Goal: Task Accomplishment & Management: Manage account settings

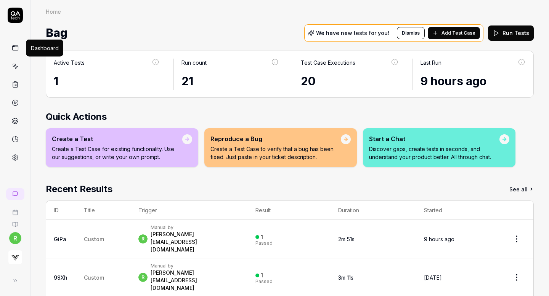
click at [17, 48] on icon at bounding box center [15, 48] width 7 height 7
click at [168, 228] on div "Manual by" at bounding box center [195, 228] width 90 height 6
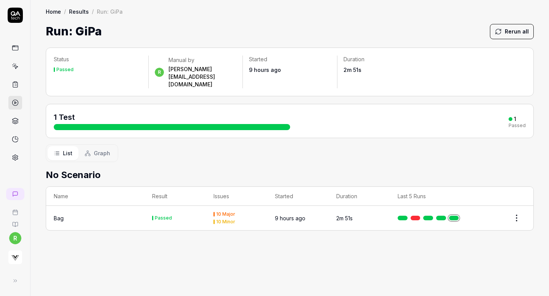
click at [161, 206] on td "Passed" at bounding box center [174, 218] width 61 height 24
click at [70, 214] on div "Bag" at bounding box center [95, 218] width 83 height 8
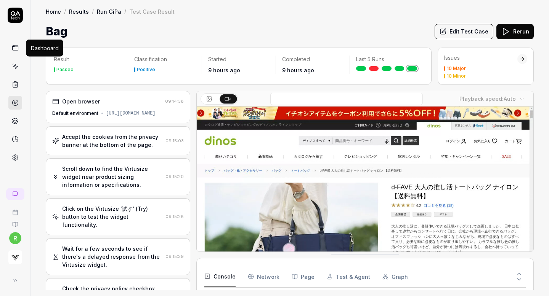
click at [14, 49] on icon at bounding box center [15, 48] width 7 height 7
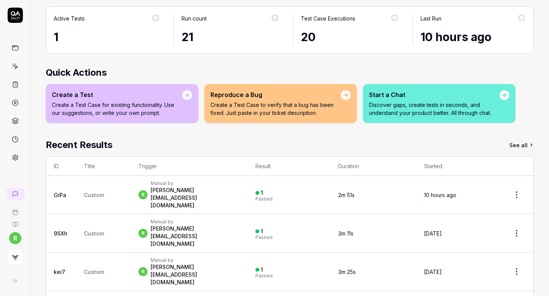
scroll to position [61, 0]
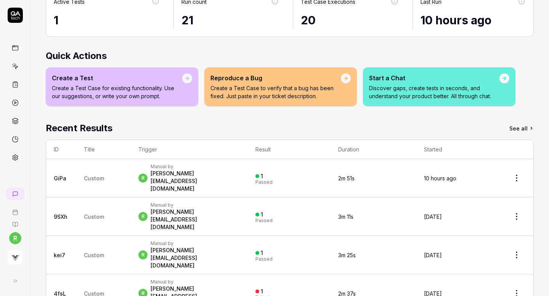
click at [514, 170] on html "r Home Home Bag We have new tests for you! Dismiss Add Test Case Run Tests Acti…" at bounding box center [274, 148] width 549 height 296
click at [334, 162] on html "r Home Home Bag We have new tests for you! Dismiss Add Test Case Run Tests Acti…" at bounding box center [274, 148] width 549 height 296
click at [330, 162] on td "1 Passed" at bounding box center [289, 178] width 83 height 38
click at [156, 169] on div "Manual by" at bounding box center [195, 167] width 90 height 6
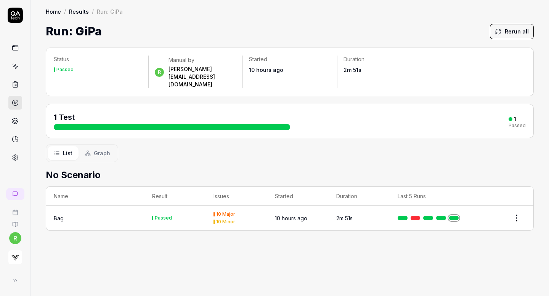
click at [516, 206] on html "r Home / Results / Run: GiPa Home / Results / Run: GiPa Run: GiPa Rerun all Sta…" at bounding box center [274, 148] width 549 height 296
click at [438, 146] on html "r Home / Results / Run: GiPa Home / Results / Run: GiPa Run: GiPa Rerun all Sta…" at bounding box center [274, 148] width 549 height 296
click at [514, 203] on html "r Home / Results / Run: GiPa Home / Results / Run: GiPa Run: GiPa Rerun all Sta…" at bounding box center [274, 148] width 549 height 296
click at [55, 203] on html "r Home / Results / Run: GiPa Home / Results / Run: GiPa Run: GiPa Rerun all Sta…" at bounding box center [274, 148] width 549 height 296
click at [55, 214] on div "Bag" at bounding box center [59, 218] width 10 height 8
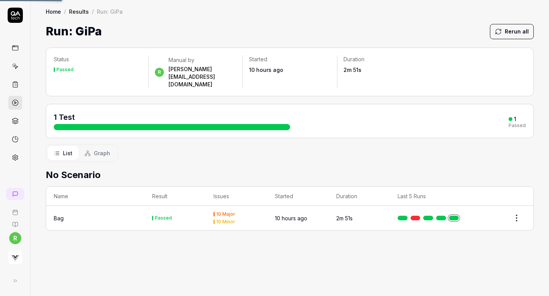
click at [55, 214] on div "Bag" at bounding box center [59, 218] width 10 height 8
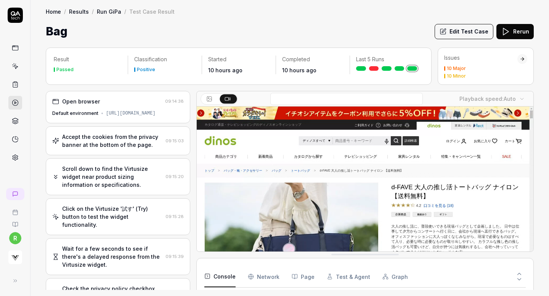
click at [128, 113] on div "Default environment https://www.dinos.co.jp/p/1110428687/?id=_Y__2246372" at bounding box center [117, 113] width 131 height 7
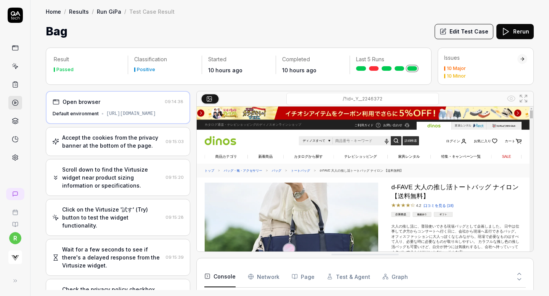
click at [310, 96] on input "/?id=_Y__2246372" at bounding box center [362, 99] width 152 height 12
type input "https://www.dinos.co.jp/p/1110428687/?id=_Y__2246372"
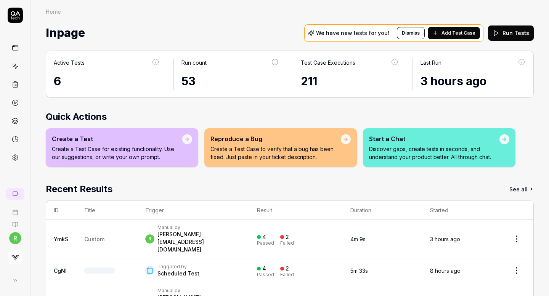
scroll to position [61, 0]
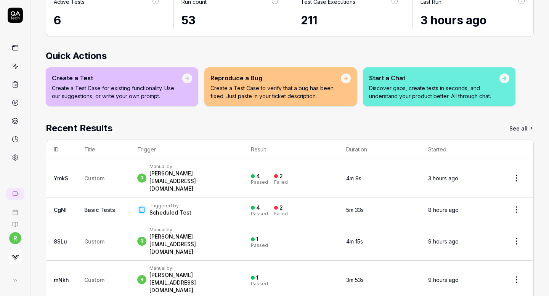
click at [11, 48] on link at bounding box center [15, 48] width 14 height 14
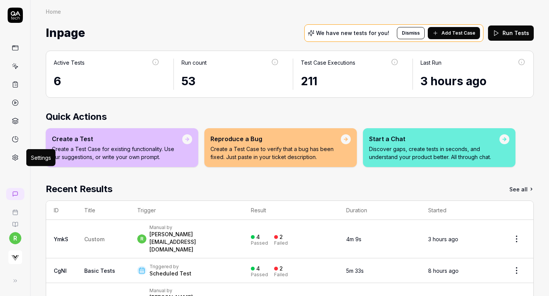
click at [16, 160] on icon at bounding box center [15, 157] width 7 height 7
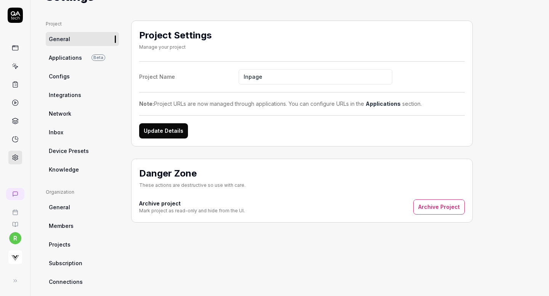
scroll to position [21, 0]
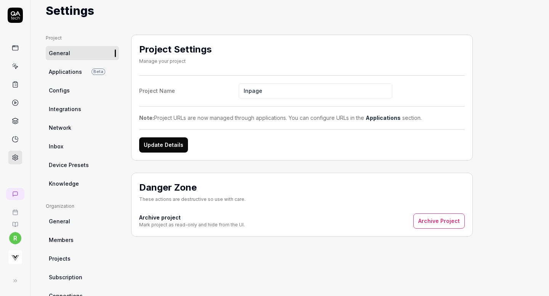
click at [81, 66] on link "Applications Beta" at bounding box center [82, 72] width 73 height 14
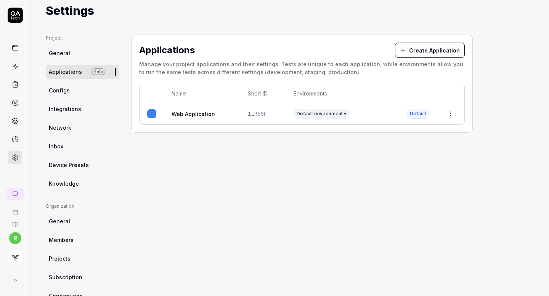
click at [451, 113] on html "r Home / Settings Home / Settings Settings Project General Applications Beta Co…" at bounding box center [274, 148] width 549 height 296
click at [398, 170] on div "Edit" at bounding box center [415, 163] width 89 height 17
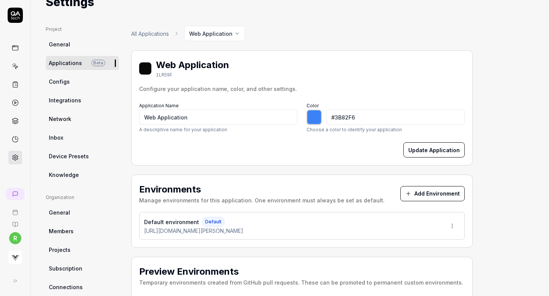
type input "*******"
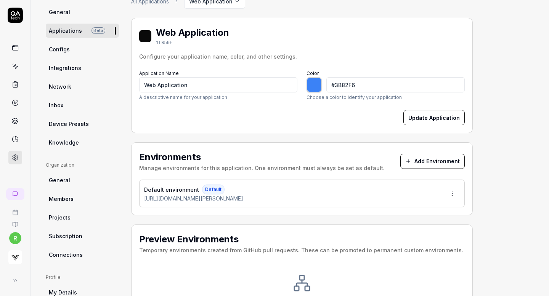
scroll to position [65, 0]
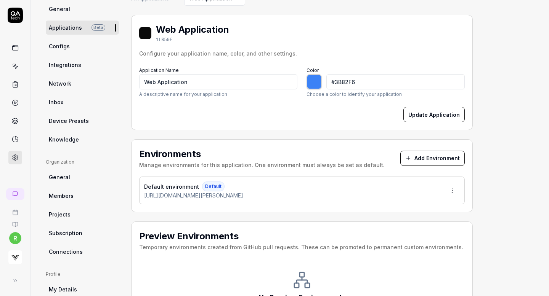
click at [451, 187] on html "r Home / Settings Home / Settings Settings Project General Applications Beta Co…" at bounding box center [274, 148] width 549 height 296
click at [397, 222] on div "Edit" at bounding box center [423, 225] width 77 height 17
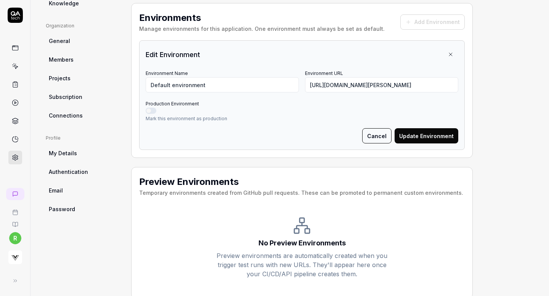
scroll to position [205, 0]
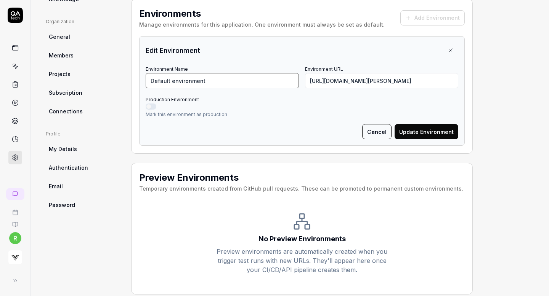
click at [219, 79] on input "Default environment" at bounding box center [222, 80] width 153 height 15
type input "[PERSON_NAME]"
click at [290, 47] on div "Edit Environment" at bounding box center [302, 50] width 312 height 15
click at [152, 104] on button "Production Environment" at bounding box center [151, 107] width 11 height 6
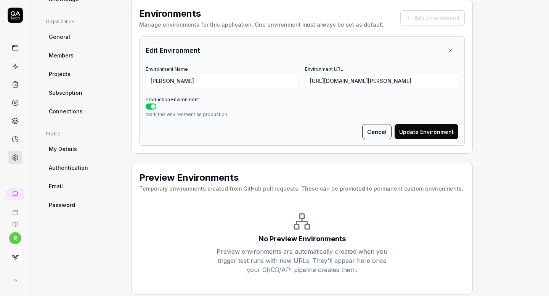
click at [430, 133] on button "Update Environment" at bounding box center [426, 131] width 64 height 15
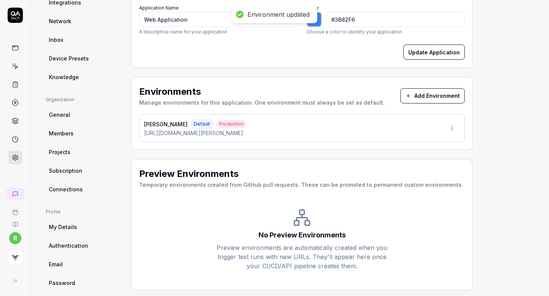
scroll to position [125, 0]
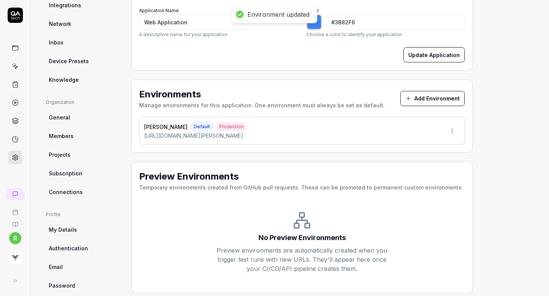
click at [443, 98] on button "Add Environment" at bounding box center [432, 98] width 64 height 15
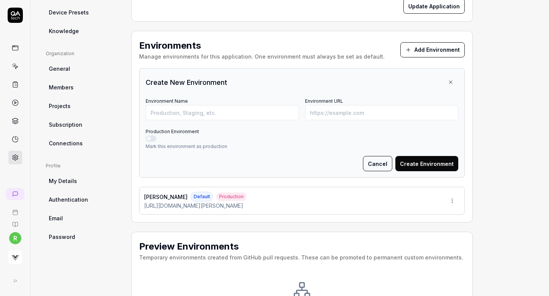
scroll to position [171, 0]
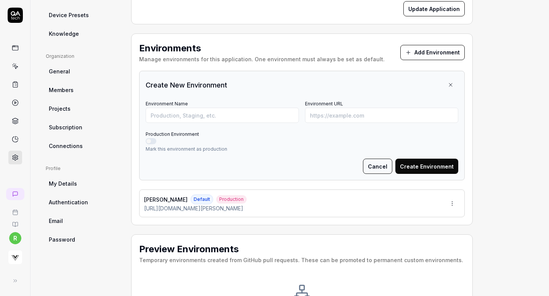
type input "*******"
click at [331, 112] on input "Environment URL" at bounding box center [381, 115] width 153 height 15
paste input "https://www.adidas.jp/%E3%83%88%E3%83%AC%E3%83%95%E3%82%A9%E3%82%A4%E3%83%AB-%E…"
drag, startPoint x: 380, startPoint y: 115, endPoint x: 478, endPoint y: 115, distance: 97.9
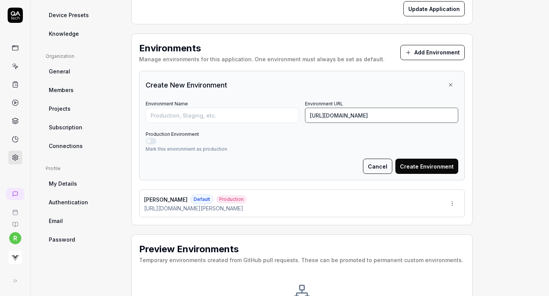
click at [478, 115] on div "Project General Applications Beta Configs Integrations Network Inbox Device Pre…" at bounding box center [290, 126] width 488 height 482
type input "https://www.adidas.jp/%E3%83%88%E3%83%AC%E3%83%95%E3%82%A9%E3%82%A4%E3%83%AB-%E…"
click at [231, 115] on input "Environment Name" at bounding box center [222, 115] width 153 height 15
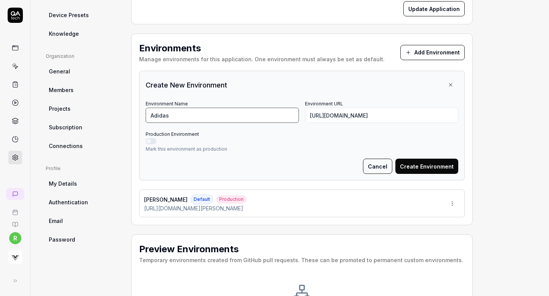
type input "Adidas"
click at [147, 139] on button "Production Environment" at bounding box center [151, 141] width 11 height 6
click at [434, 166] on button "Create Environment" at bounding box center [426, 166] width 63 height 15
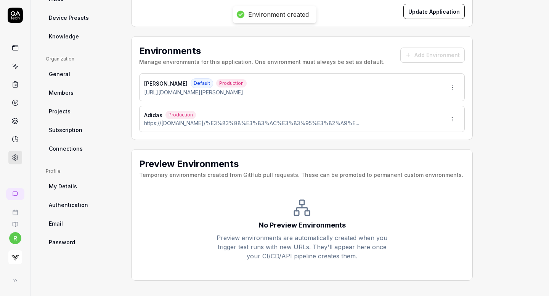
scroll to position [167, 0]
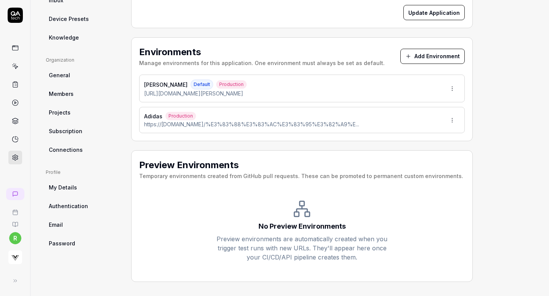
type input "*******"
click at [430, 55] on button "Add Environment" at bounding box center [432, 56] width 64 height 15
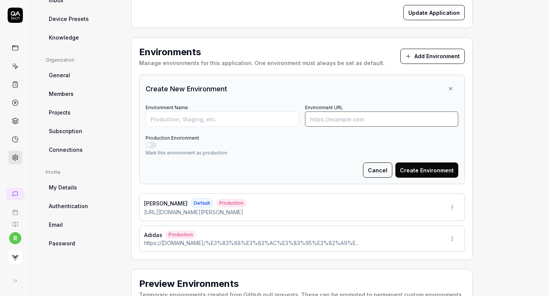
click at [325, 122] on input "Environment URL" at bounding box center [381, 119] width 153 height 15
paste input "https://www.allsaints.co.kr/goods/goods_view.php?goodsNo=1000012551"
type input "https://www.allsaints.co.kr/goods/goods_view.php?goodsNo=1000012551"
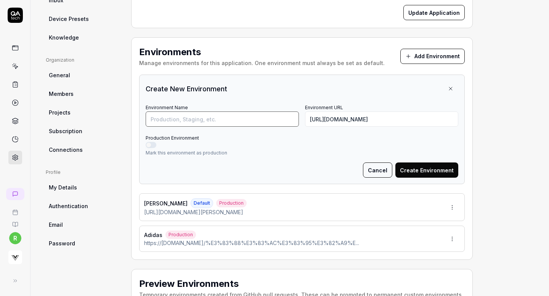
click at [257, 115] on input "Environment Name" at bounding box center [222, 119] width 153 height 15
type input "[DEMOGRAPHIC_DATA] Korea"
click at [429, 166] on button "Create Environment" at bounding box center [426, 170] width 63 height 15
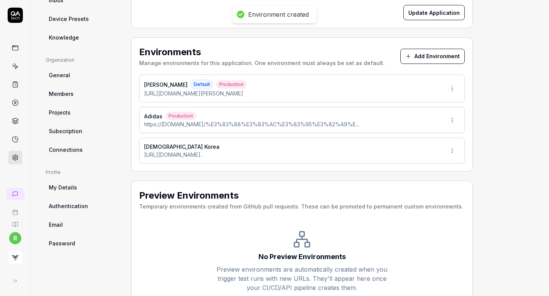
scroll to position [154, 0]
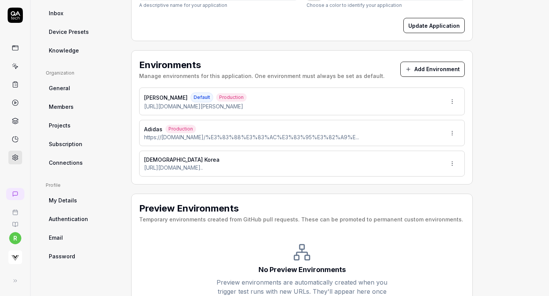
click at [432, 70] on button "Add Environment" at bounding box center [432, 69] width 64 height 15
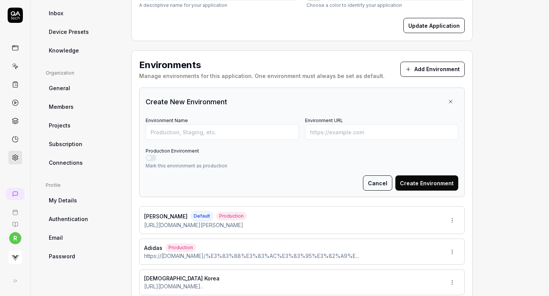
type input "*******"
click at [331, 133] on input "Environment URL" at bounding box center [381, 132] width 153 height 15
paste input "https://amerivintage.co.jp/collections/new-item/products/0225103311400"
type input "https://amerivintage.co.jp/collections/new-item/products/0225103311400"
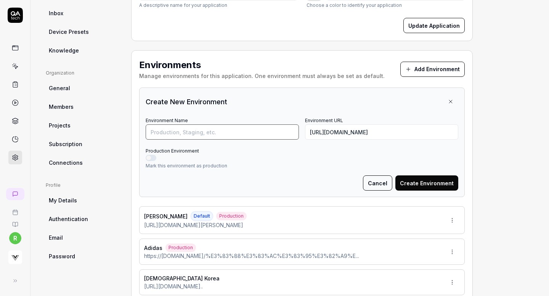
click at [254, 132] on input "Environment Name" at bounding box center [222, 132] width 153 height 15
type input "Ameri Vintage"
click at [151, 158] on button "Production Environment" at bounding box center [151, 158] width 11 height 6
click at [434, 181] on button "Create Environment" at bounding box center [426, 183] width 63 height 15
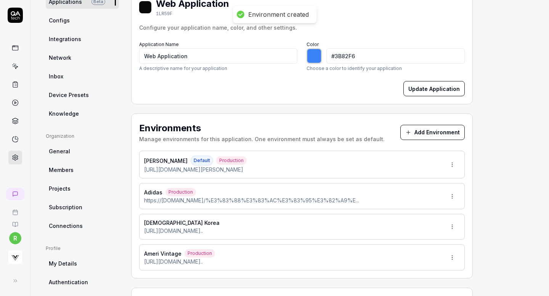
scroll to position [88, 0]
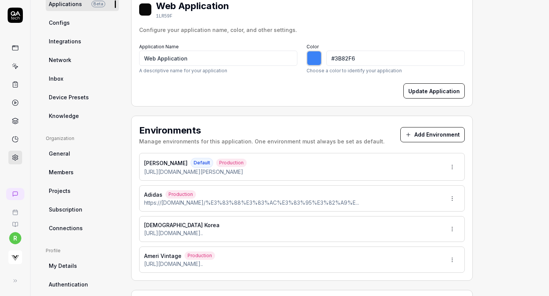
click at [410, 133] on icon at bounding box center [408, 135] width 6 height 6
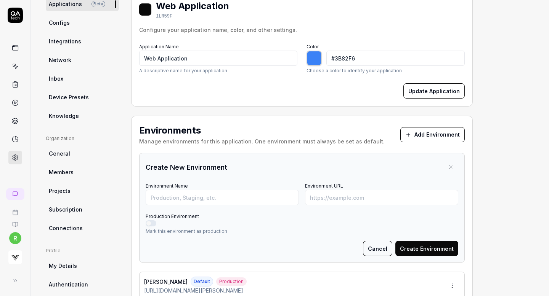
type input "*******"
click at [325, 194] on input "Environment URL" at bounding box center [381, 197] width 153 height 15
paste input "https://mitsui-shopping-park.com/ec/p/2160600008471?mallColor=0501"
type input "https://mitsui-shopping-park.com/ec/p/2160600008471?mallColor=0501"
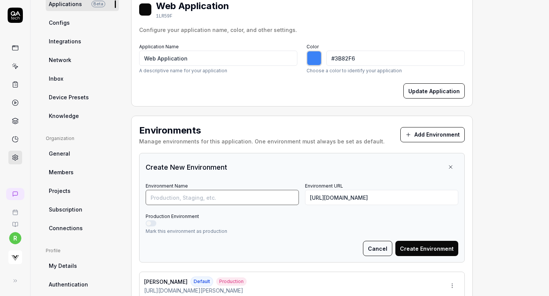
click at [248, 190] on input "Environment Name" at bounding box center [222, 197] width 153 height 15
type input "And Mall"
click at [149, 222] on button "Production Environment" at bounding box center [151, 224] width 11 height 6
click at [422, 254] on button "Create Environment" at bounding box center [426, 248] width 63 height 15
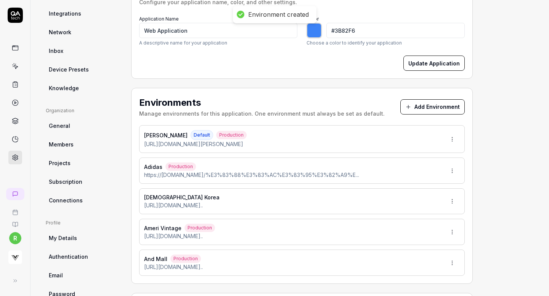
scroll to position [66, 0]
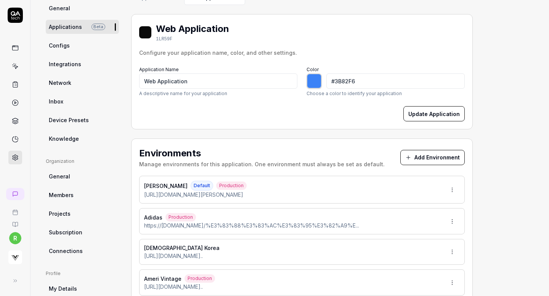
click at [430, 154] on button "Add Environment" at bounding box center [432, 157] width 64 height 15
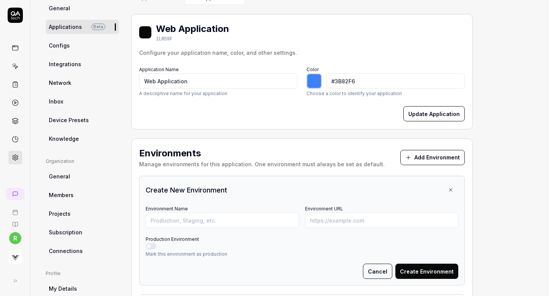
type input "*******"
click at [216, 224] on input "Environment Name" at bounding box center [222, 220] width 153 height 15
click at [338, 221] on input "Environment URL" at bounding box center [381, 220] width 153 height 15
paste input "[URL][DOMAIN_NAME]"
type input "[URL][DOMAIN_NAME]"
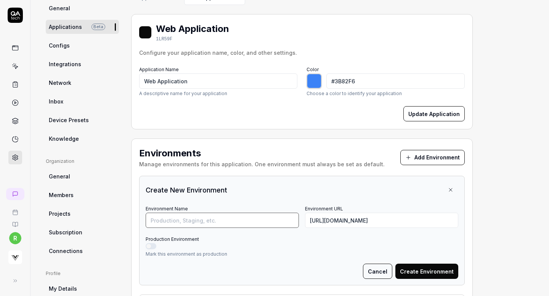
click at [247, 217] on input "Environment Name" at bounding box center [222, 220] width 153 height 15
type input "Andar [GEOGRAPHIC_DATA]"
click at [445, 272] on button "Create Environment" at bounding box center [426, 271] width 63 height 15
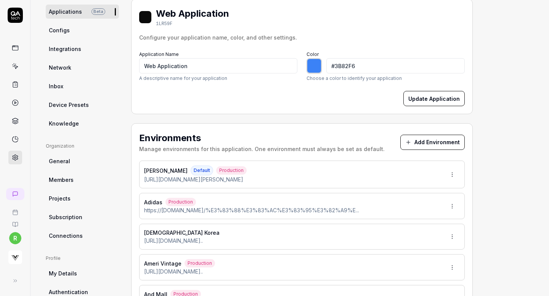
scroll to position [87, 0]
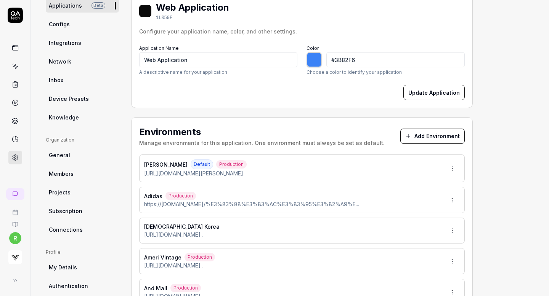
type input "*******"
click at [416, 140] on button "Add Environment" at bounding box center [432, 136] width 64 height 15
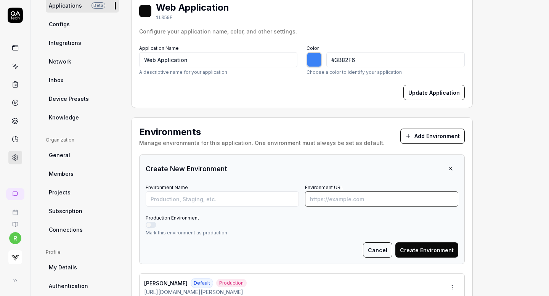
click at [318, 198] on input "Environment URL" at bounding box center [381, 199] width 153 height 15
paste input "[URL][DOMAIN_NAME]"
type input "[URL][DOMAIN_NAME]"
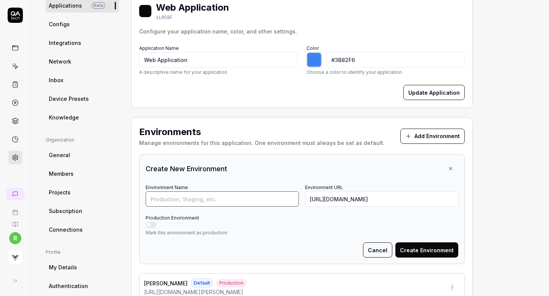
click at [249, 202] on input "Environment Name" at bounding box center [222, 199] width 153 height 15
type input "Another Address"
click at [411, 253] on button "Create Environment" at bounding box center [426, 250] width 63 height 15
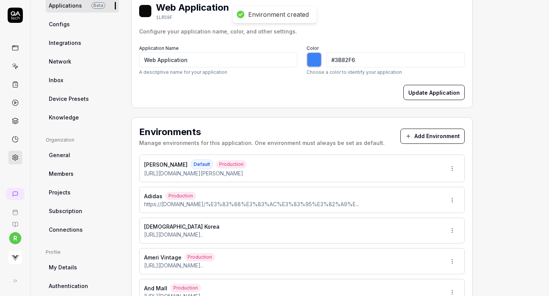
type input "*******"
click at [415, 139] on button "Add Environment" at bounding box center [432, 136] width 64 height 15
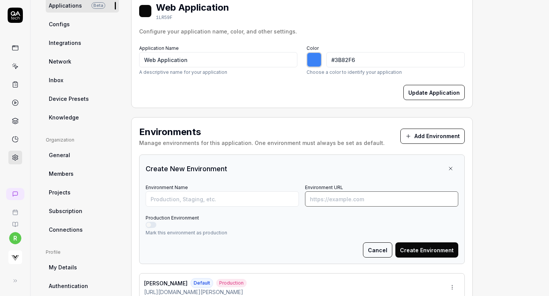
click at [350, 199] on input "Environment URL" at bounding box center [381, 199] width 153 height 15
paste input "https://aoure.jp/Form/Product/ProductDetail.aspx?shop=&pid=AMCT242093&vid=&bid=…"
type input "https://aoure.jp/Form/Product/ProductDetail.aspx?shop=&pid=AMCT242093&vid=&bid=…"
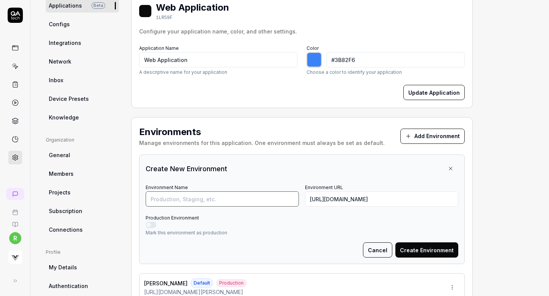
click at [245, 197] on input "Environment Name" at bounding box center [222, 199] width 153 height 15
type input "Aoure"
click at [151, 224] on button "Production Environment" at bounding box center [151, 225] width 11 height 6
click at [430, 248] on button "Create Environment" at bounding box center [426, 250] width 63 height 15
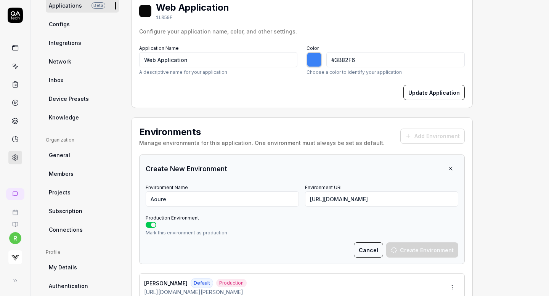
type input "*******"
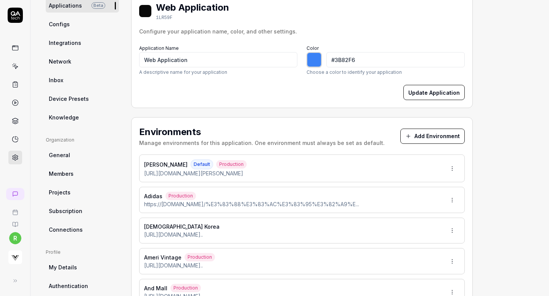
click at [423, 134] on button "Add Environment" at bounding box center [432, 136] width 64 height 15
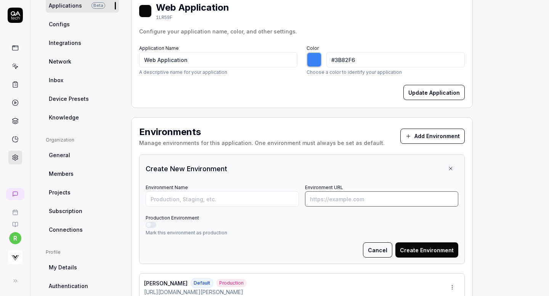
click at [347, 202] on input "Environment URL" at bounding box center [381, 199] width 153 height 15
paste input "https://www.asics.com/jp/ja-jp/%E3%83%A9%E3%83%B3%E3%83%8B%E3%83%B3%E3%82%B0%E3…"
type input "https://www.asics.com/jp/ja-jp/%E3%83%A9%E3%83%B3%E3%83%8B%E3%83%B3%E3%82%B0%E3…"
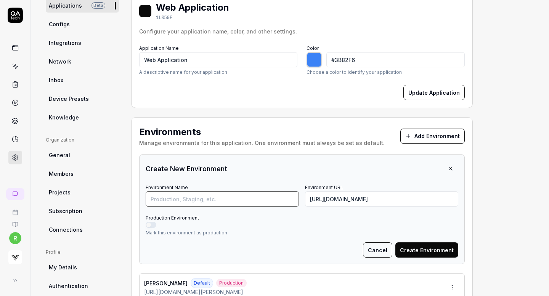
click at [236, 201] on input "Environment Name" at bounding box center [222, 199] width 153 height 15
type input "Asics"
click at [429, 248] on button "Create Environment" at bounding box center [426, 250] width 63 height 15
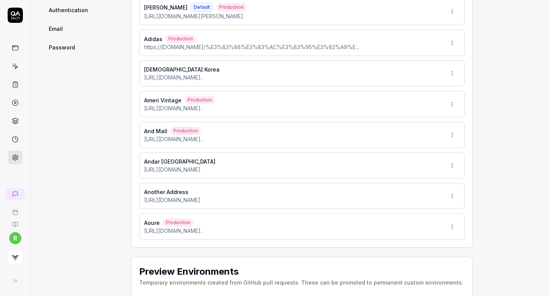
scroll to position [380, 0]
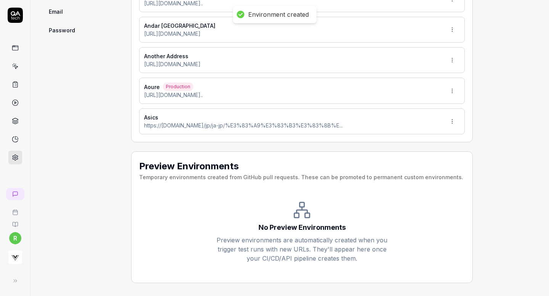
click at [453, 119] on html "Environment created r Home / Settings Home / Settings Settings Project General …" at bounding box center [274, 148] width 549 height 296
click at [414, 155] on span "Edit" at bounding box center [416, 156] width 10 height 8
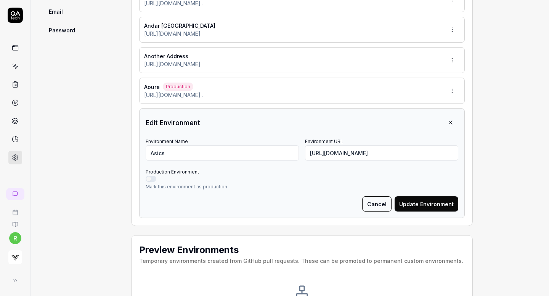
click at [152, 176] on button "Production Environment" at bounding box center [151, 179] width 11 height 6
click at [434, 206] on button "Update Environment" at bounding box center [426, 204] width 64 height 15
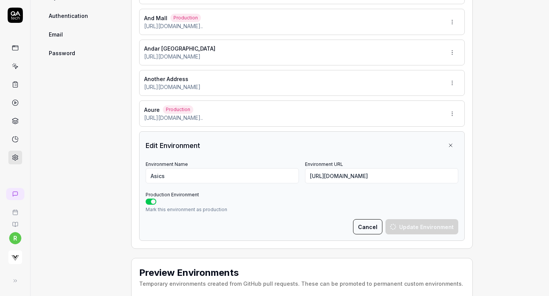
scroll to position [347, 0]
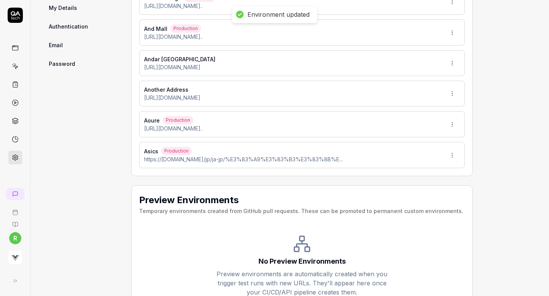
click at [452, 93] on html "Environment updated r Home / Settings Home / Settings Settings Project General …" at bounding box center [274, 148] width 549 height 296
click at [411, 130] on span "Edit" at bounding box center [416, 128] width 10 height 8
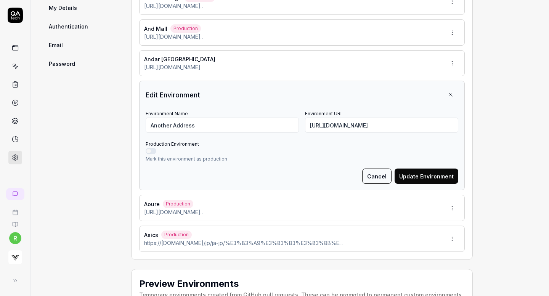
click at [150, 152] on button "Production Environment" at bounding box center [151, 151] width 11 height 6
click at [431, 175] on button "Update Environment" at bounding box center [426, 176] width 64 height 15
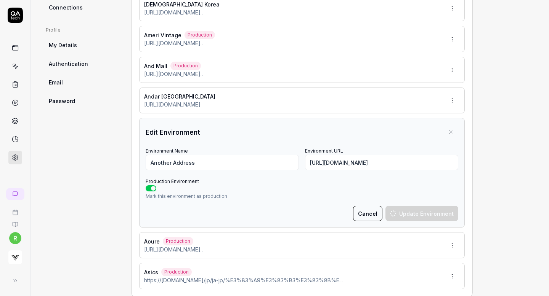
scroll to position [293, 0]
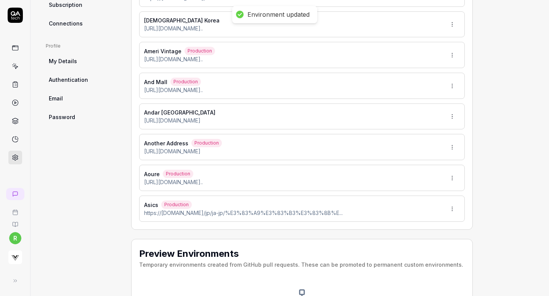
click at [453, 117] on html "Environment updated r Home / Settings Home / Settings Settings Project General …" at bounding box center [274, 148] width 549 height 296
click at [411, 153] on div "Edit" at bounding box center [428, 151] width 60 height 17
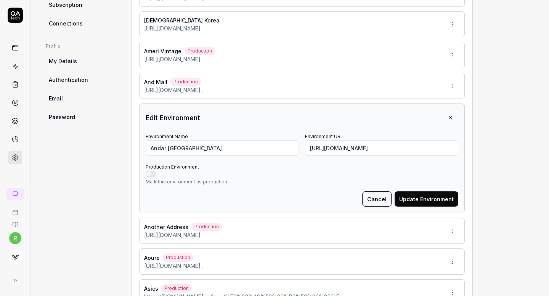
click at [150, 173] on button "Production Environment" at bounding box center [151, 174] width 11 height 6
click at [410, 199] on button "Update Environment" at bounding box center [426, 199] width 64 height 15
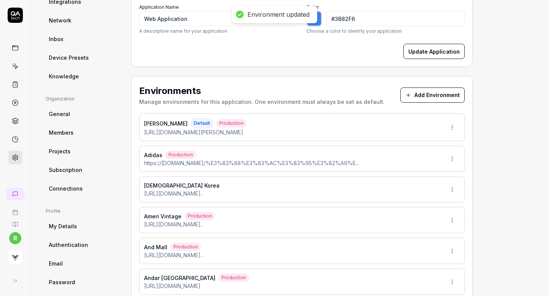
scroll to position [127, 0]
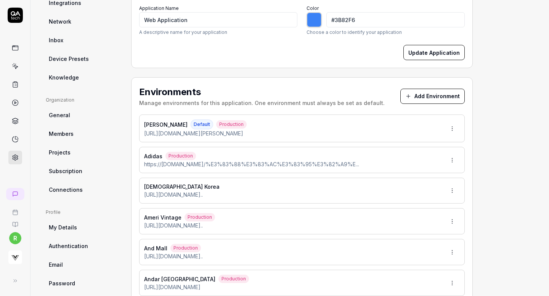
click at [453, 190] on html "Environment updated r Home / Settings Home / Settings Settings Project General …" at bounding box center [274, 148] width 549 height 296
click at [411, 227] on span "Edit" at bounding box center [416, 225] width 10 height 8
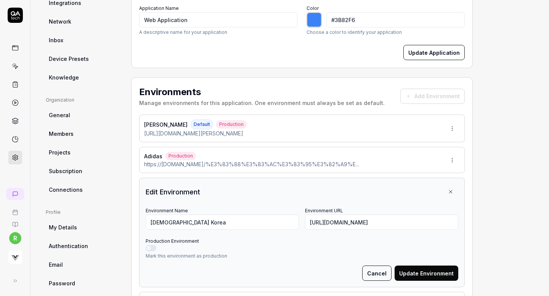
click at [147, 248] on button "Production Environment" at bounding box center [151, 248] width 11 height 6
click at [419, 276] on button "Update Environment" at bounding box center [426, 273] width 64 height 15
type input "*******"
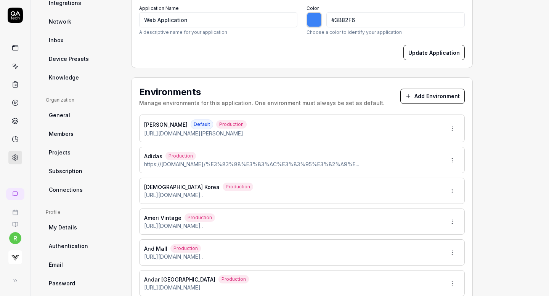
click at [429, 94] on button "Add Environment" at bounding box center [432, 96] width 64 height 15
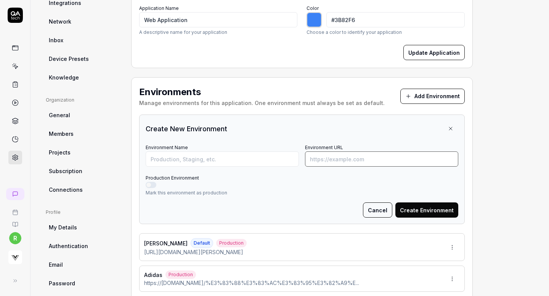
click at [340, 155] on input "Environment URL" at bounding box center [381, 159] width 153 height 15
paste input "[URL][DOMAIN_NAME]"
type input "[URL][DOMAIN_NAME]"
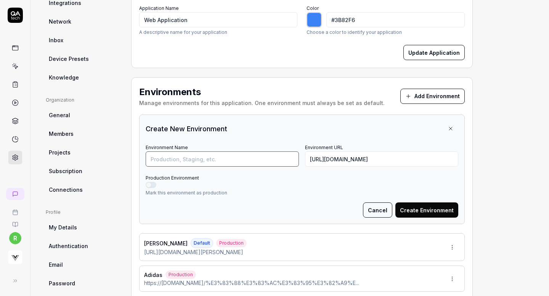
click at [221, 158] on input "Environment Name" at bounding box center [222, 159] width 153 height 15
type input "Azul by [PERSON_NAME]"
click at [152, 183] on button "Production Environment" at bounding box center [151, 185] width 11 height 6
click at [431, 207] on button "Create Environment" at bounding box center [426, 210] width 63 height 15
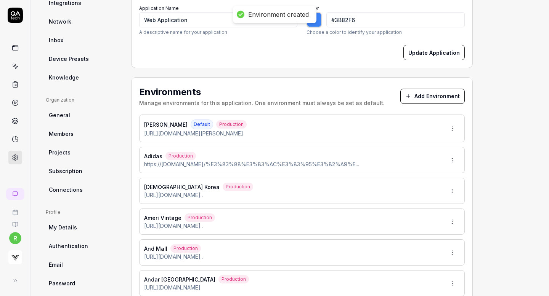
type input "*******"
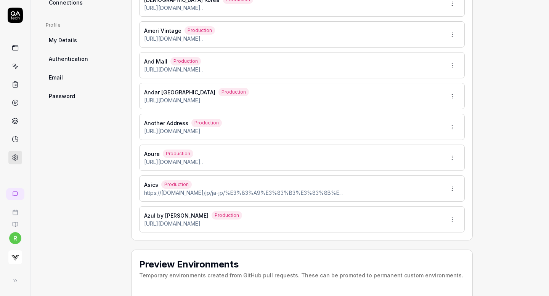
scroll to position [414, 0]
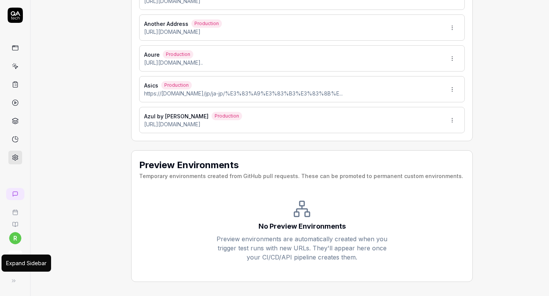
click at [15, 282] on icon at bounding box center [14, 281] width 6 height 6
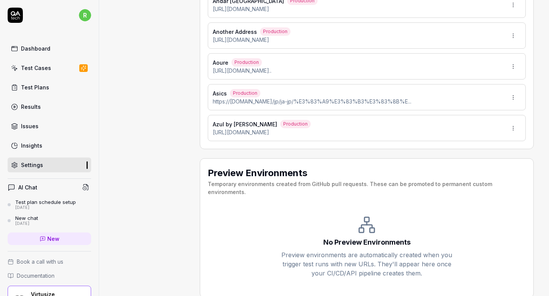
scroll to position [50, 0]
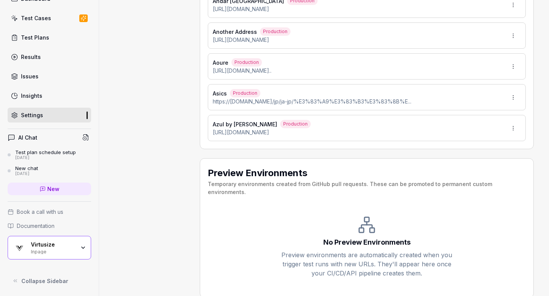
click at [66, 249] on div "Inpage" at bounding box center [53, 251] width 44 height 6
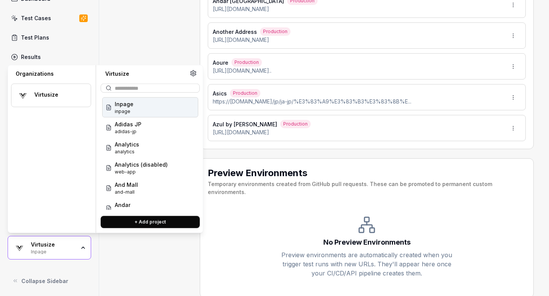
click at [194, 72] on icon at bounding box center [193, 73] width 7 height 7
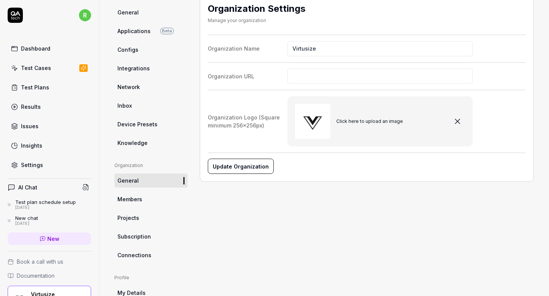
scroll to position [136, 0]
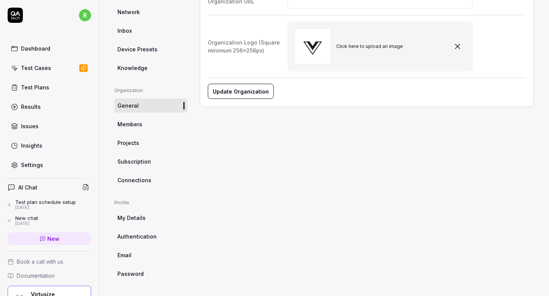
click at [152, 139] on link "Projects" at bounding box center [150, 143] width 73 height 14
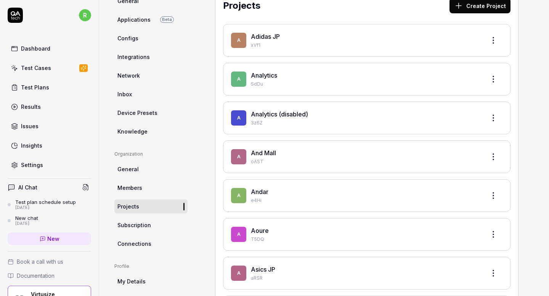
scroll to position [76, 0]
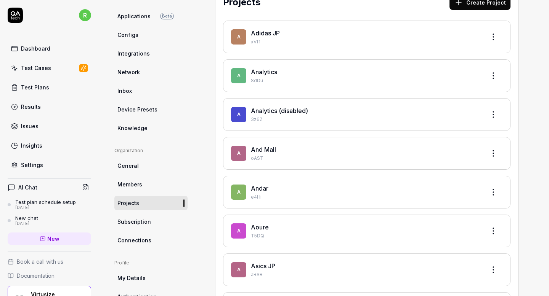
click at [491, 35] on html "r Dashboard Test Cases Test Plans Results Issues Insights Settings AI Chat Test…" at bounding box center [274, 148] width 549 height 296
click at [452, 72] on div "Edit" at bounding box center [464, 72] width 72 height 17
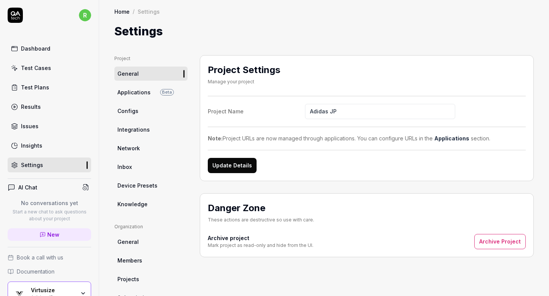
click at [487, 245] on button "Archive Project" at bounding box center [499, 241] width 51 height 15
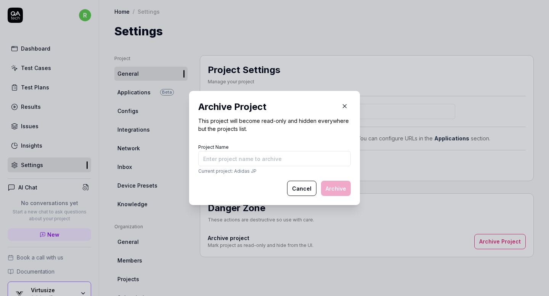
click at [298, 160] on input "Project Name" at bounding box center [274, 158] width 152 height 15
click at [285, 162] on input "Project Name" at bounding box center [274, 158] width 152 height 15
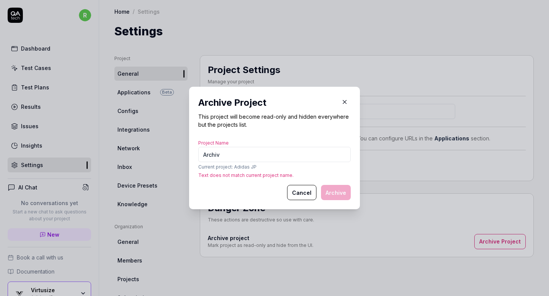
type input "Archive"
drag, startPoint x: 258, startPoint y: 167, endPoint x: 234, endPoint y: 167, distance: 23.6
click at [234, 167] on p "Current project: Adidas JP" at bounding box center [274, 167] width 152 height 7
copy p "Adidas JP"
click at [242, 155] on input "Project Name" at bounding box center [274, 154] width 152 height 15
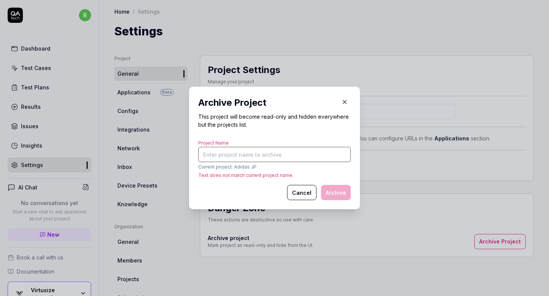
paste input "Adidas JP"
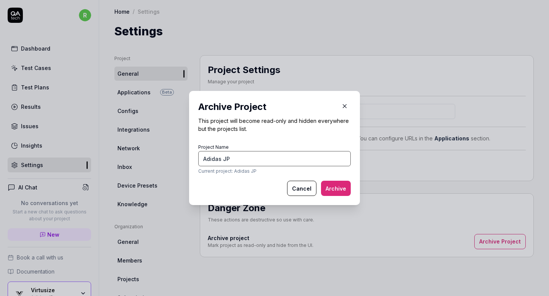
type input "Adidas JP"
click at [337, 184] on button "Archive" at bounding box center [336, 188] width 30 height 15
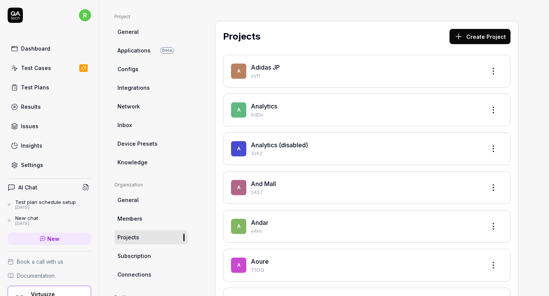
scroll to position [50, 0]
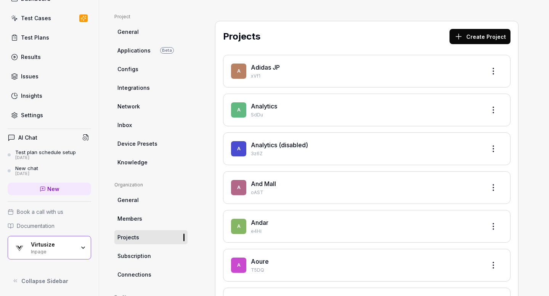
click at [62, 249] on div "Inpage" at bounding box center [53, 251] width 44 height 6
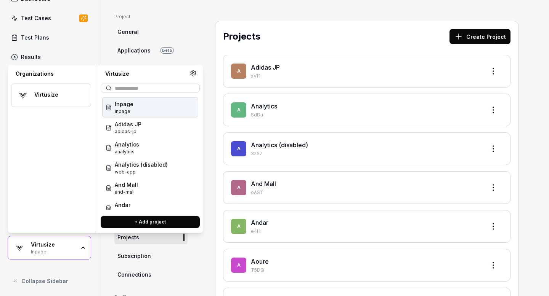
click at [191, 75] on icon at bounding box center [192, 73] width 5 height 6
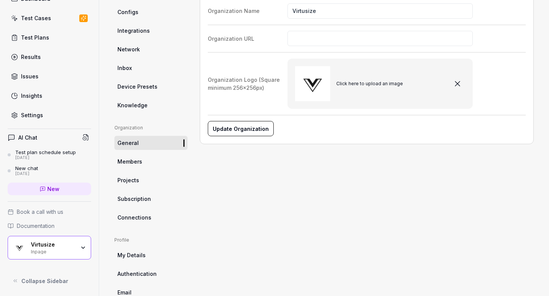
scroll to position [100, 0]
click at [150, 179] on link "Projects" at bounding box center [150, 180] width 73 height 14
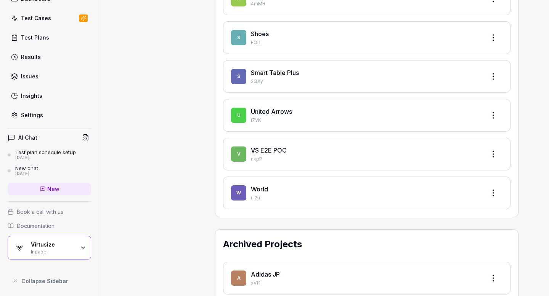
scroll to position [1005, 0]
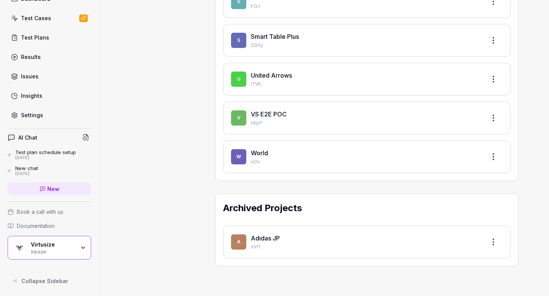
click at [81, 246] on icon "button" at bounding box center [83, 248] width 6 height 6
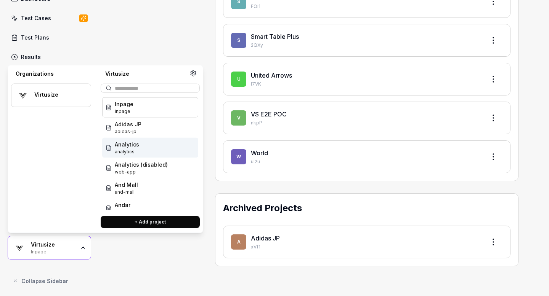
click at [493, 240] on html "r Dashboard Test Cases Test Plans Results Issues Insights Settings AI Chat Test…" at bounding box center [274, 148] width 549 height 296
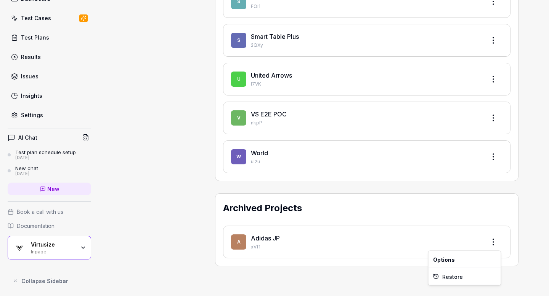
click at [496, 157] on html "r Dashboard Test Cases Test Plans Results Issues Insights Settings AI Chat Test…" at bounding box center [274, 148] width 549 height 296
click at [492, 157] on html "r Dashboard Test Cases Test Plans Results Issues Insights Settings AI Chat Test…" at bounding box center [274, 148] width 549 height 296
click at [462, 192] on div "Edit" at bounding box center [464, 192] width 72 height 17
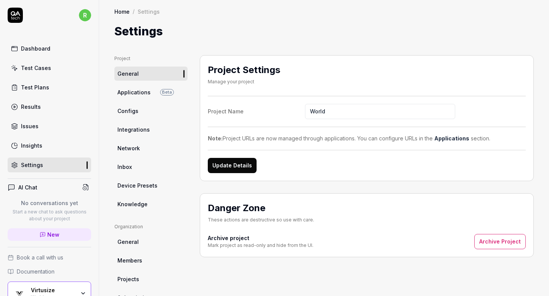
click at [488, 242] on button "Archive Project" at bounding box center [499, 241] width 51 height 15
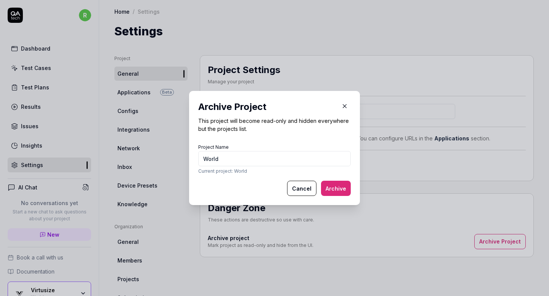
type input "World"
click at [329, 190] on button "Archive" at bounding box center [336, 188] width 30 height 15
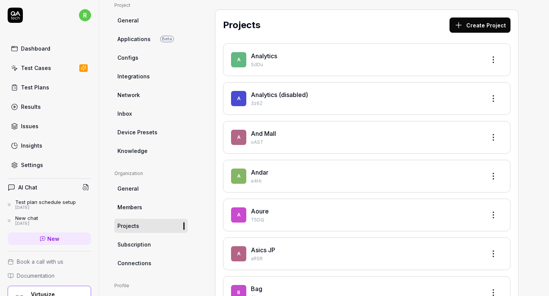
scroll to position [54, 0]
click at [492, 138] on html "r Dashboard Test Cases Test Plans Results Issues Insights Settings AI Chat Test…" at bounding box center [274, 148] width 549 height 296
click at [441, 173] on div "Edit" at bounding box center [464, 172] width 72 height 17
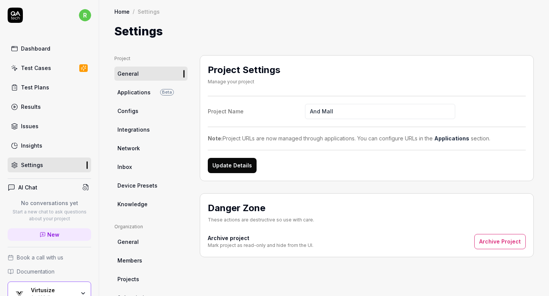
click at [488, 243] on button "Archive Project" at bounding box center [499, 241] width 51 height 15
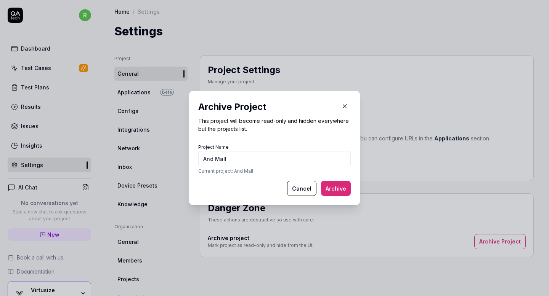
type input "And Mall"
click at [330, 186] on button "Archive" at bounding box center [336, 188] width 30 height 15
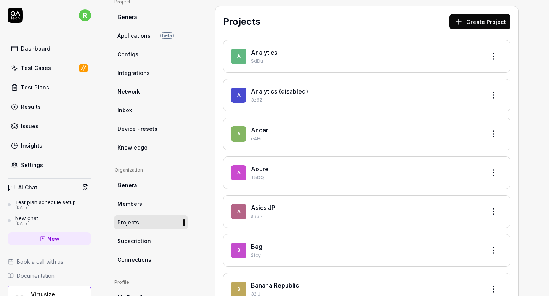
scroll to position [74, 0]
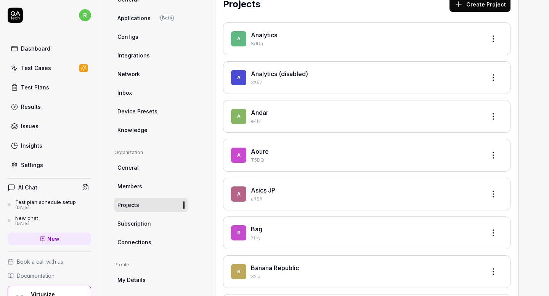
click at [492, 115] on html "r Dashboard Test Cases Test Plans Results Issues Insights Settings AI Chat Test…" at bounding box center [274, 148] width 549 height 296
click at [460, 150] on div "Edit" at bounding box center [464, 151] width 72 height 17
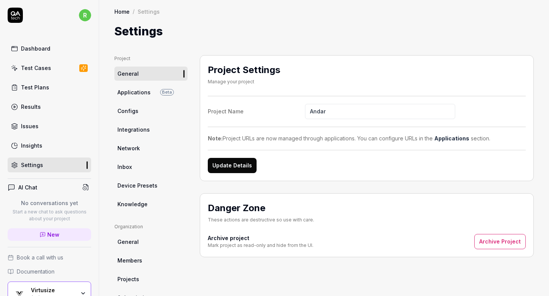
click at [507, 243] on button "Archive Project" at bounding box center [499, 241] width 51 height 15
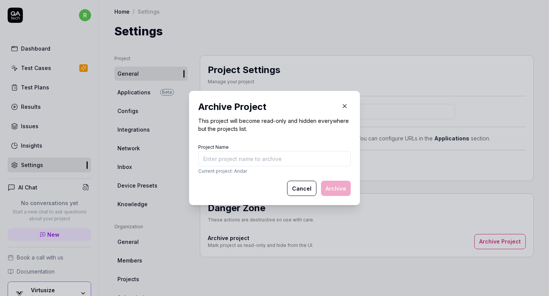
click at [284, 157] on input "Project Name" at bounding box center [274, 158] width 152 height 15
type input "Andar"
click at [331, 184] on button "Archive" at bounding box center [336, 188] width 30 height 15
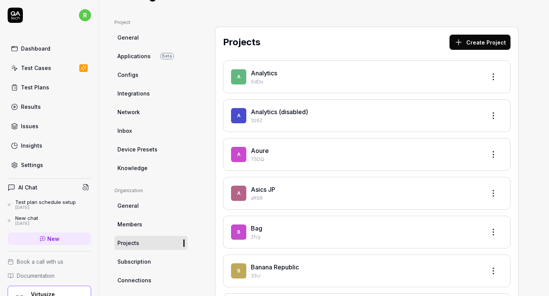
scroll to position [37, 0]
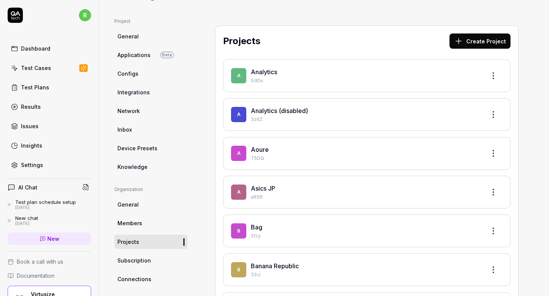
click at [493, 194] on html "r Dashboard Test Cases Test Plans Results Issues Insights Settings AI Chat Test…" at bounding box center [274, 148] width 549 height 296
click at [448, 224] on div "Edit" at bounding box center [464, 227] width 72 height 17
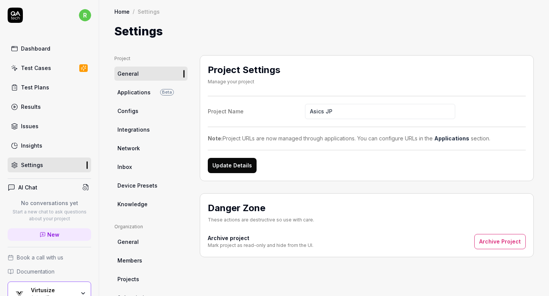
click at [491, 240] on button "Archive Project" at bounding box center [499, 241] width 51 height 15
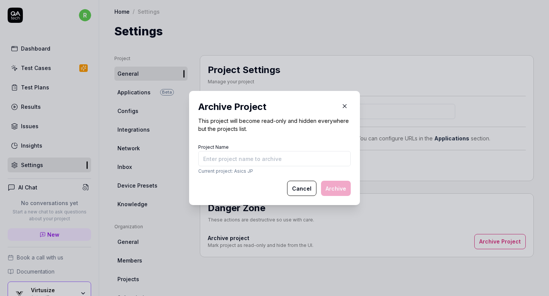
click at [305, 162] on input "Project Name" at bounding box center [274, 158] width 152 height 15
type input "Asics JP"
click at [338, 182] on button "Archive" at bounding box center [336, 188] width 30 height 15
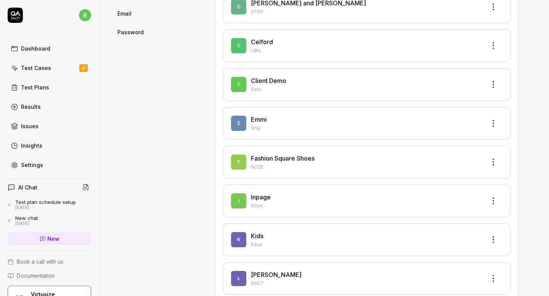
scroll to position [379, 0]
click at [491, 159] on html "r Dashboard Test Cases Test Plans Results Issues Insights Settings AI Chat Test…" at bounding box center [274, 148] width 549 height 296
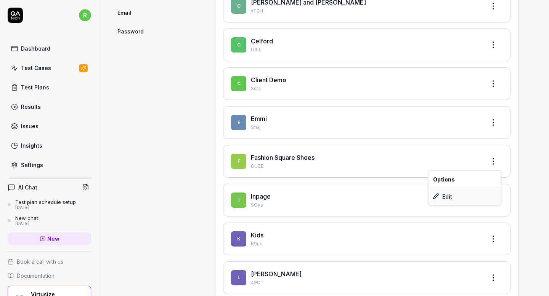
click at [439, 201] on div "Edit" at bounding box center [464, 196] width 72 height 17
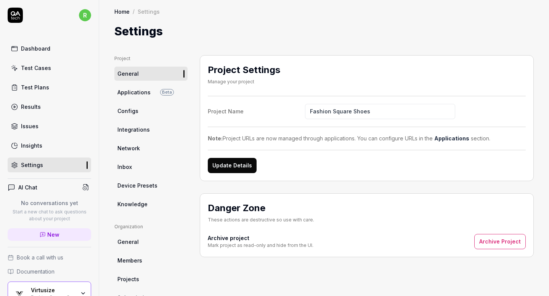
drag, startPoint x: 374, startPoint y: 110, endPoint x: 289, endPoint y: 106, distance: 84.7
click at [289, 106] on label "Project Name Fashion Square Shoes" at bounding box center [367, 111] width 318 height 15
click at [504, 240] on button "Archive Project" at bounding box center [499, 241] width 51 height 15
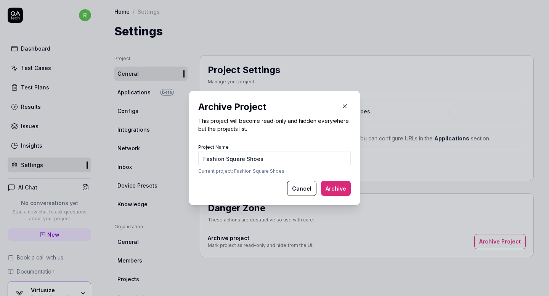
type input "Fashion Square Shoes"
click at [332, 190] on button "Archive" at bounding box center [336, 188] width 30 height 15
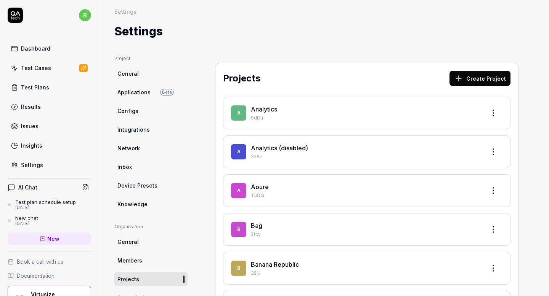
scroll to position [2, 0]
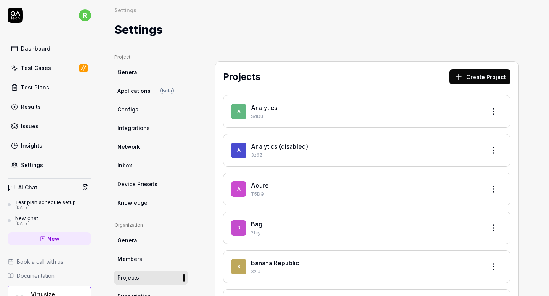
click at [494, 190] on html "r Dashboard Test Cases Test Plans Results Issues Insights Settings AI Chat Test…" at bounding box center [274, 148] width 549 height 296
click at [457, 224] on div "Edit" at bounding box center [464, 224] width 72 height 17
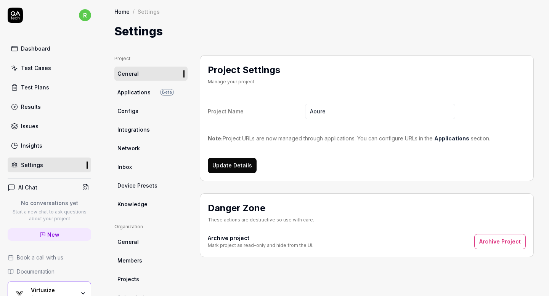
click at [490, 240] on button "Archive Project" at bounding box center [499, 241] width 51 height 15
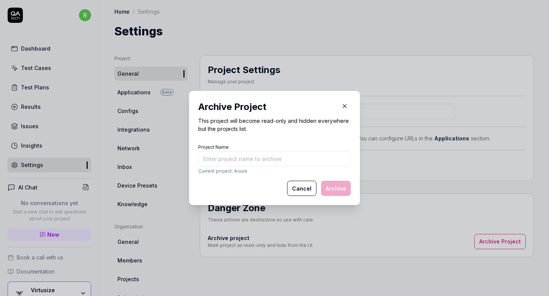
click at [295, 158] on input "Project Name" at bounding box center [274, 158] width 152 height 15
type input "a"
type input "Aoure"
click at [332, 186] on button "Archive" at bounding box center [336, 188] width 30 height 15
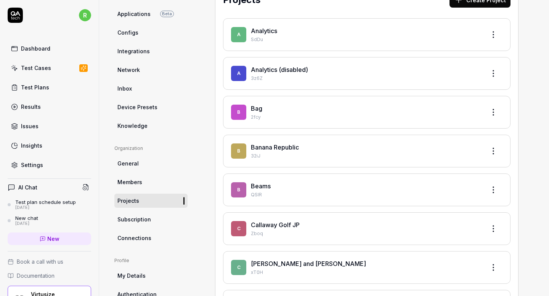
scroll to position [86, 0]
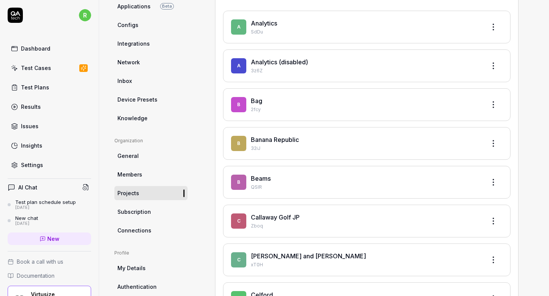
click at [492, 180] on html "r Dashboard Test Cases Test Plans Results Issues Insights Settings AI Chat Test…" at bounding box center [274, 148] width 549 height 296
click at [440, 216] on div "Edit" at bounding box center [464, 217] width 72 height 17
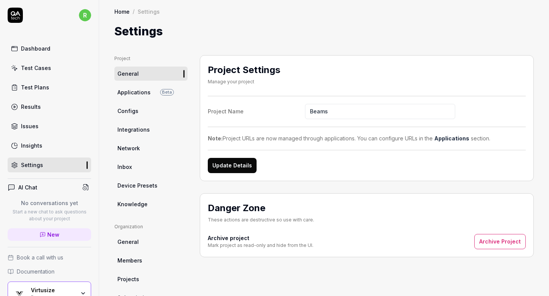
click at [483, 237] on button "Archive Project" at bounding box center [499, 241] width 51 height 15
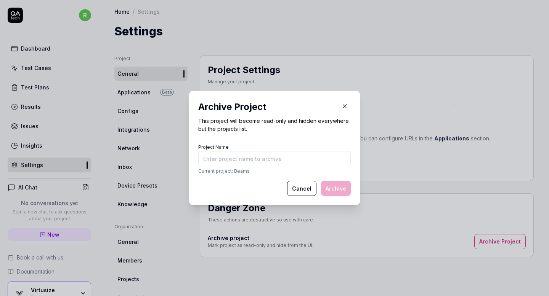
click at [272, 154] on input "Project Name" at bounding box center [274, 158] width 152 height 15
type input "Beams"
click at [333, 190] on button "Archive" at bounding box center [336, 188] width 30 height 15
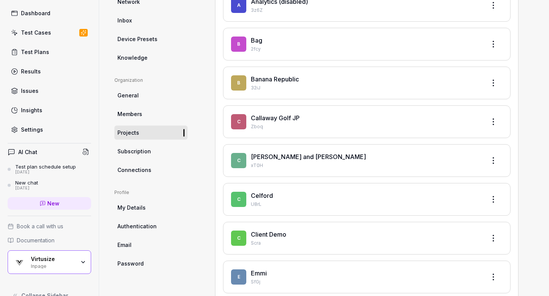
scroll to position [50, 0]
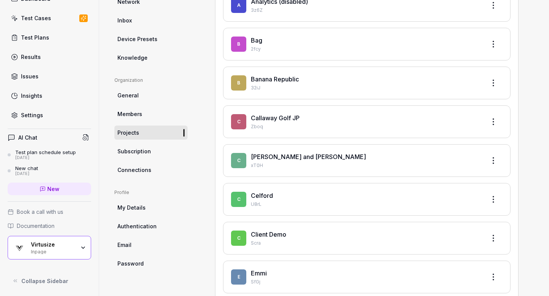
click at [62, 246] on div "Virtusize" at bounding box center [53, 245] width 44 height 7
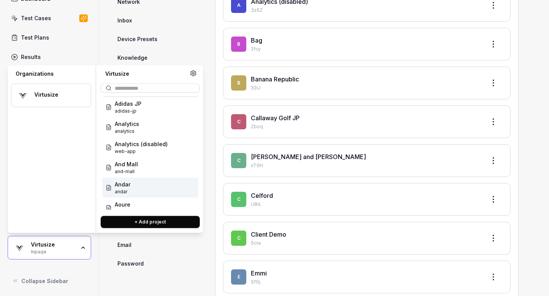
scroll to position [0, 0]
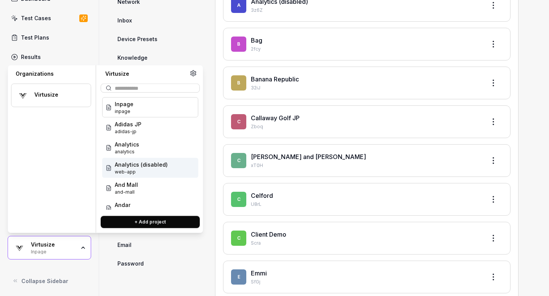
click at [51, 95] on div "Virtusize" at bounding box center [57, 94] width 46 height 7
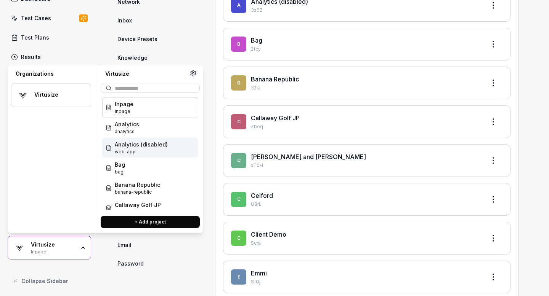
scroll to position [313, 0]
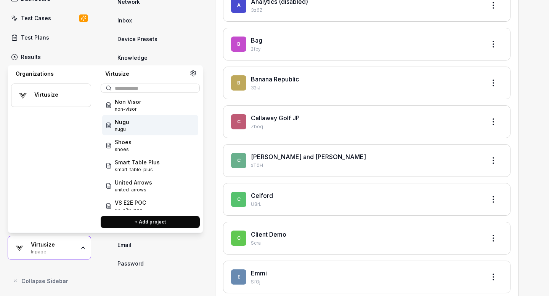
click at [493, 160] on html "r Dashboard Test Cases Test Plans Results Issues Insights Settings AI Chat Test…" at bounding box center [274, 148] width 549 height 296
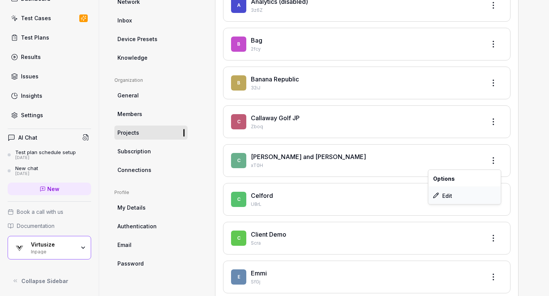
click at [454, 194] on div "Edit" at bounding box center [464, 195] width 72 height 17
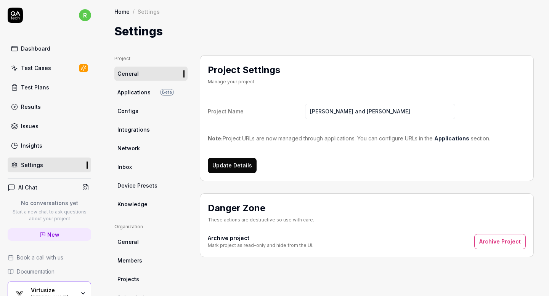
click at [499, 243] on button "Archive Project" at bounding box center [499, 241] width 51 height 15
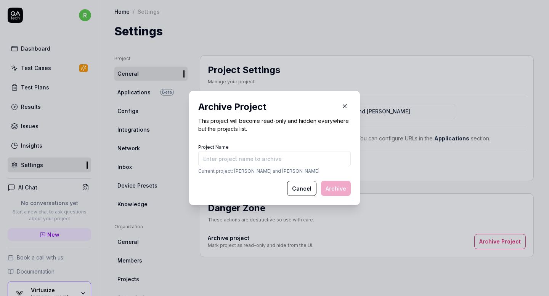
click at [300, 162] on input "Project Name" at bounding box center [274, 158] width 152 height 15
type input "Camilla and marc"
click at [333, 185] on button "Archive" at bounding box center [336, 188] width 30 height 15
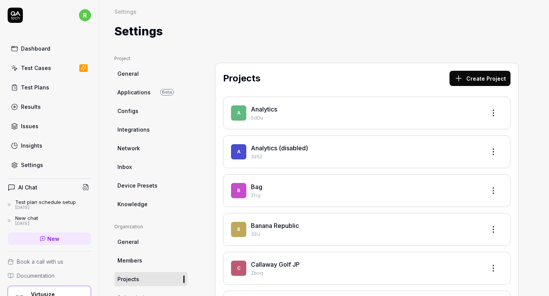
click at [493, 112] on html "r Dashboard Test Cases Test Plans Results Issues Insights Settings AI Chat Test…" at bounding box center [274, 148] width 549 height 296
click at [443, 154] on div "Edit" at bounding box center [464, 148] width 72 height 17
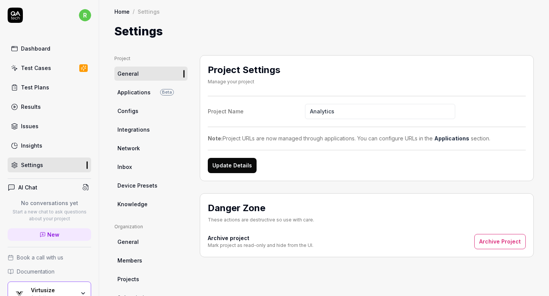
click at [489, 238] on button "Archive Project" at bounding box center [499, 241] width 51 height 15
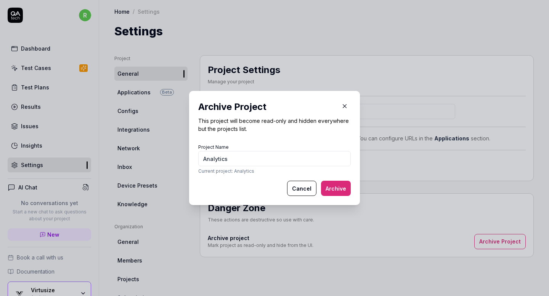
type input "Analytics"
click at [333, 184] on button "Archive" at bounding box center [336, 188] width 30 height 15
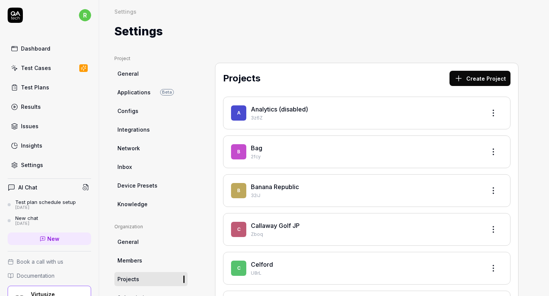
click at [494, 189] on html "r Dashboard Test Cases Test Plans Results Issues Insights Settings AI Chat Test…" at bounding box center [274, 148] width 549 height 296
click at [451, 227] on div "Edit" at bounding box center [464, 226] width 72 height 17
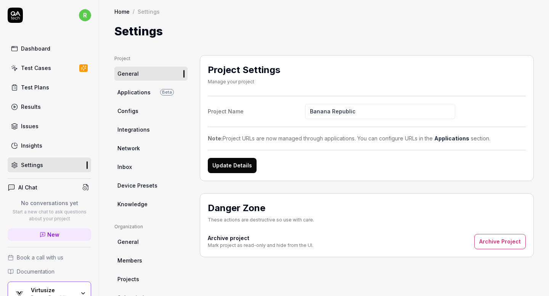
click at [498, 243] on button "Archive Project" at bounding box center [499, 241] width 51 height 15
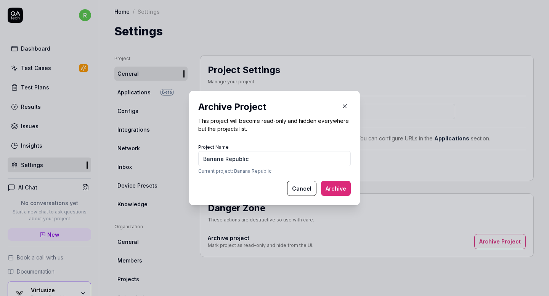
type input "Banana Republic"
click at [339, 190] on button "Archive" at bounding box center [336, 188] width 30 height 15
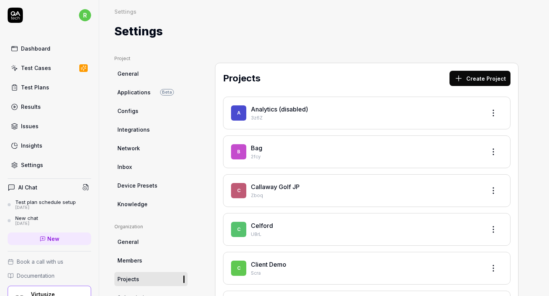
click at [494, 187] on html "r Dashboard Test Cases Test Plans Results Issues Insights Settings AI Chat Test…" at bounding box center [274, 148] width 549 height 296
click at [441, 225] on div "Edit" at bounding box center [464, 226] width 72 height 17
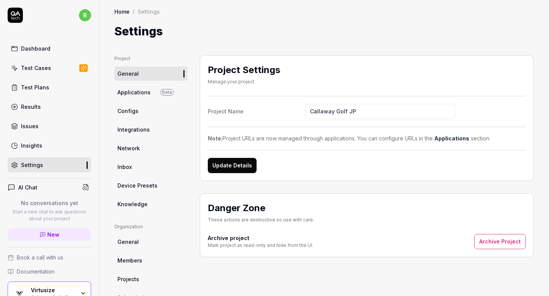
click at [331, 110] on input "Callaway Golf JP" at bounding box center [380, 111] width 150 height 15
click at [503, 245] on button "Archive Project" at bounding box center [499, 241] width 51 height 15
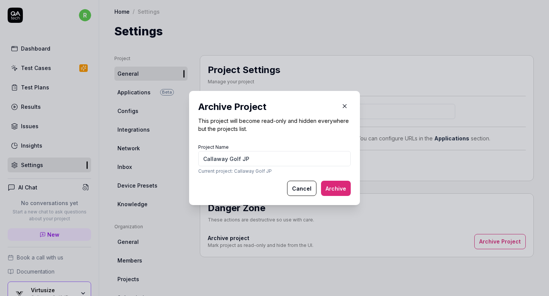
type input "Callaway Golf JP"
click at [328, 186] on button "Archive" at bounding box center [336, 188] width 30 height 15
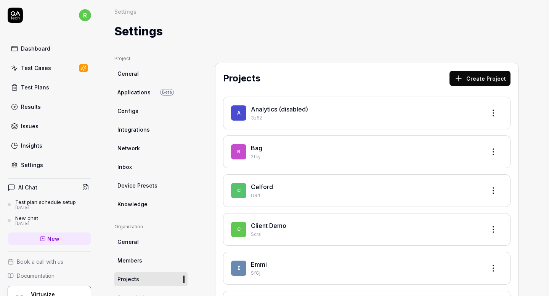
click at [493, 189] on html "r Dashboard Test Cases Test Plans Results Issues Insights Settings AI Chat Test…" at bounding box center [274, 148] width 549 height 296
click at [445, 225] on div "Edit" at bounding box center [464, 226] width 72 height 17
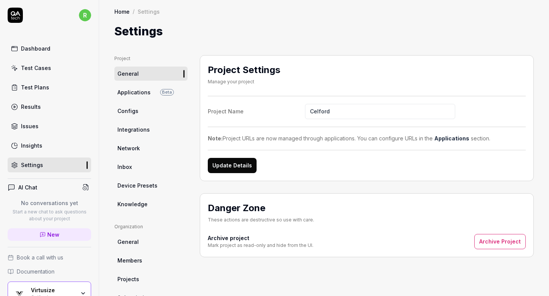
click at [495, 245] on button "Archive Project" at bounding box center [499, 241] width 51 height 15
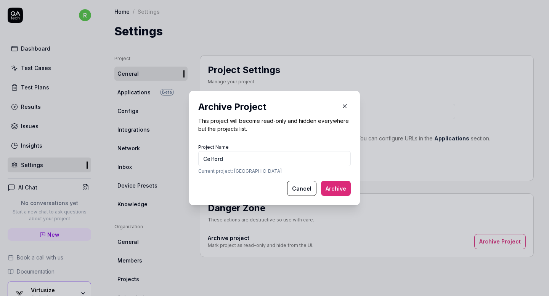
type input "Celford"
click at [334, 191] on button "Archive" at bounding box center [336, 188] width 30 height 15
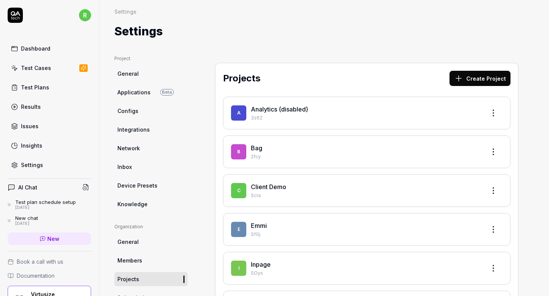
click at [494, 229] on html "r Dashboard Test Cases Test Plans Results Issues Insights Settings AI Chat Test…" at bounding box center [274, 148] width 549 height 296
click at [458, 262] on div "Edit" at bounding box center [464, 264] width 72 height 17
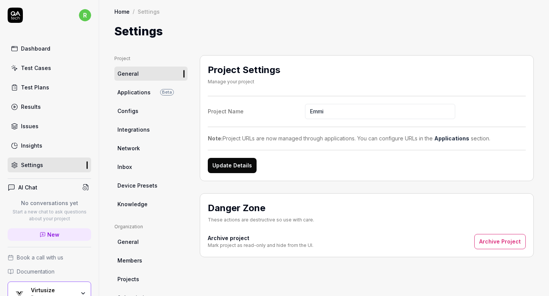
click at [495, 244] on button "Archive Project" at bounding box center [499, 241] width 51 height 15
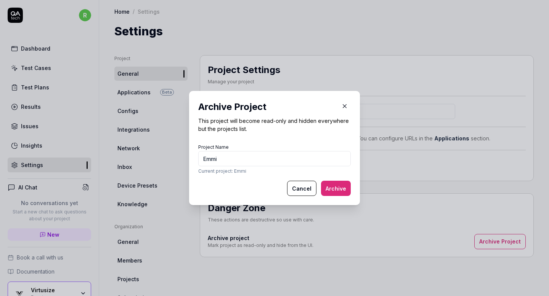
type input "Emmi"
click at [331, 184] on button "Archive" at bounding box center [336, 188] width 30 height 15
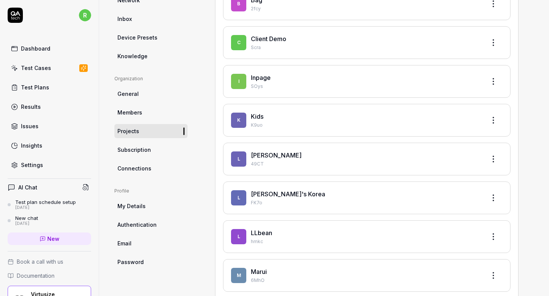
scroll to position [161, 0]
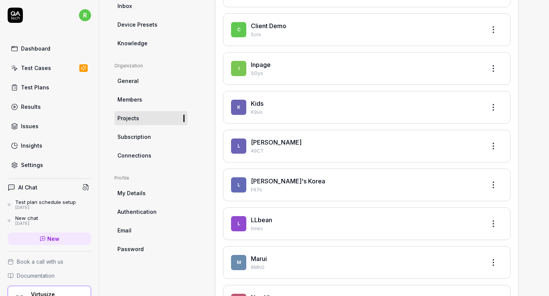
click at [493, 145] on html "r Dashboard Test Cases Test Plans Results Issues Insights Settings AI Chat Test…" at bounding box center [274, 148] width 549 height 296
click at [460, 180] on div "Edit" at bounding box center [464, 181] width 72 height 17
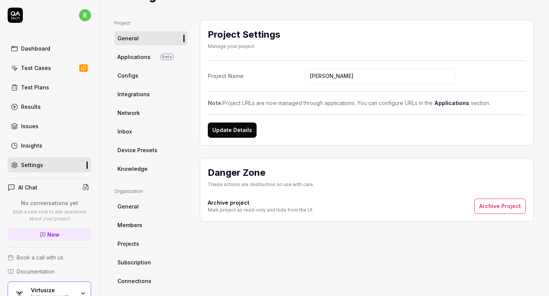
scroll to position [36, 0]
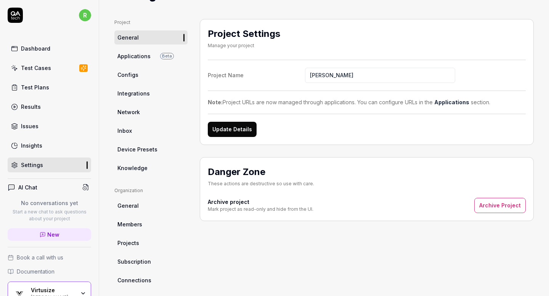
click at [489, 199] on button "Archive Project" at bounding box center [499, 205] width 51 height 15
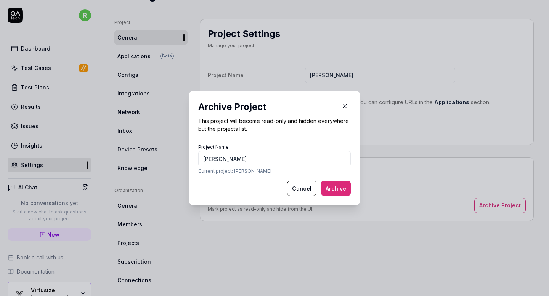
type input "Levi's JP"
click at [334, 189] on button "Archive" at bounding box center [336, 188] width 30 height 15
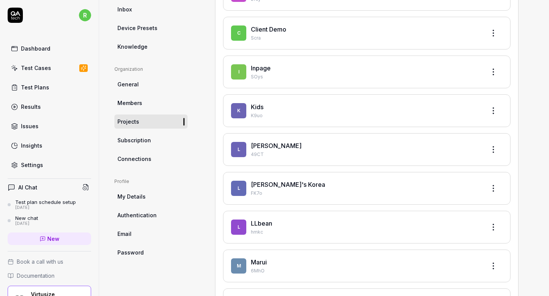
scroll to position [187, 0]
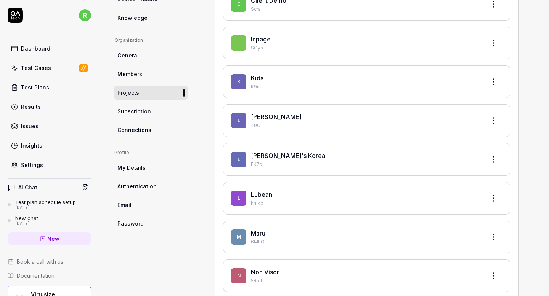
click at [494, 157] on html "r Dashboard Test Cases Test Plans Results Issues Insights Settings AI Chat Test…" at bounding box center [274, 148] width 549 height 296
click at [458, 192] on div "Edit" at bounding box center [464, 194] width 72 height 17
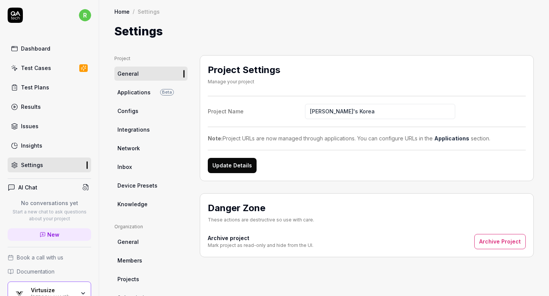
click at [498, 241] on button "Archive Project" at bounding box center [499, 241] width 51 height 15
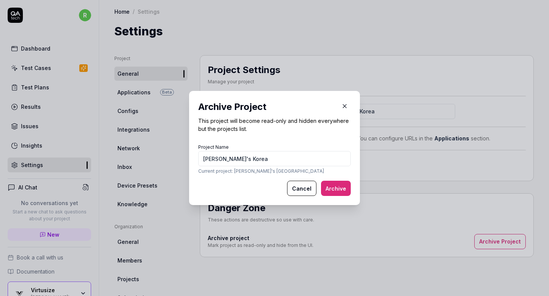
type input "Levi's Korea"
click at [338, 184] on button "Archive" at bounding box center [336, 188] width 30 height 15
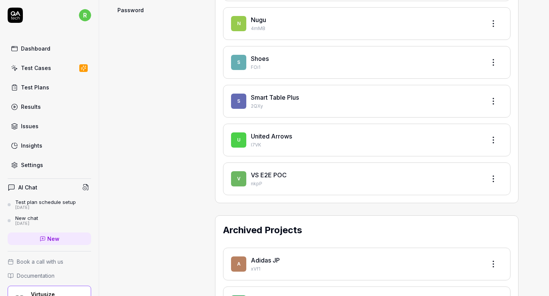
scroll to position [401, 0]
click at [493, 136] on html "r Dashboard Test Cases Test Plans Results Issues Insights Settings AI Chat Test…" at bounding box center [274, 148] width 549 height 296
click at [471, 173] on div "Edit" at bounding box center [464, 174] width 72 height 17
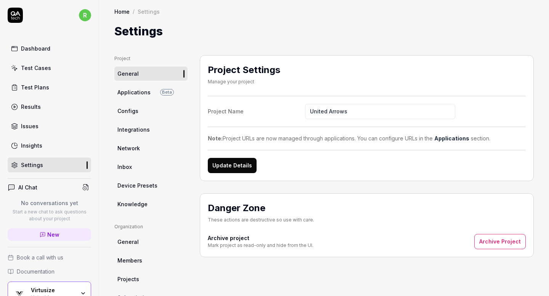
click at [496, 248] on button "Archive Project" at bounding box center [499, 241] width 51 height 15
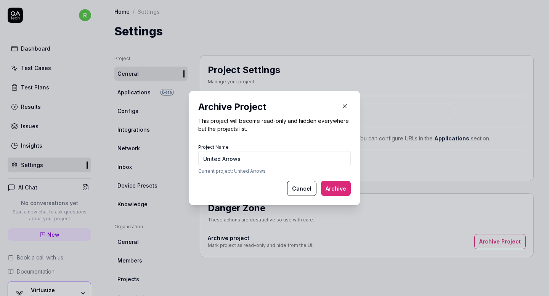
type input "United Arrows"
click at [344, 187] on button "Archive" at bounding box center [336, 188] width 30 height 15
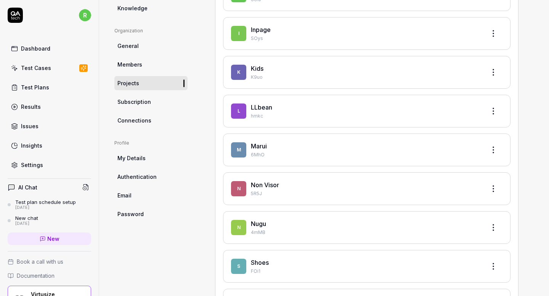
scroll to position [198, 0]
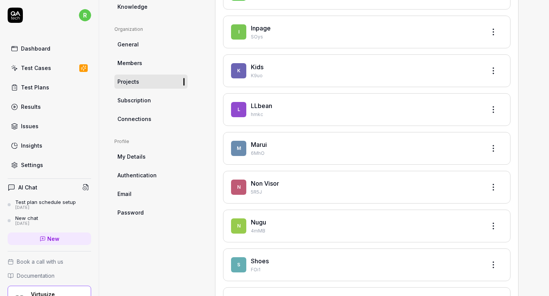
click at [492, 147] on html "r Dashboard Test Cases Test Plans Results Issues Insights Settings AI Chat Test…" at bounding box center [274, 148] width 549 height 296
click at [450, 186] on div "Edit" at bounding box center [464, 183] width 72 height 17
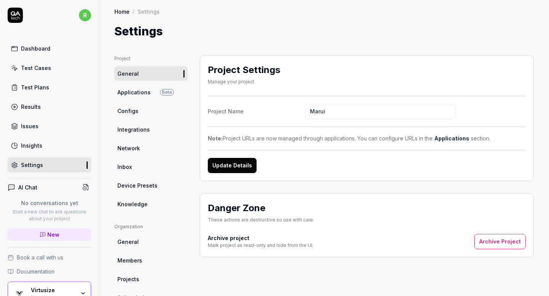
click at [488, 245] on button "Archive Project" at bounding box center [499, 241] width 51 height 15
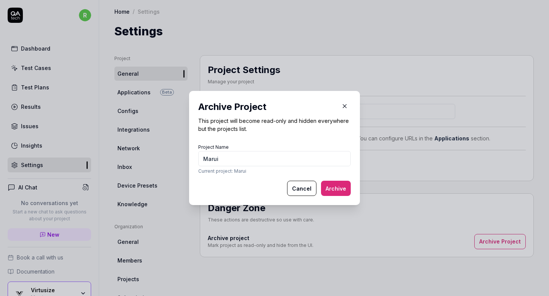
type input "Marui"
click at [346, 188] on button "Archive" at bounding box center [336, 188] width 30 height 15
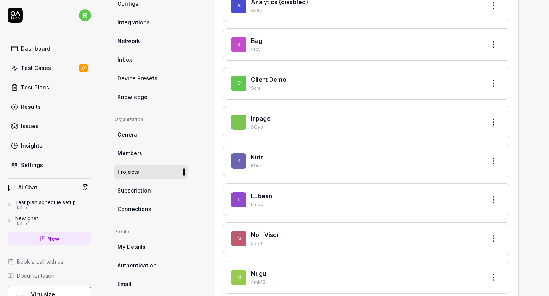
scroll to position [109, 0]
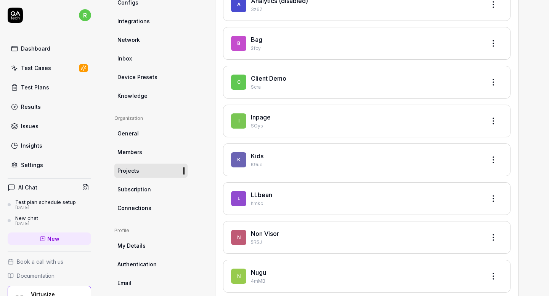
click at [492, 198] on html "r Dashboard Test Cases Test Plans Results Issues Insights Settings AI Chat Test…" at bounding box center [274, 148] width 549 height 296
click at [435, 231] on icon at bounding box center [436, 234] width 6 height 6
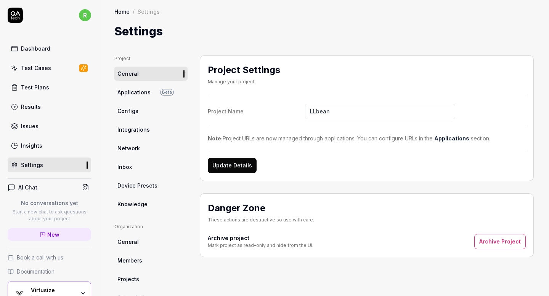
click at [496, 247] on button "Archive Project" at bounding box center [499, 241] width 51 height 15
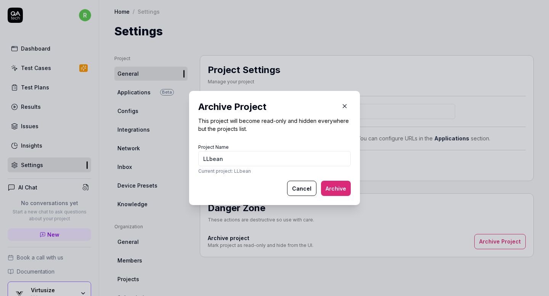
type input "LLbean"
click at [337, 187] on button "Archive" at bounding box center [336, 188] width 30 height 15
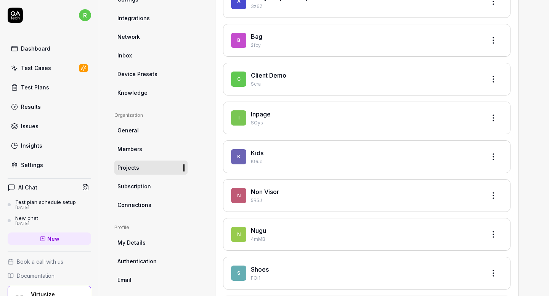
scroll to position [117, 0]
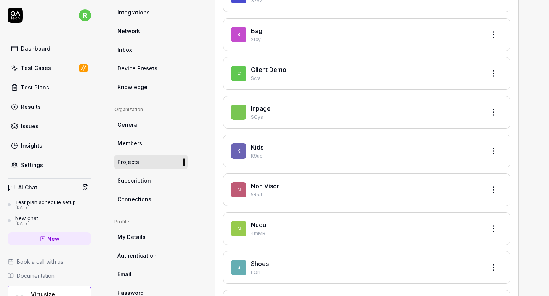
click at [490, 187] on html "r Dashboard Test Cases Test Plans Results Issues Insights Settings AI Chat Test…" at bounding box center [274, 148] width 549 height 296
click at [449, 222] on div "Edit" at bounding box center [464, 225] width 72 height 17
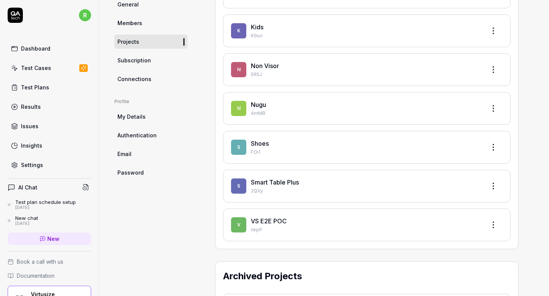
scroll to position [222, 0]
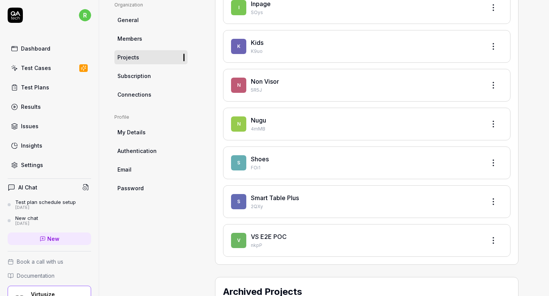
click at [495, 123] on html "r Dashboard Test Cases Test Plans Results Issues Insights Settings AI Chat Test…" at bounding box center [274, 148] width 549 height 296
click at [447, 154] on div "Edit" at bounding box center [464, 159] width 72 height 17
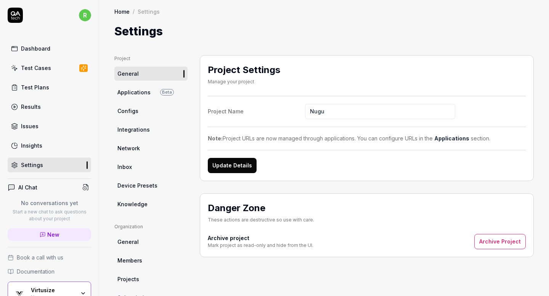
click at [486, 242] on button "Archive Project" at bounding box center [499, 241] width 51 height 15
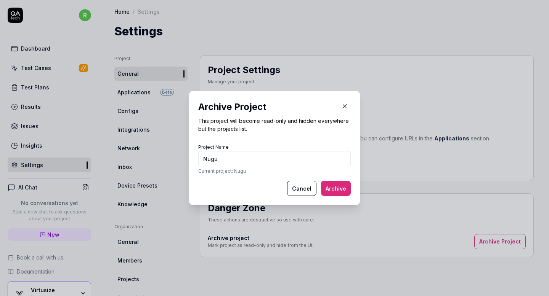
type input "Nugu"
click at [344, 185] on button "Archive" at bounding box center [336, 188] width 30 height 15
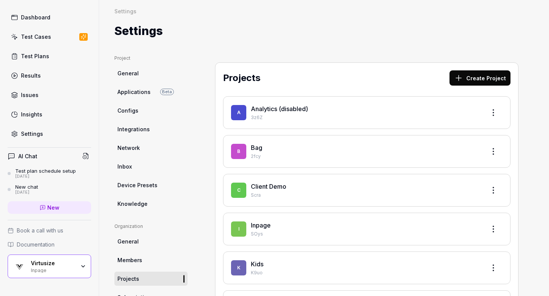
scroll to position [50, 0]
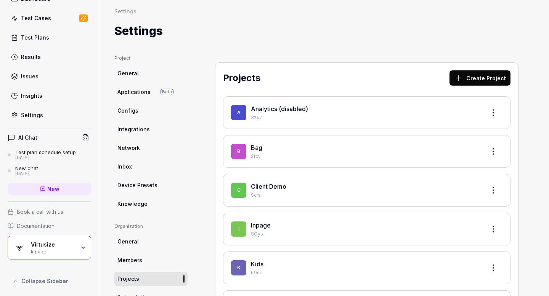
click at [48, 244] on div "Virtusize" at bounding box center [53, 245] width 44 height 7
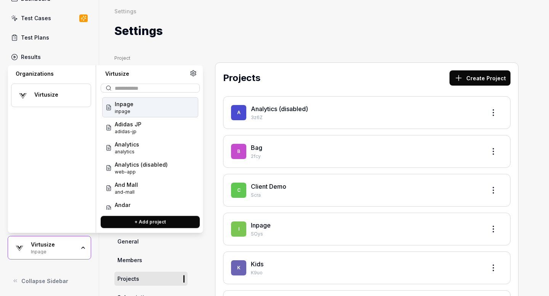
click at [65, 90] on div "Virtusize" at bounding box center [51, 96] width 80 height 24
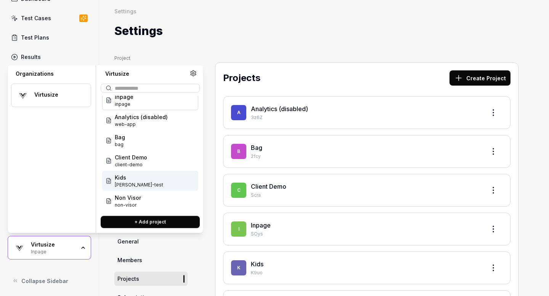
scroll to position [0, 0]
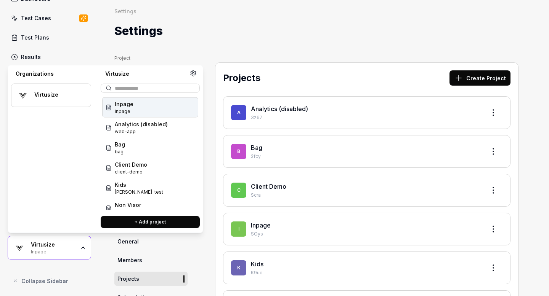
click at [160, 110] on div "Inpage inpage" at bounding box center [150, 108] width 96 height 20
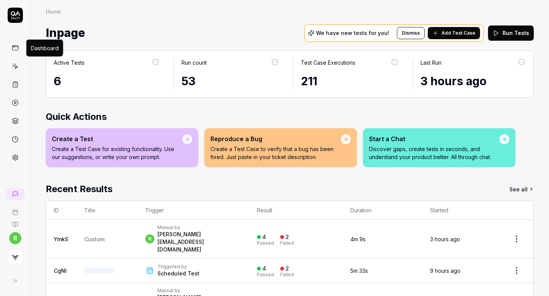
click at [16, 49] on icon at bounding box center [15, 48] width 7 height 7
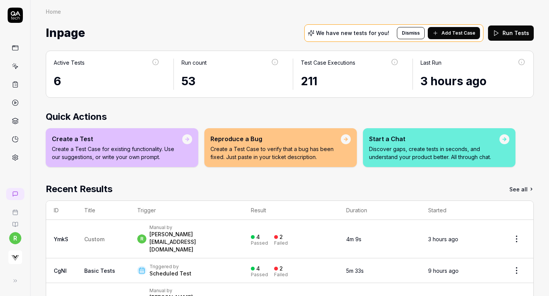
click at [408, 33] on button "Dismiss" at bounding box center [411, 33] width 28 height 12
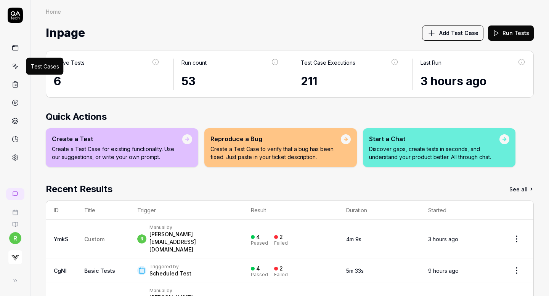
click at [15, 66] on icon at bounding box center [15, 66] width 7 height 7
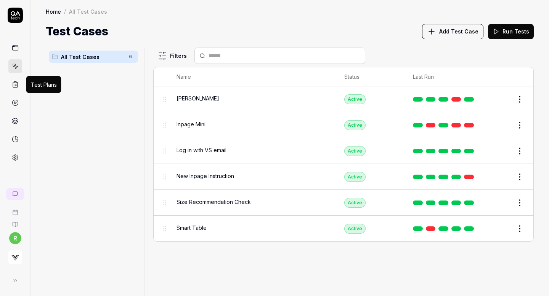
click at [16, 81] on icon at bounding box center [15, 84] width 7 height 7
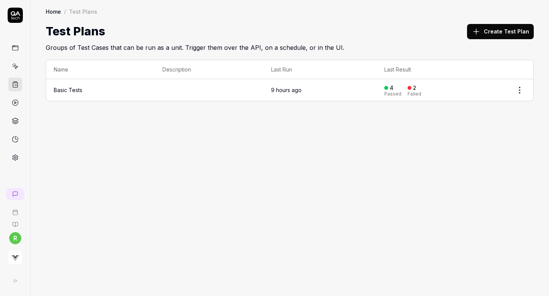
click at [520, 88] on html "r Home / Test Plans Home / Test Plans Test Plans Create Test Plan Groups of Tes…" at bounding box center [274, 148] width 549 height 296
click at [470, 141] on div "Edit" at bounding box center [487, 139] width 72 height 17
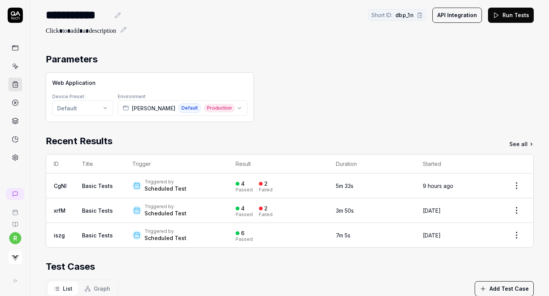
scroll to position [5, 0]
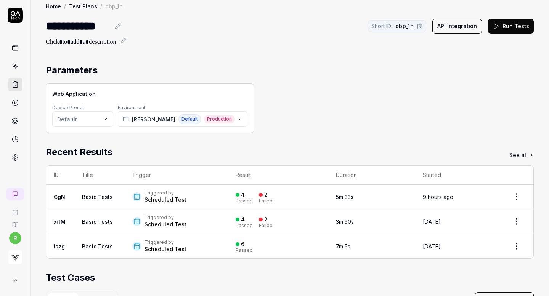
click at [102, 117] on html "**********" at bounding box center [274, 148] width 549 height 296
click at [163, 146] on html "**********" at bounding box center [274, 148] width 549 height 296
click at [238, 118] on icon "button" at bounding box center [239, 119] width 3 height 2
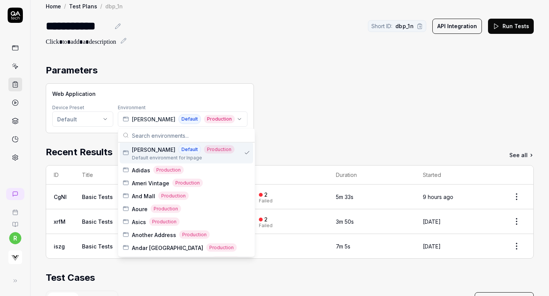
scroll to position [0, 0]
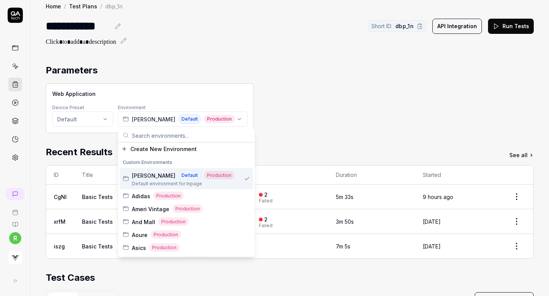
click at [271, 124] on div "Web Application Device Preset Default Environment Coen Default Production" at bounding box center [290, 108] width 488 height 50
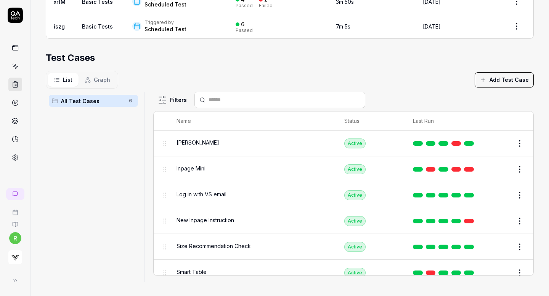
click at [502, 139] on button "Edit" at bounding box center [501, 144] width 18 height 12
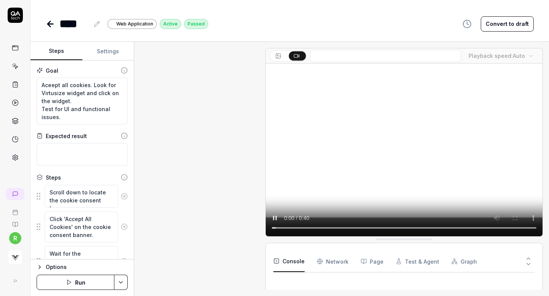
scroll to position [347, 0]
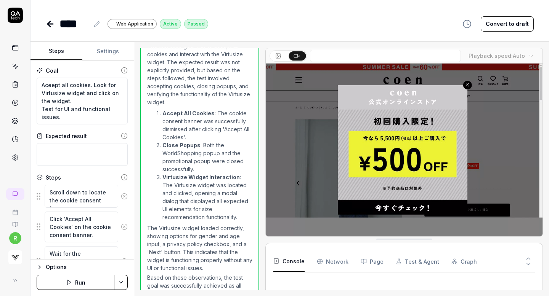
type textarea "*"
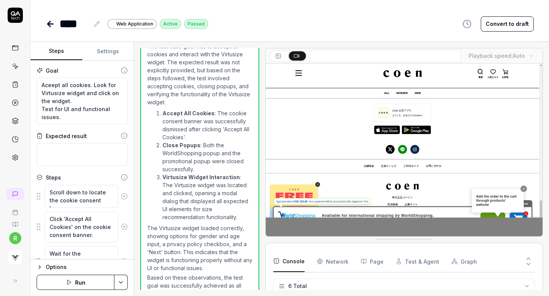
scroll to position [49, 0]
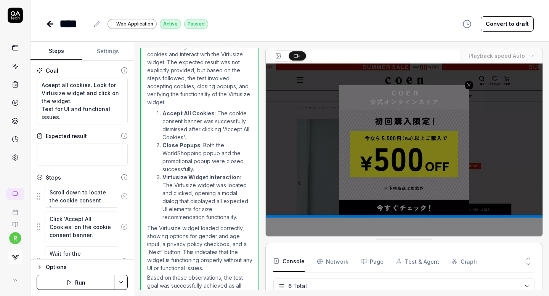
click at [80, 24] on div "****" at bounding box center [74, 23] width 30 height 17
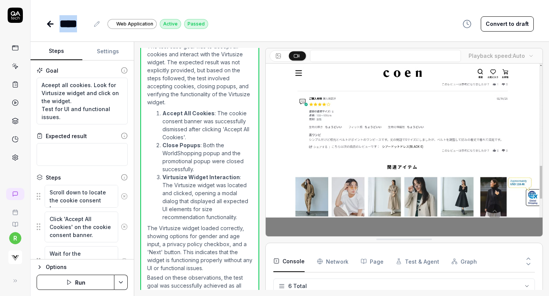
click at [80, 24] on div "****" at bounding box center [74, 23] width 30 height 17
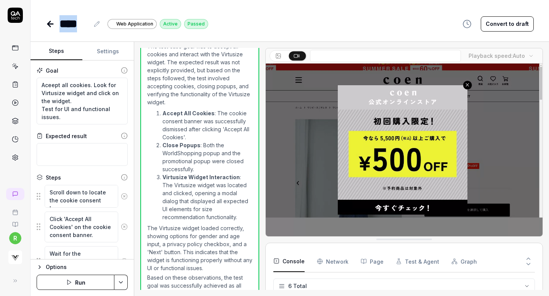
click at [80, 24] on div "****" at bounding box center [74, 23] width 30 height 17
click at [50, 25] on icon at bounding box center [50, 23] width 9 height 9
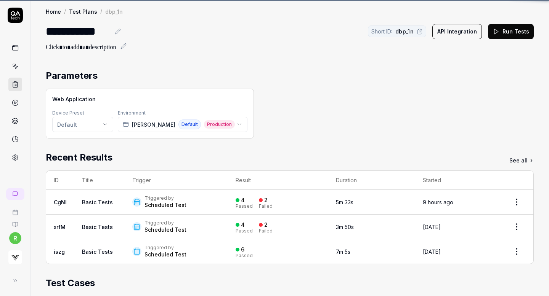
scroll to position [176, 0]
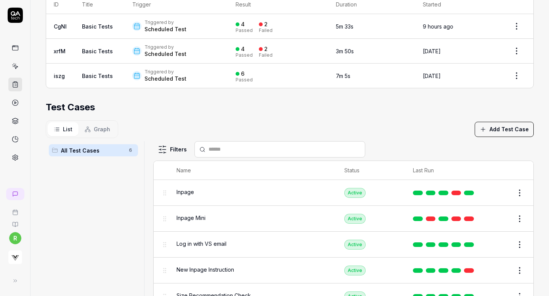
click at [342, 124] on div "List Graph Add Test Case" at bounding box center [290, 129] width 488 height 18
click at [522, 190] on html "**********" at bounding box center [274, 148] width 549 height 296
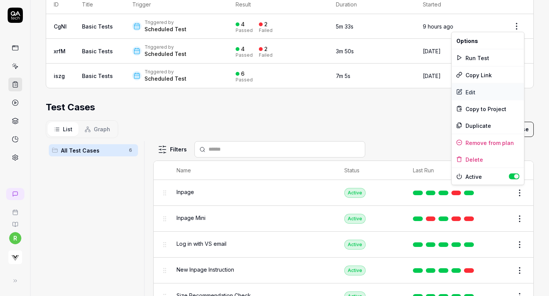
click at [469, 90] on div "Edit" at bounding box center [487, 92] width 72 height 17
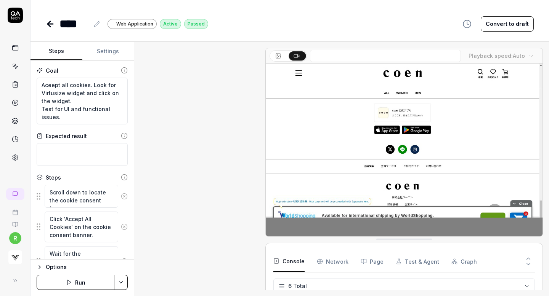
scroll to position [347, 0]
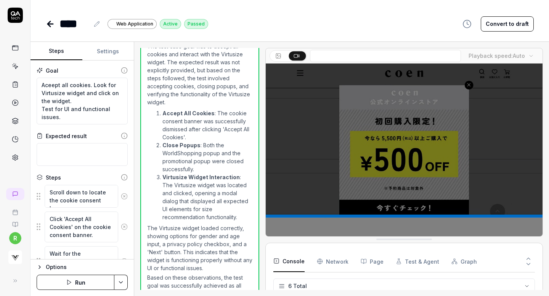
click at [48, 20] on icon at bounding box center [50, 23] width 9 height 9
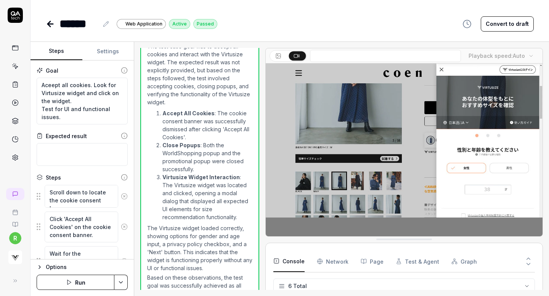
type textarea "*"
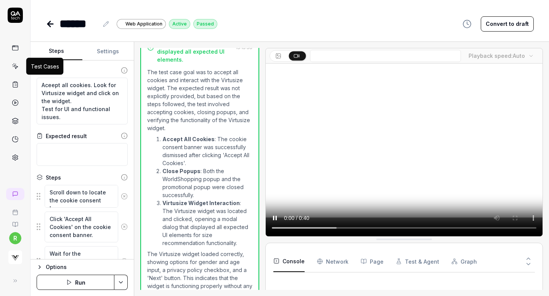
scroll to position [347, 0]
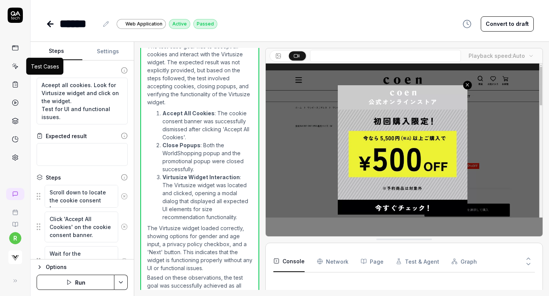
click at [14, 66] on icon at bounding box center [15, 66] width 7 height 7
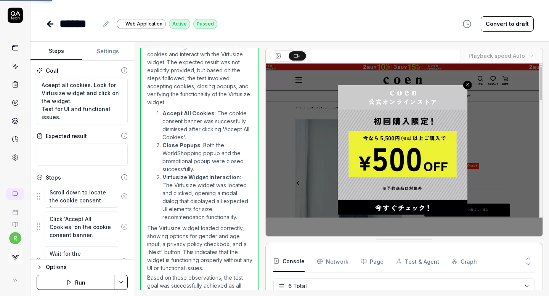
type textarea "*"
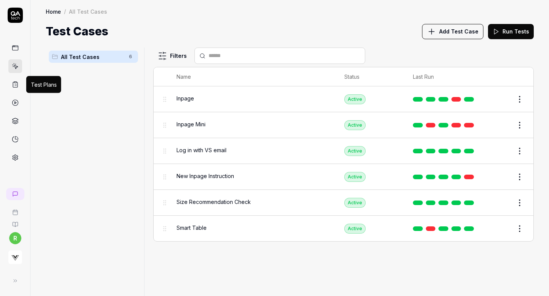
click at [14, 83] on icon at bounding box center [15, 84] width 7 height 7
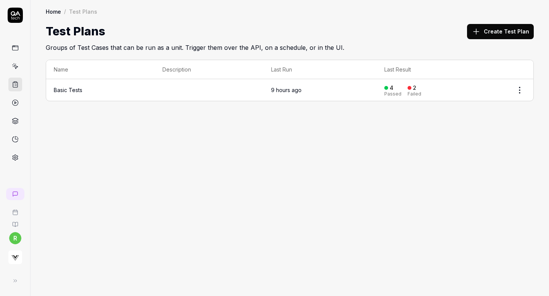
click at [521, 87] on html "r Home / Test Plans Home / Test Plans Test Plans Create Test Plan Groups of Tes…" at bounding box center [274, 148] width 549 height 296
click at [470, 137] on div "Edit" at bounding box center [487, 139] width 72 height 17
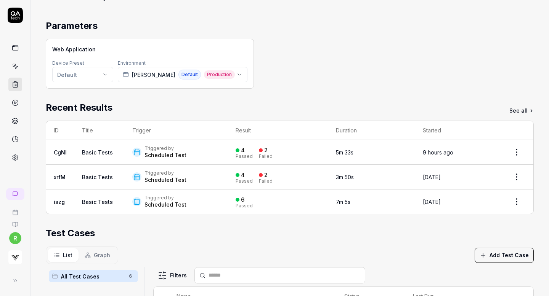
scroll to position [51, 0]
click at [517, 150] on html "**********" at bounding box center [274, 148] width 549 height 296
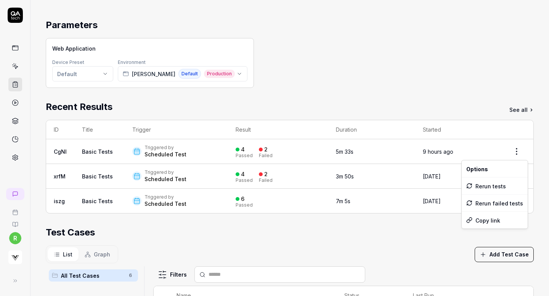
click at [366, 49] on html "**********" at bounding box center [274, 148] width 549 height 296
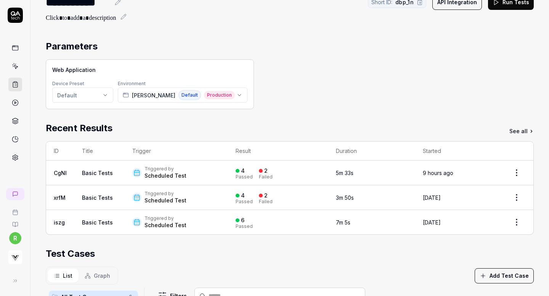
scroll to position [0, 0]
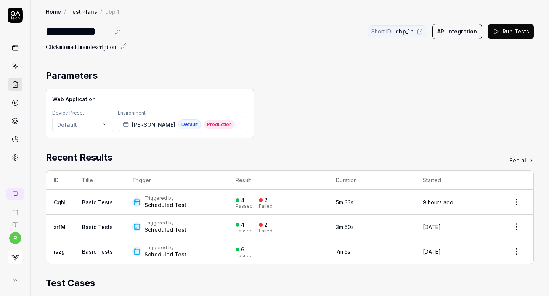
click at [17, 117] on link at bounding box center [15, 121] width 14 height 14
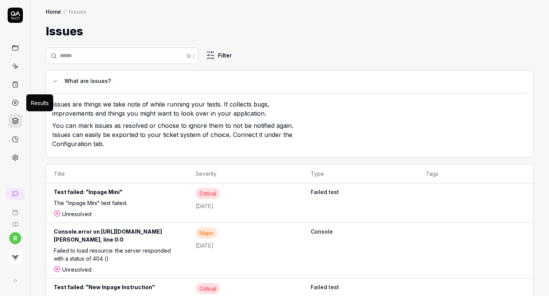
click at [16, 105] on icon at bounding box center [15, 102] width 7 height 7
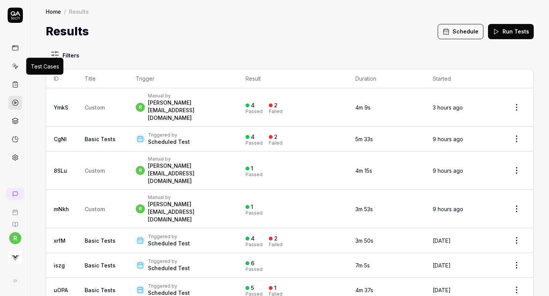
click at [14, 63] on icon at bounding box center [15, 66] width 7 height 7
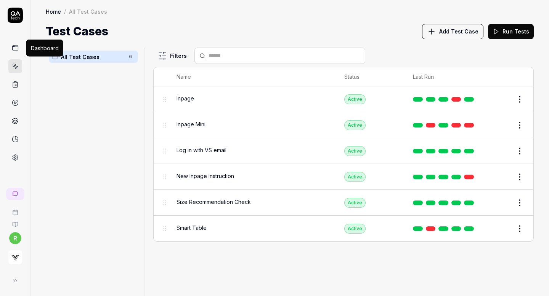
click at [16, 48] on icon at bounding box center [15, 48] width 7 height 7
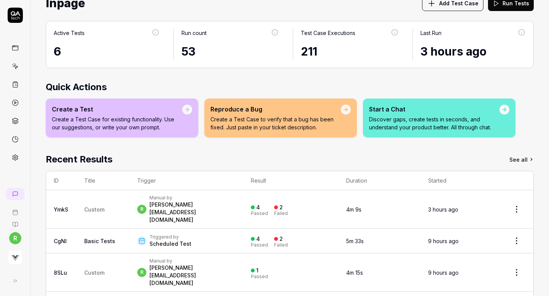
scroll to position [61, 0]
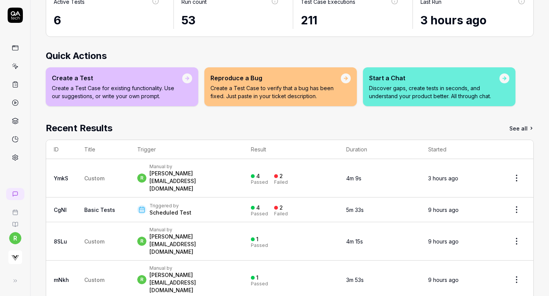
click at [512, 130] on link "See all" at bounding box center [521, 129] width 24 height 14
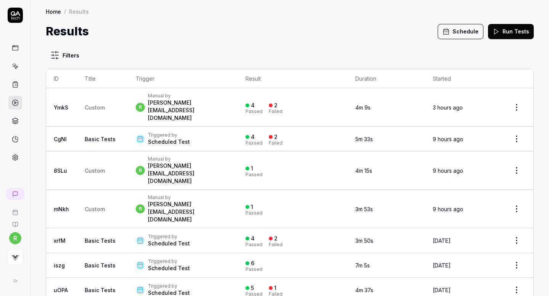
click at [461, 31] on button "Schedule" at bounding box center [460, 31] width 46 height 15
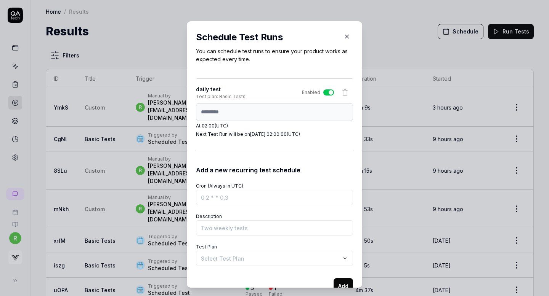
click at [228, 93] on div "Test plan: Basic Tests" at bounding box center [221, 96] width 50 height 7
click at [193, 112] on div "**********" at bounding box center [274, 154] width 175 height 267
click at [346, 36] on icon "button" at bounding box center [346, 36] width 7 height 7
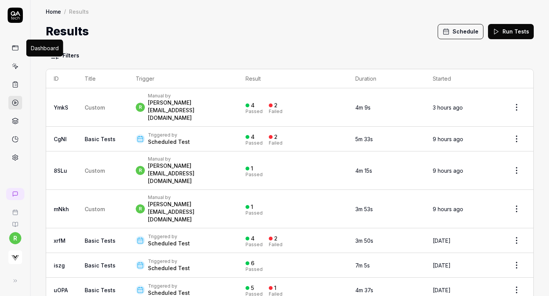
click at [16, 48] on icon at bounding box center [15, 48] width 7 height 7
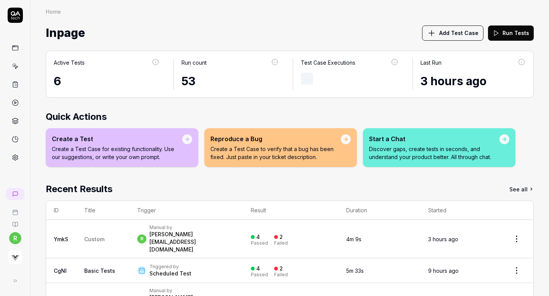
scroll to position [36, 0]
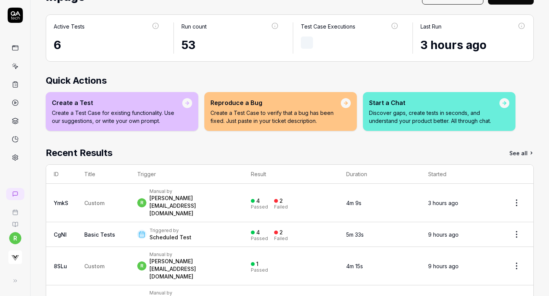
click at [517, 216] on html "r Home Home Inpage Add Test Case Run Tests Active Tests 6 Run count 53 Test Cas…" at bounding box center [274, 148] width 549 height 296
click at [225, 218] on html "r Home Home Inpage Add Test Case Run Tests Active Tests 6 Run count 53 Test Cas…" at bounding box center [274, 148] width 549 height 296
click at [225, 228] on div "Triggered by Scheduled Test" at bounding box center [186, 235] width 99 height 14
click at [167, 228] on div "Triggered by" at bounding box center [170, 231] width 42 height 6
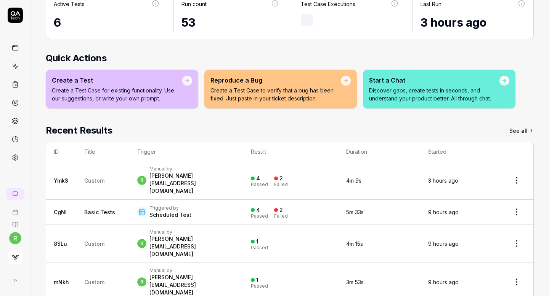
scroll to position [61, 0]
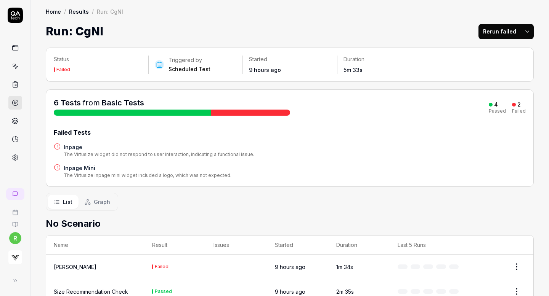
click at [88, 195] on button "Graph" at bounding box center [97, 202] width 38 height 14
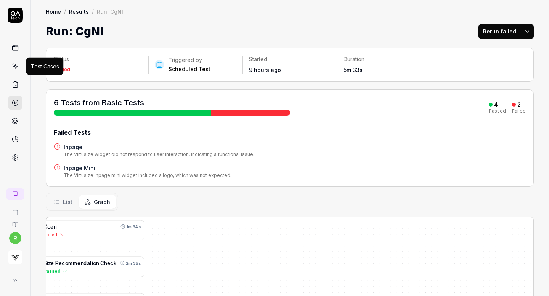
click at [17, 63] on icon at bounding box center [15, 66] width 7 height 7
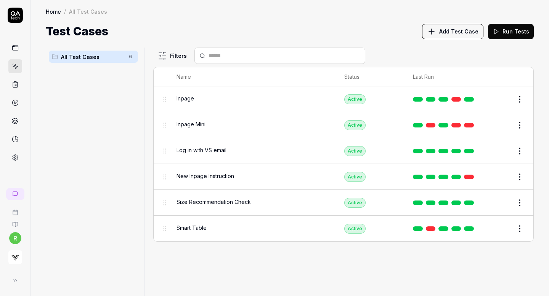
click at [15, 226] on icon at bounding box center [15, 224] width 5 height 5
click at [432, 33] on icon at bounding box center [431, 31] width 9 height 9
click at [518, 98] on html "r Home / All Test Cases Home / All Test Cases Test Cases Add Test Case Run Test…" at bounding box center [274, 148] width 549 height 296
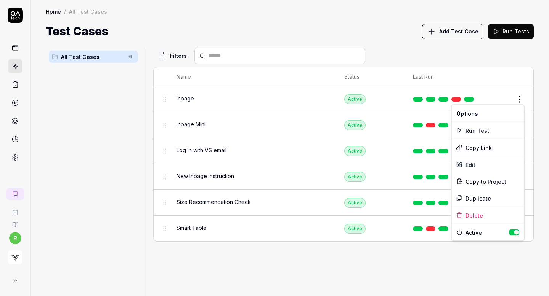
click at [331, 27] on html "r Home / All Test Cases Home / All Test Cases Test Cases Add Test Case Run Test…" at bounding box center [274, 148] width 549 height 296
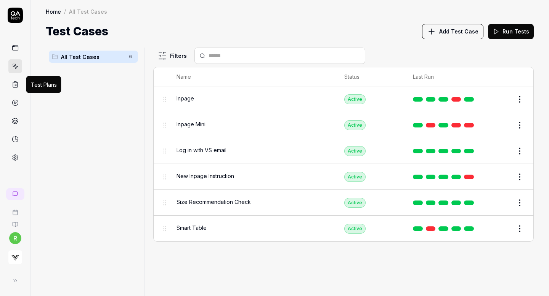
click at [13, 85] on icon at bounding box center [15, 84] width 5 height 5
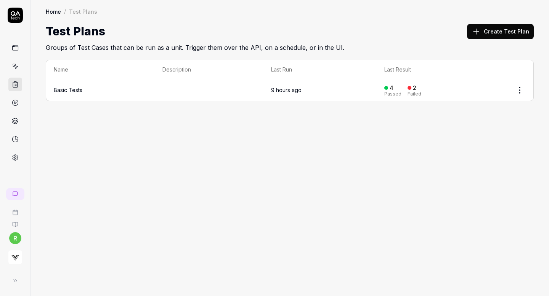
click at [517, 86] on html "r Home / Test Plans Home / Test Plans Test Plans Create Test Plan Groups of Tes…" at bounding box center [274, 148] width 549 height 296
click at [465, 138] on div "Edit" at bounding box center [487, 139] width 72 height 17
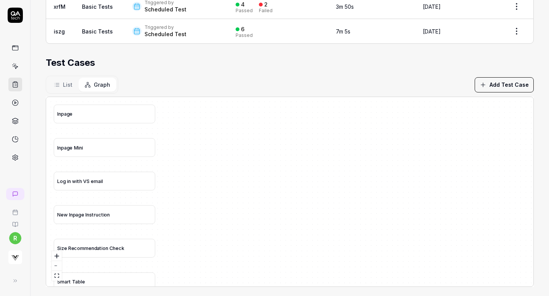
scroll to position [224, 0]
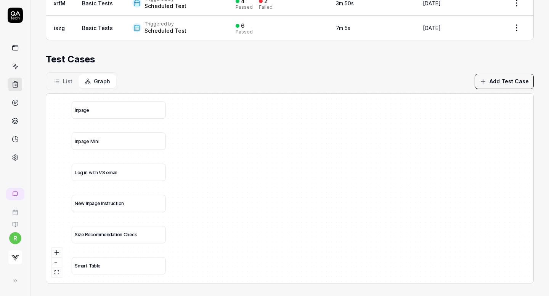
click at [70, 81] on span "List" at bounding box center [68, 81] width 10 height 8
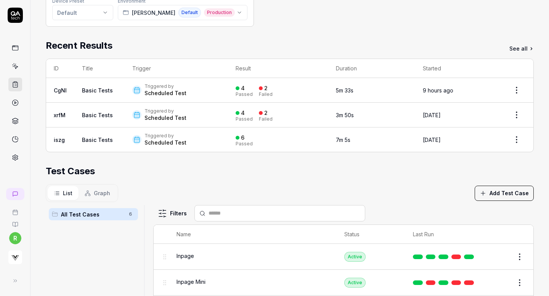
scroll to position [0, 0]
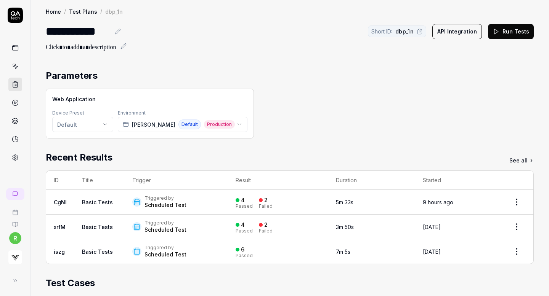
click at [106, 123] on html "**********" at bounding box center [274, 148] width 549 height 296
click at [97, 158] on span "Create new preset" at bounding box center [92, 160] width 50 height 8
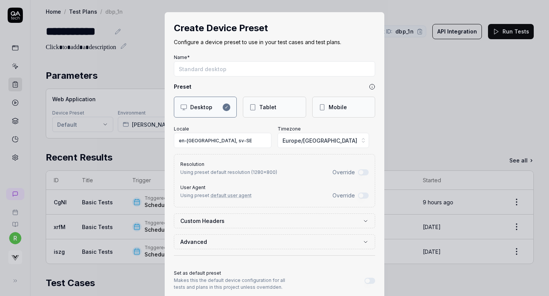
click at [327, 102] on div "Mobile" at bounding box center [343, 107] width 63 height 21
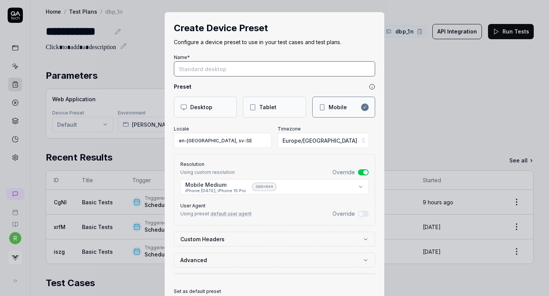
click at [253, 69] on input "Name*" at bounding box center [274, 68] width 201 height 15
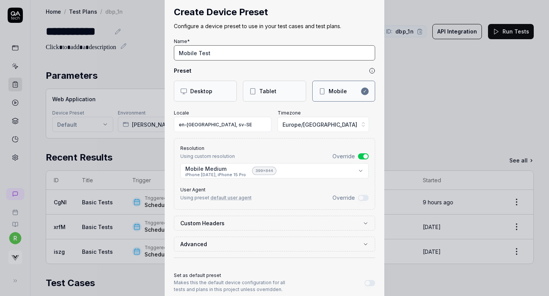
scroll to position [17, 0]
type input "Mobile Test"
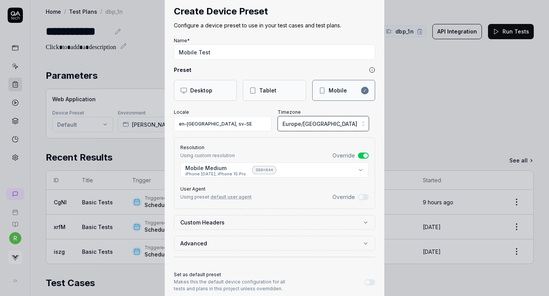
click at [307, 121] on span "Europe/Stockholm" at bounding box center [319, 124] width 75 height 8
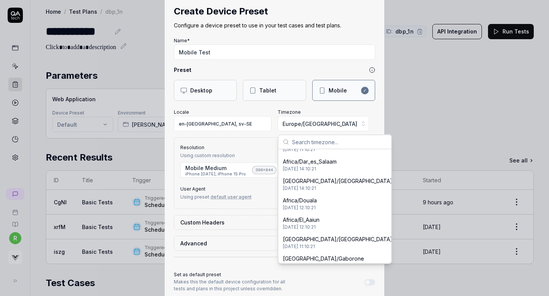
scroll to position [327, 0]
click at [315, 144] on input "text" at bounding box center [339, 142] width 94 height 14
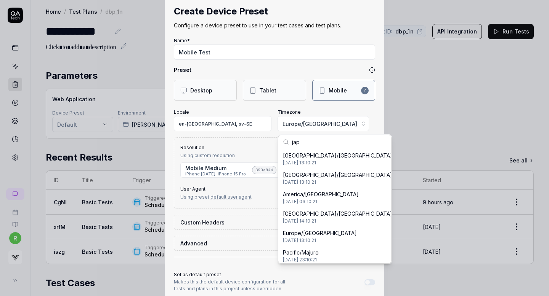
scroll to position [0, 0]
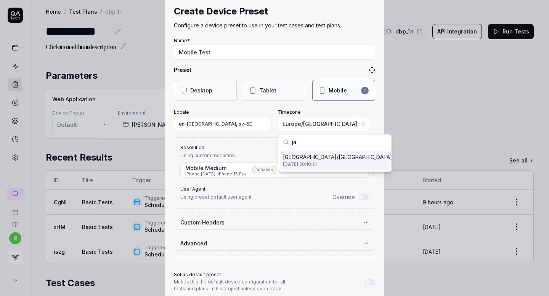
type input "j"
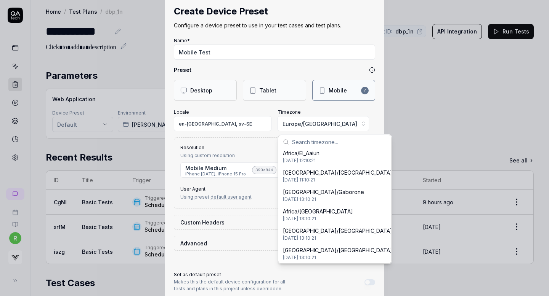
scroll to position [118, 0]
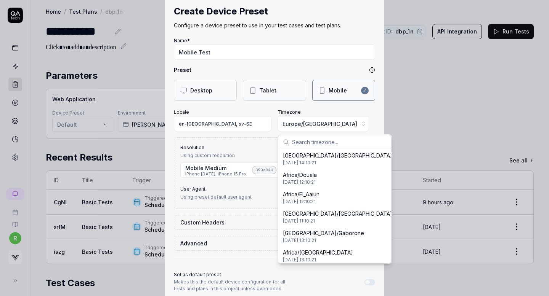
click at [262, 139] on div "**********" at bounding box center [274, 148] width 549 height 296
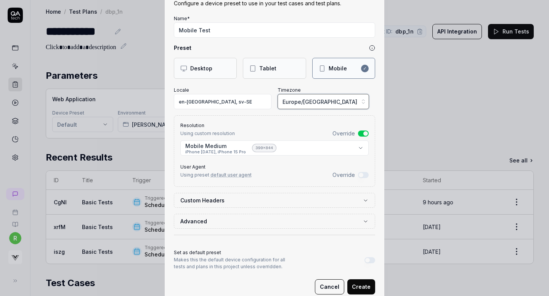
scroll to position [58, 0]
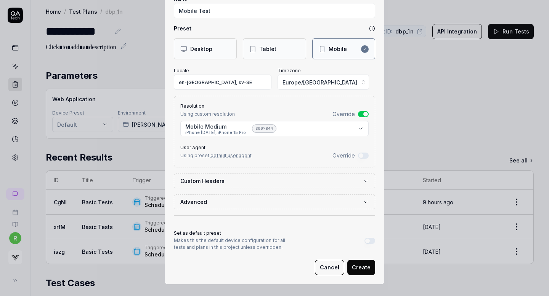
click at [288, 200] on button "Advanced" at bounding box center [274, 202] width 188 height 14
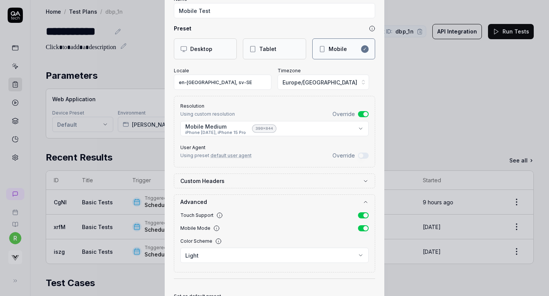
click at [303, 180] on label "Custom Headers" at bounding box center [271, 181] width 182 height 8
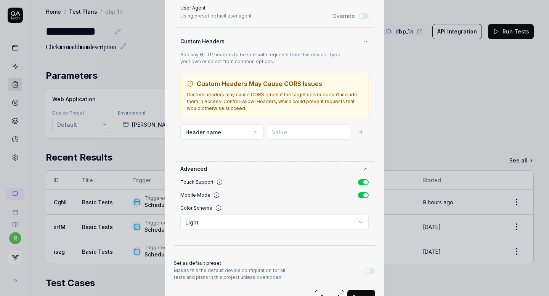
scroll to position [228, 0]
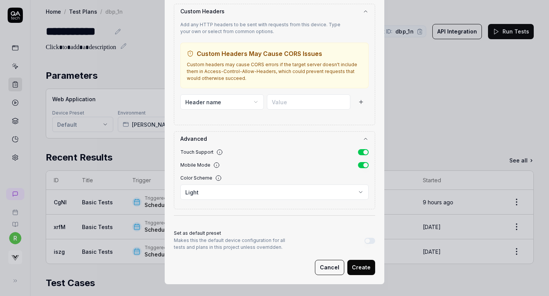
click at [358, 266] on button "Create" at bounding box center [361, 267] width 28 height 15
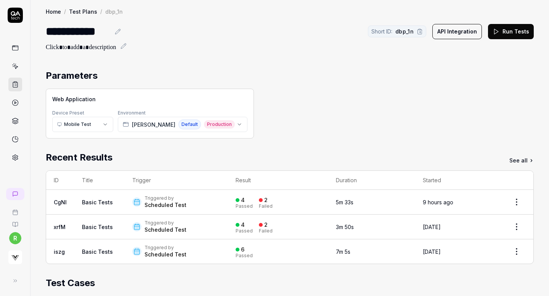
click at [92, 125] on html "**********" at bounding box center [274, 148] width 549 height 296
click at [79, 145] on span "QA.tech default device preset" at bounding box center [111, 146] width 89 height 7
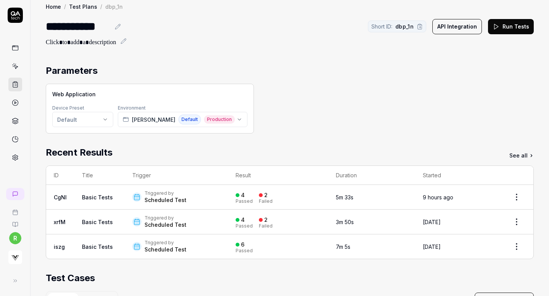
scroll to position [4, 0]
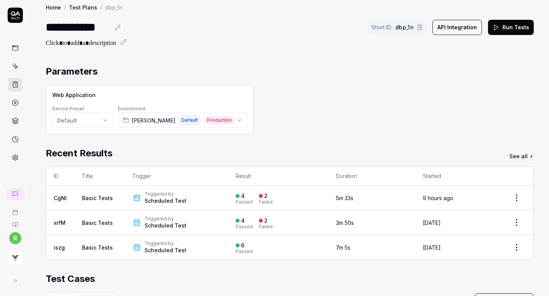
click at [522, 156] on link "See all" at bounding box center [521, 156] width 24 height 8
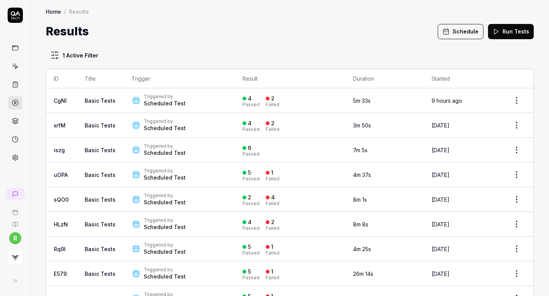
click at [512, 100] on html "r Home / Results Home / Results Results Schedule Run Tests 1 Active Filter ID T…" at bounding box center [274, 148] width 549 height 296
click at [294, 42] on html "r Home / Results Home / Results Results Schedule Run Tests 1 Active Filter ID T…" at bounding box center [274, 148] width 549 height 296
click at [14, 49] on icon at bounding box center [15, 48] width 7 height 7
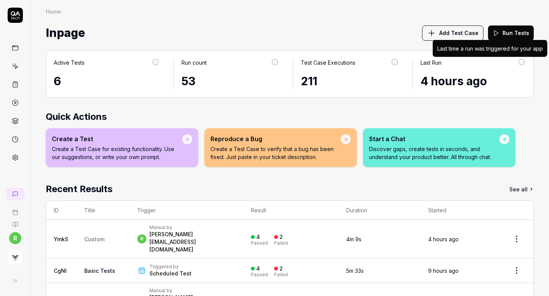
click at [522, 62] on icon at bounding box center [521, 62] width 7 height 7
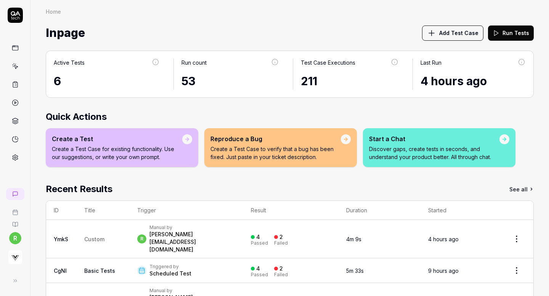
click at [521, 189] on link "See all" at bounding box center [521, 189] width 24 height 14
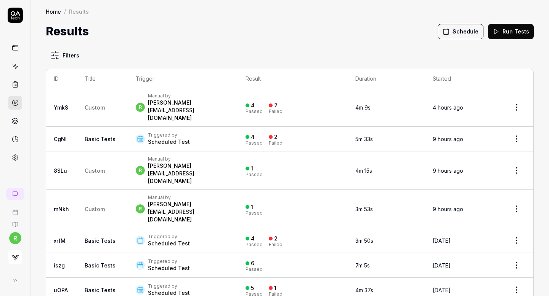
click at [514, 97] on html "r Home / Results Home / Results Results Schedule Run Tests Filters ID Title Tri…" at bounding box center [274, 148] width 549 height 296
click at [477, 54] on html "r Home / Results Home / Results Results Schedule Run Tests Filters ID Title Tri…" at bounding box center [274, 148] width 549 height 296
click at [518, 130] on html "r Home / Results Home / Results Results Schedule Run Tests Filters ID Title Tri…" at bounding box center [274, 148] width 549 height 296
click at [454, 31] on html "r Home / Results Home / Results Results Schedule Run Tests Filters ID Title Tri…" at bounding box center [274, 148] width 549 height 296
click at [454, 31] on button "Schedule" at bounding box center [460, 31] width 46 height 15
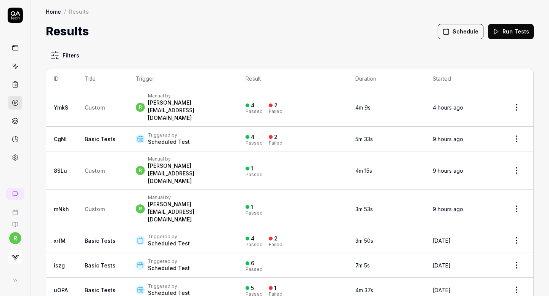
click at [454, 31] on button "Schedule" at bounding box center [460, 31] width 46 height 15
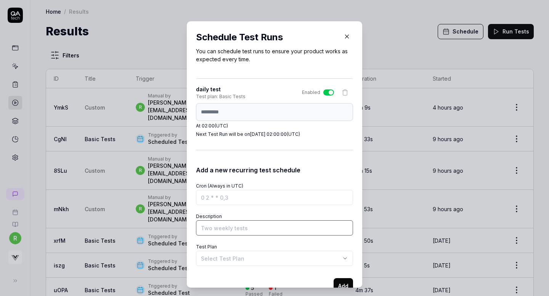
click at [216, 227] on input "Description" at bounding box center [274, 228] width 157 height 15
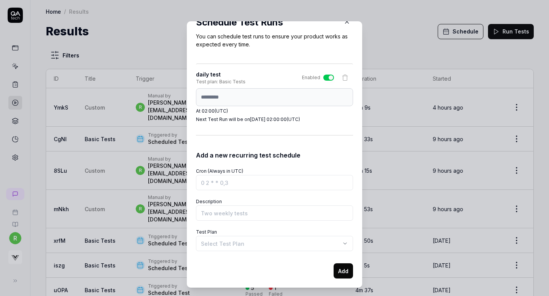
click at [218, 240] on body "r Home / Results Home / Results Results Schedule Run Tests Filters ID Title Tri…" at bounding box center [274, 148] width 549 height 296
click at [262, 152] on div "**********" at bounding box center [274, 148] width 549 height 296
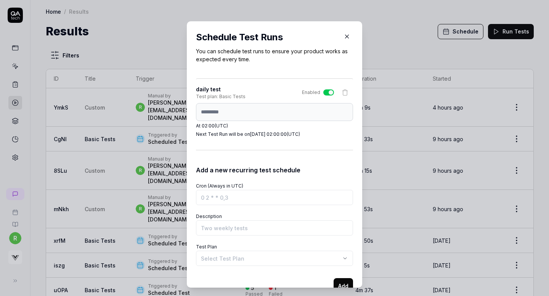
click at [346, 35] on icon "button" at bounding box center [346, 36] width 3 height 3
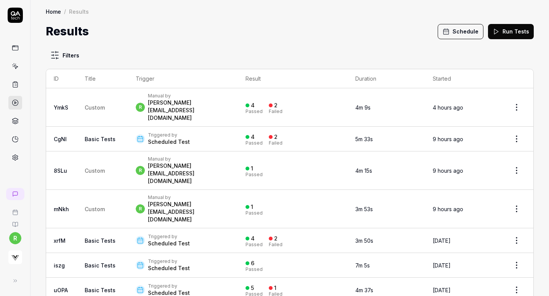
click at [10, 48] on link at bounding box center [15, 48] width 14 height 14
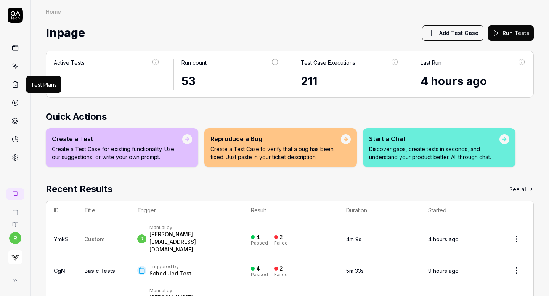
click at [14, 86] on icon at bounding box center [15, 84] width 7 height 7
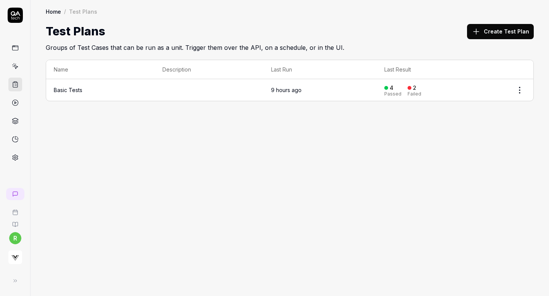
click at [520, 93] on body "r Home / Test Plans Home / Test Plans Test Plans Create Test Plan Groups of Tes…" at bounding box center [274, 148] width 549 height 296
click at [477, 121] on div "Copy Link" at bounding box center [487, 122] width 72 height 17
click at [520, 89] on html "Copied to clipboard r Home / Test Plans Home / Test Plans Test Plans Create Tes…" at bounding box center [274, 148] width 549 height 296
click at [470, 139] on div "Edit" at bounding box center [487, 139] width 72 height 17
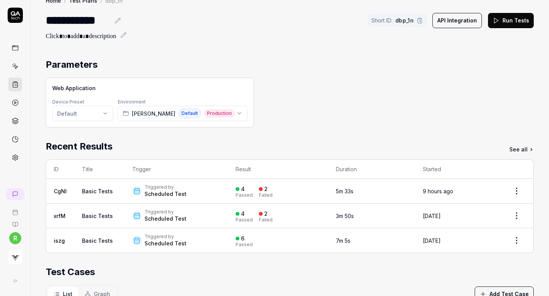
scroll to position [10, 0]
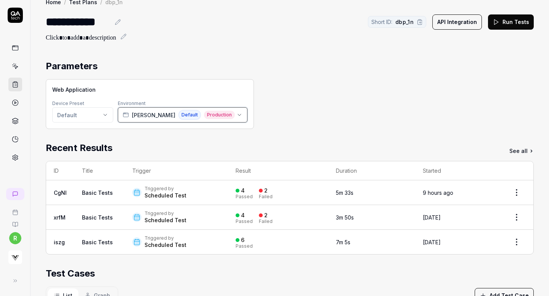
click at [204, 113] on span "Production" at bounding box center [219, 115] width 31 height 8
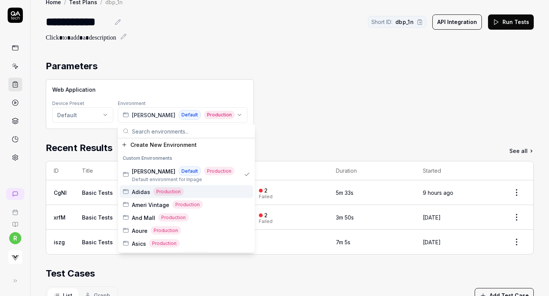
click at [184, 191] on div "Adidas Production" at bounding box center [186, 192] width 133 height 13
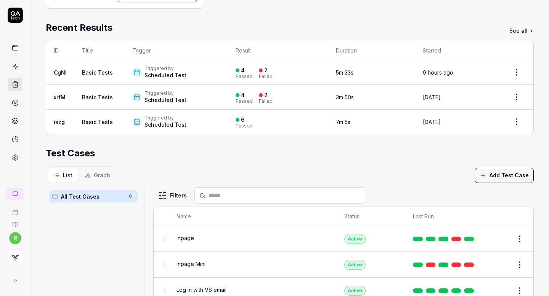
scroll to position [0, 0]
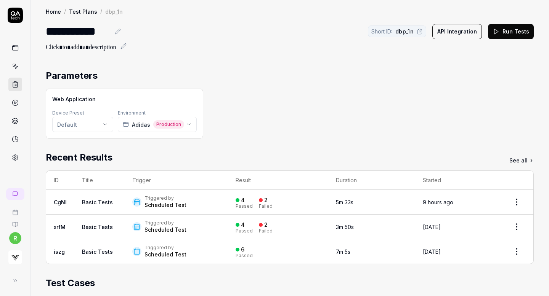
click at [507, 29] on button "Run Tests" at bounding box center [511, 31] width 46 height 15
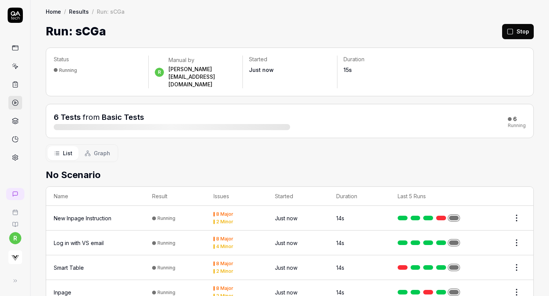
click at [14, 78] on link at bounding box center [15, 85] width 14 height 14
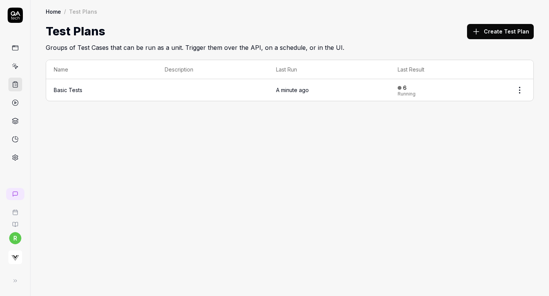
click at [518, 89] on html "r Home / Test Plans Home / Test Plans Test Plans Create Test Plan Groups of Tes…" at bounding box center [274, 148] width 549 height 296
click at [462, 137] on div "Edit" at bounding box center [487, 139] width 72 height 17
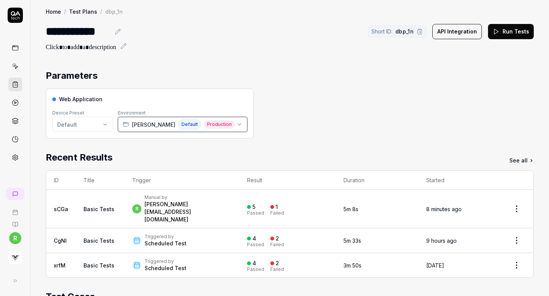
click at [236, 126] on icon "button" at bounding box center [239, 125] width 6 height 6
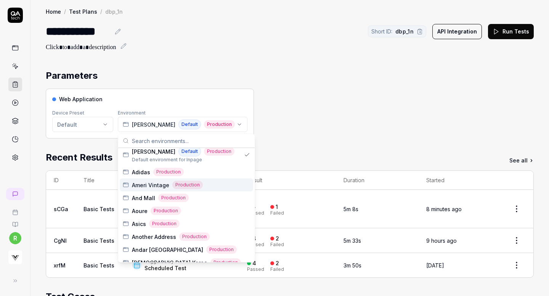
scroll to position [51, 0]
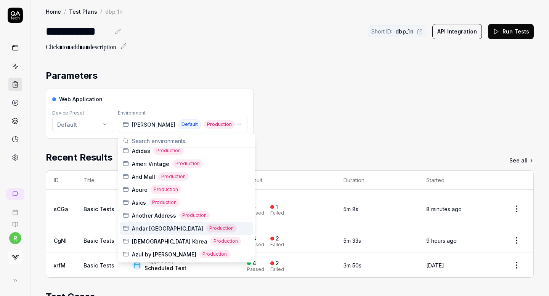
click at [158, 228] on span "Andar Japan" at bounding box center [167, 229] width 71 height 8
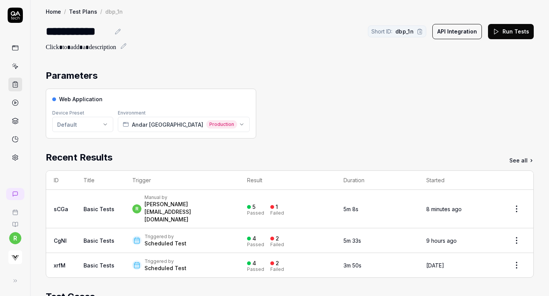
click at [515, 31] on button "Run Tests" at bounding box center [511, 31] width 46 height 15
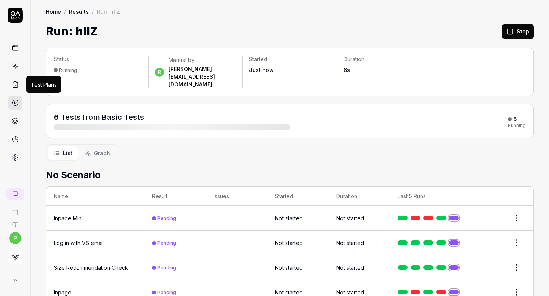
click at [13, 83] on icon at bounding box center [15, 84] width 5 height 5
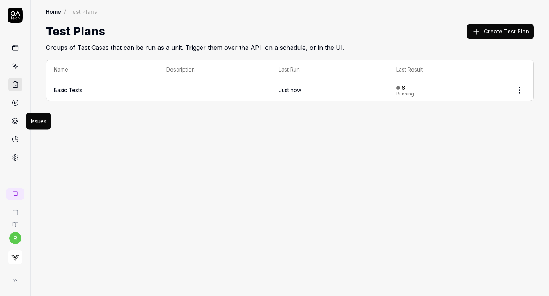
click at [14, 122] on icon at bounding box center [15, 122] width 6 height 2
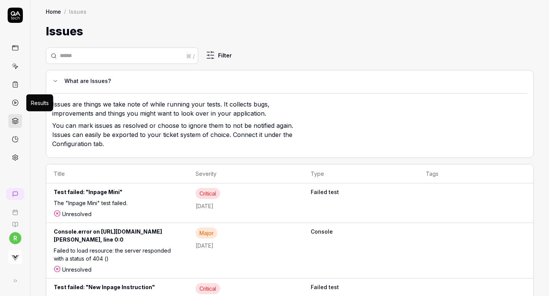
click at [13, 102] on icon at bounding box center [15, 102] width 7 height 7
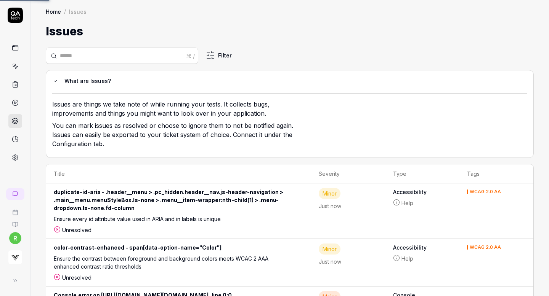
click at [13, 102] on icon at bounding box center [15, 102] width 7 height 7
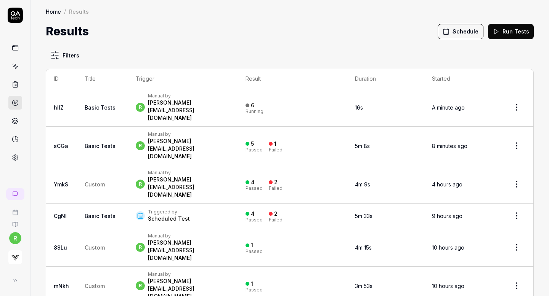
click at [517, 128] on html "r Home / Results Home / Results Results Schedule Run Tests Filters ID Title Tri…" at bounding box center [274, 148] width 549 height 296
click at [464, 123] on html "r Home / Results Home / Results Results Schedule Run Tests Filters ID Title Tri…" at bounding box center [274, 148] width 549 height 296
click at [464, 29] on button "Schedule" at bounding box center [460, 31] width 46 height 15
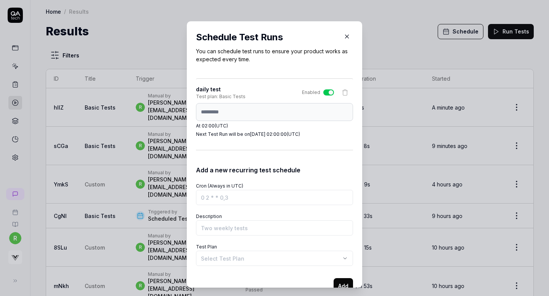
click at [248, 258] on body "r Home / Results Home / Results Results Schedule Run Tests Filters ID Title Tri…" at bounding box center [274, 148] width 549 height 296
click at [277, 211] on div "**********" at bounding box center [274, 148] width 549 height 296
click at [348, 38] on icon "button" at bounding box center [346, 36] width 3 height 3
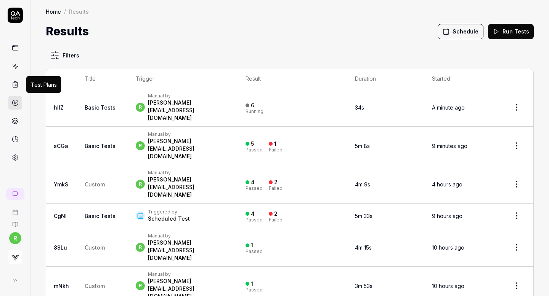
click at [14, 84] on icon at bounding box center [15, 84] width 7 height 7
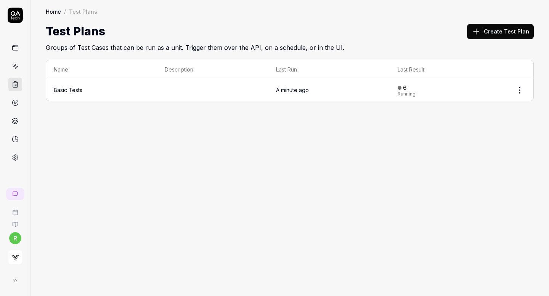
click at [498, 32] on button "Create Test Plan" at bounding box center [500, 31] width 67 height 15
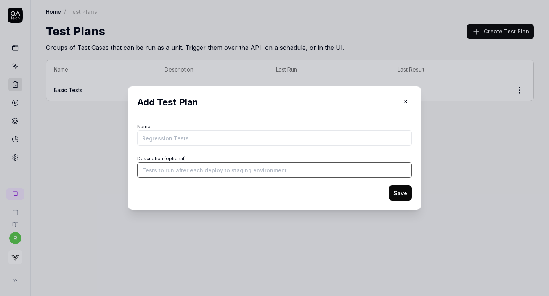
click at [211, 176] on input "Description (optional)" at bounding box center [274, 170] width 274 height 15
click at [216, 141] on input "Name" at bounding box center [274, 138] width 274 height 15
click at [408, 101] on icon "button" at bounding box center [405, 101] width 7 height 7
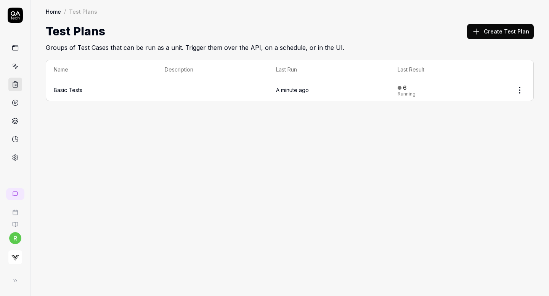
click at [520, 89] on html "r Home / Test Plans Home / Test Plans Test Plans Create Test Plan Groups of Tes…" at bounding box center [274, 148] width 549 height 296
click at [469, 139] on div "Edit" at bounding box center [487, 139] width 72 height 17
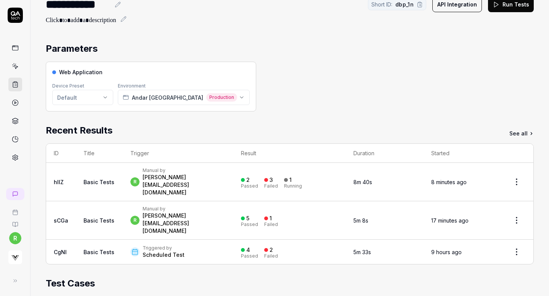
scroll to position [14, 0]
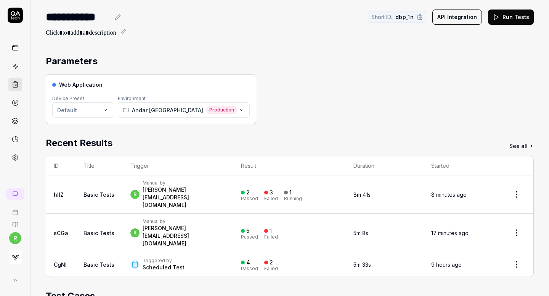
click at [226, 191] on div "r Manual by rachel.fabrigar@virtusize.com" at bounding box center [177, 194] width 95 height 29
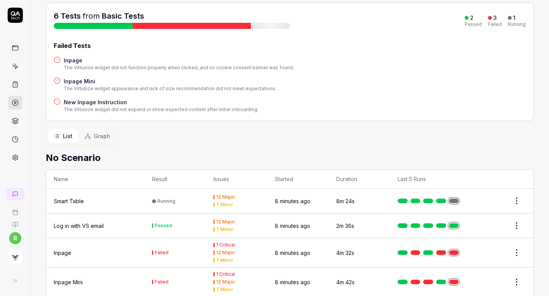
scroll to position [155, 0]
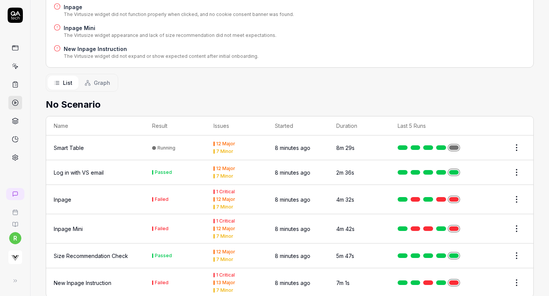
click at [291, 197] on time "8 minutes ago" at bounding box center [292, 200] width 35 height 6
click at [514, 182] on html "r Home / Results / Run: hIIZ Home / Results / Run: hIIZ Run: hIIZ Stop Status R…" at bounding box center [274, 148] width 549 height 296
click at [225, 181] on html "r Home / Results / Run: hIIZ Home / Results / Run: hIIZ Run: hIIZ Stop Status R…" at bounding box center [274, 148] width 549 height 296
click at [58, 196] on div "Inpage" at bounding box center [63, 200] width 18 height 8
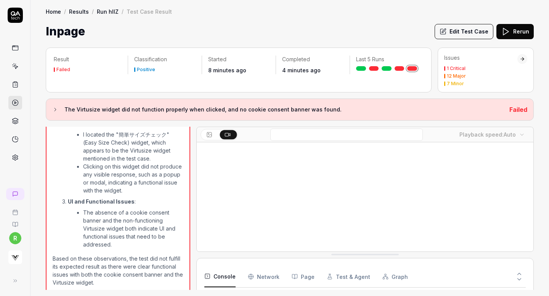
scroll to position [332, 0]
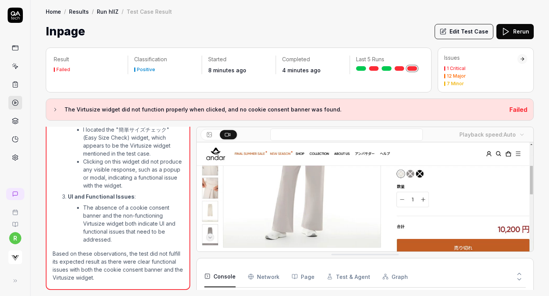
click at [56, 110] on icon at bounding box center [55, 109] width 2 height 3
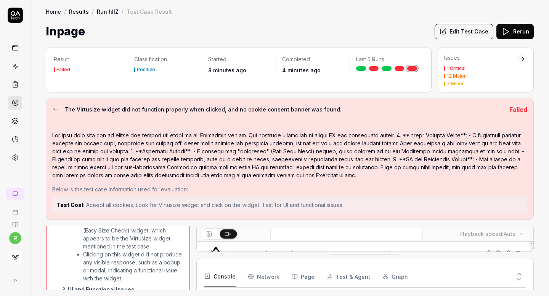
scroll to position [1710, 0]
click at [126, 159] on div at bounding box center [289, 155] width 475 height 48
click at [54, 113] on button "The Virtusize widget did not function properly when clicked, and no cookie cons…" at bounding box center [277, 109] width 451 height 9
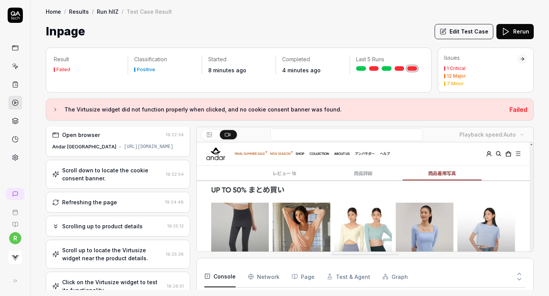
scroll to position [0, 0]
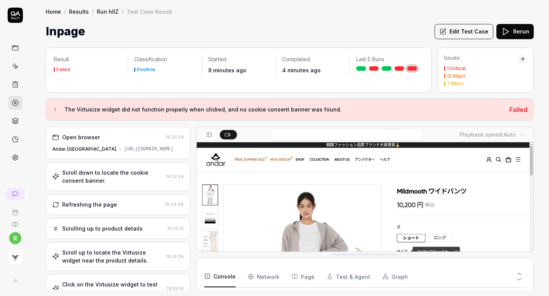
click at [14, 44] on link at bounding box center [15, 48] width 14 height 14
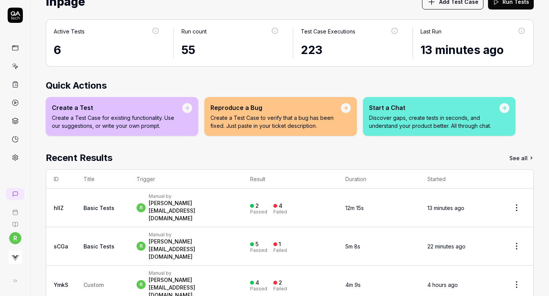
scroll to position [61, 0]
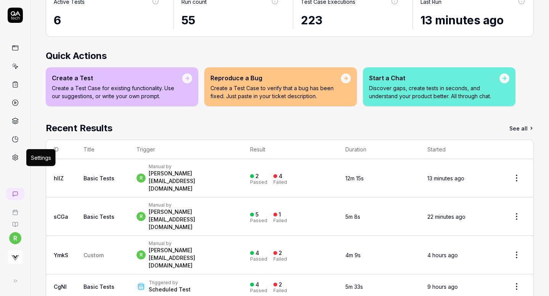
click at [13, 155] on icon at bounding box center [15, 157] width 7 height 7
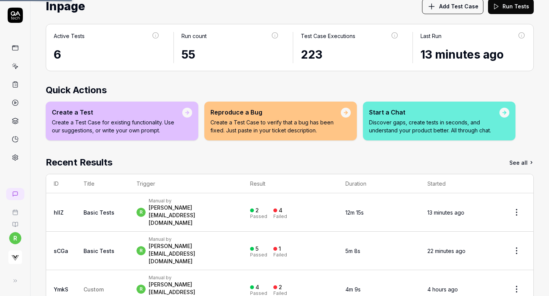
scroll to position [0, 0]
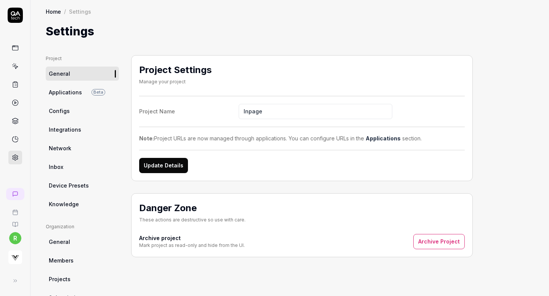
click at [93, 87] on link "Applications Beta" at bounding box center [82, 92] width 73 height 14
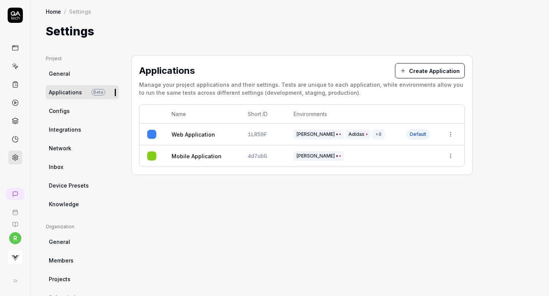
click at [10, 62] on link at bounding box center [15, 66] width 14 height 14
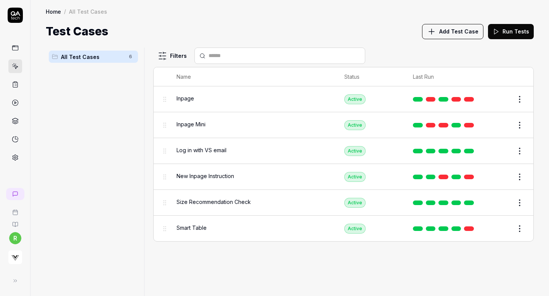
click at [15, 79] on link at bounding box center [15, 85] width 14 height 14
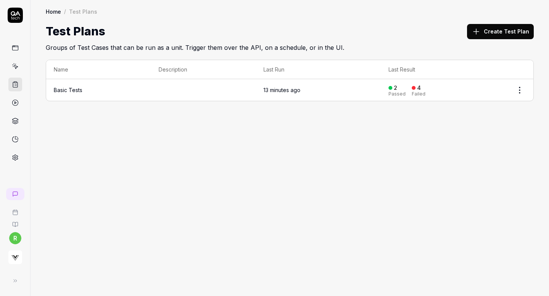
click at [519, 94] on body "r Home / Test Plans Home / Test Plans Test Plans Create Test Plan Groups of Tes…" at bounding box center [274, 148] width 549 height 296
click at [518, 84] on html "r Home / Test Plans Home / Test Plans Test Plans Create Test Plan Groups of Tes…" at bounding box center [274, 148] width 549 height 296
click at [469, 137] on div "Edit" at bounding box center [487, 139] width 72 height 17
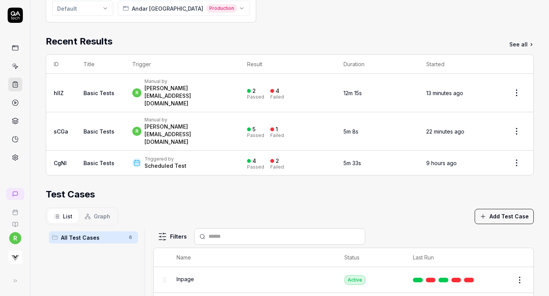
scroll to position [47, 0]
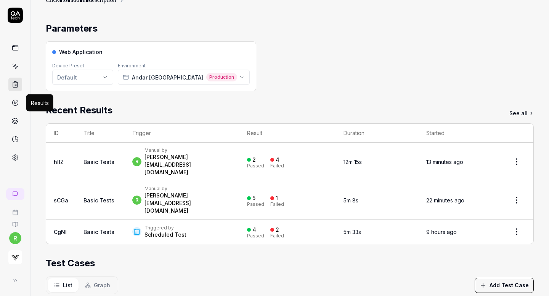
click at [16, 105] on icon at bounding box center [15, 102] width 7 height 7
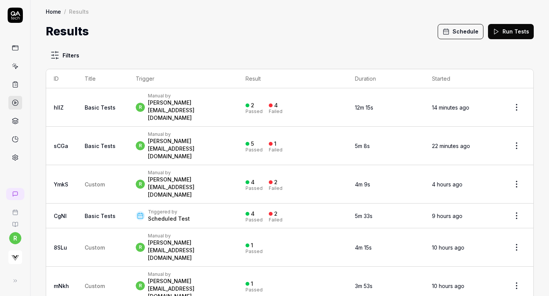
click at [517, 103] on html "r Home / Results Home / Results Results Schedule Run Tests Filters ID Title Tri…" at bounding box center [274, 148] width 549 height 296
click at [484, 66] on html "r Home / Results Home / Results Results Schedule Run Tests Filters ID Title Tri…" at bounding box center [274, 148] width 549 height 296
click at [464, 32] on button "Schedule" at bounding box center [460, 31] width 46 height 15
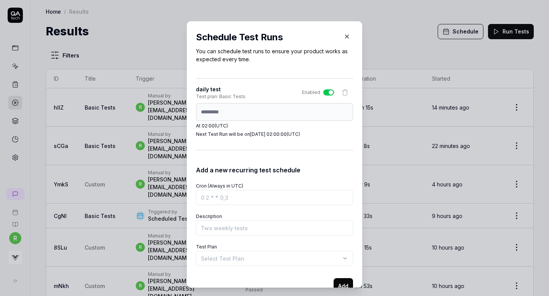
scroll to position [15, 0]
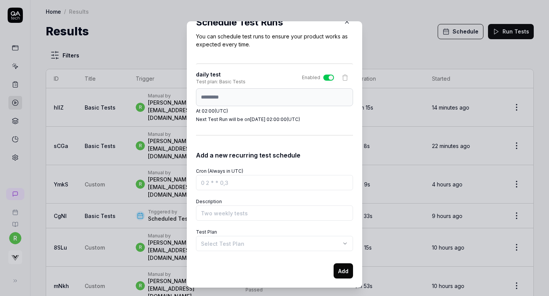
click at [237, 235] on div "**********" at bounding box center [274, 239] width 157 height 24
click at [233, 244] on body "r Home / Results Home / Results Results Schedule Run Tests Filters ID Title Tri…" at bounding box center [274, 148] width 549 height 296
click at [326, 76] on div "**********" at bounding box center [274, 148] width 549 height 296
click at [226, 213] on input "Description" at bounding box center [274, 213] width 157 height 15
click at [221, 245] on body "r Home / Results Home / Results Results Schedule Run Tests Filters ID Title Tri…" at bounding box center [274, 148] width 549 height 296
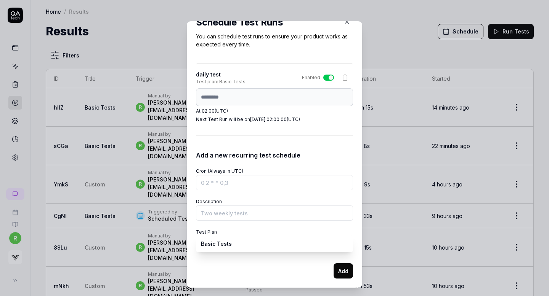
click at [343, 23] on div "**********" at bounding box center [274, 148] width 549 height 296
click at [346, 23] on icon "button" at bounding box center [346, 21] width 7 height 7
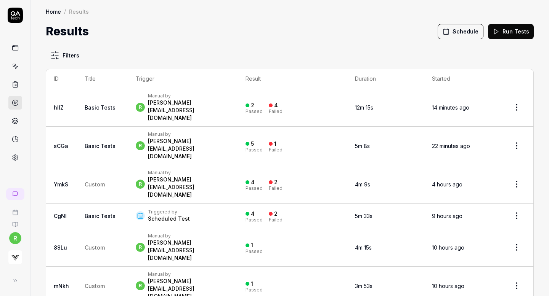
click at [513, 101] on html "r Home / Results Home / Results Results Schedule Run Tests Filters ID Title Tri…" at bounding box center [274, 148] width 549 height 296
click at [414, 60] on html "r Home / Results Home / Results Results Schedule Run Tests Filters ID Title Tri…" at bounding box center [274, 148] width 549 height 296
click at [10, 138] on link at bounding box center [15, 140] width 14 height 14
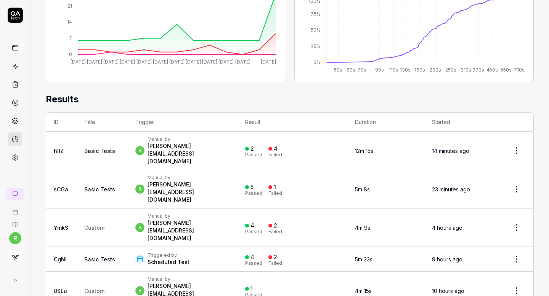
scroll to position [176, 0]
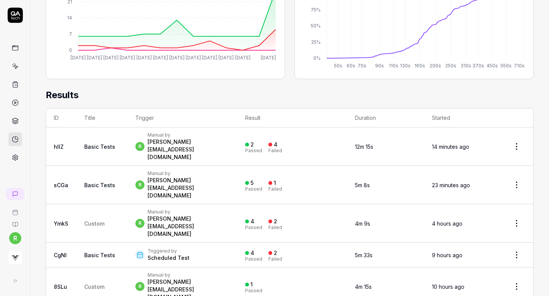
click at [515, 213] on html "r Home / Insights Home / Insights Insights August 1st, 2025 - August 13th, 2025…" at bounding box center [274, 148] width 549 height 296
click at [516, 138] on html "r Home / Insights Home / Insights Insights August 1st, 2025 - August 13th, 2025…" at bounding box center [274, 148] width 549 height 296
click at [516, 161] on html "r Home / Insights Home / Insights Insights August 1st, 2025 - August 13th, 2025…" at bounding box center [274, 148] width 549 height 296
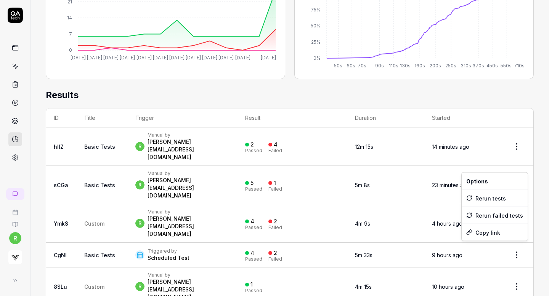
click at [491, 87] on html "r Home / Insights Home / Insights Insights August 1st, 2025 - August 13th, 2025…" at bounding box center [274, 148] width 549 height 296
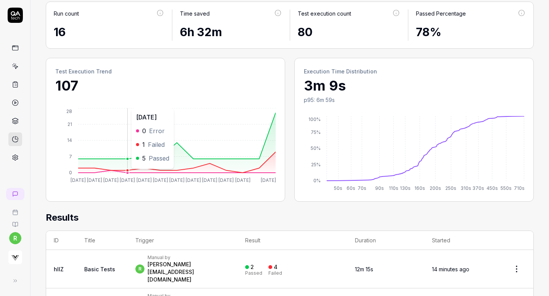
scroll to position [0, 0]
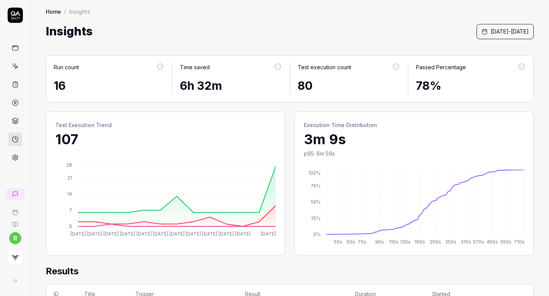
click at [13, 46] on icon at bounding box center [15, 48] width 7 height 7
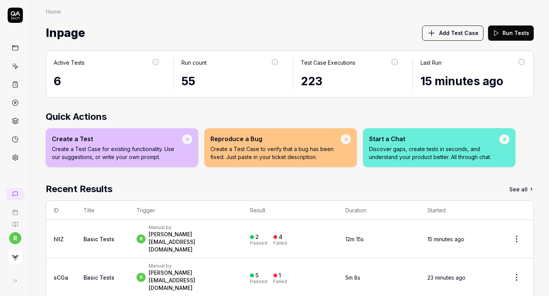
scroll to position [61, 0]
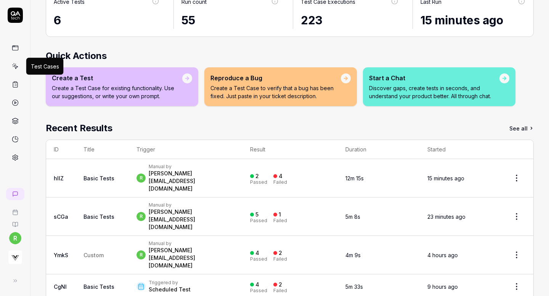
click at [16, 67] on icon at bounding box center [15, 67] width 3 height 3
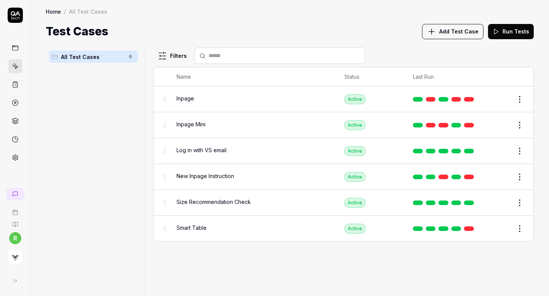
click at [522, 99] on html "r Home / All Test Cases Home / All Test Cases Test Cases Add Test Case Run Test…" at bounding box center [274, 148] width 549 height 296
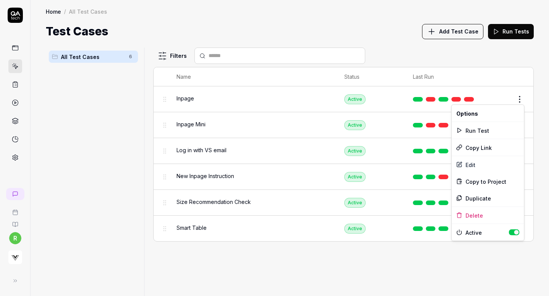
click at [392, 32] on html "r Home / All Test Cases Home / All Test Cases Test Cases Add Test Case Run Test…" at bounding box center [274, 148] width 549 height 296
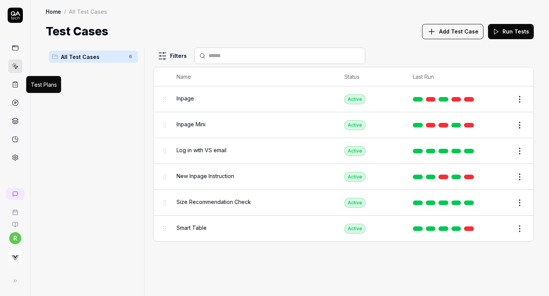
click at [13, 85] on icon at bounding box center [15, 84] width 7 height 7
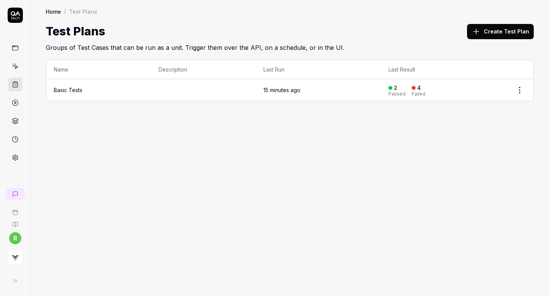
click at [517, 90] on html "r Home / Test Plans Home / Test Plans Test Plans Create Test Plan Groups of Tes…" at bounding box center [274, 148] width 549 height 296
click at [461, 139] on icon at bounding box center [459, 139] width 5 height 5
click at [518, 87] on html "r Home / Test Plans Home / Test Plans Test Plans Create Test Plan Groups of Tes…" at bounding box center [274, 148] width 549 height 296
click at [469, 139] on div "Edit" at bounding box center [487, 139] width 72 height 17
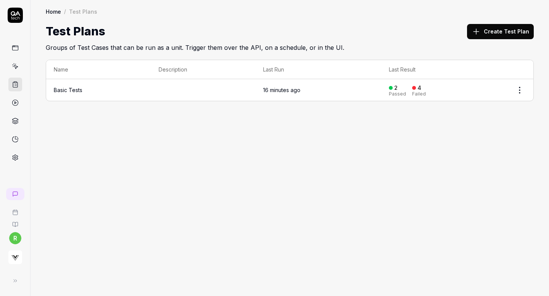
click at [516, 27] on button "Create Test Plan" at bounding box center [500, 31] width 67 height 15
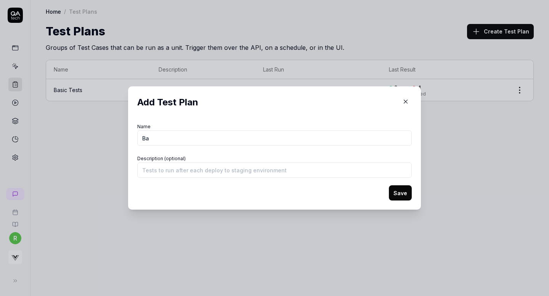
type input "B"
type input "Coen"
click at [397, 191] on button "Save" at bounding box center [400, 193] width 23 height 15
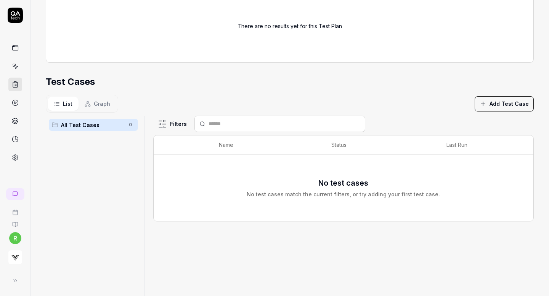
scroll to position [116, 0]
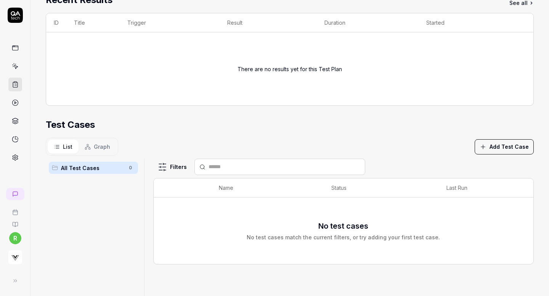
click at [493, 145] on button "Add Test Case" at bounding box center [503, 146] width 59 height 15
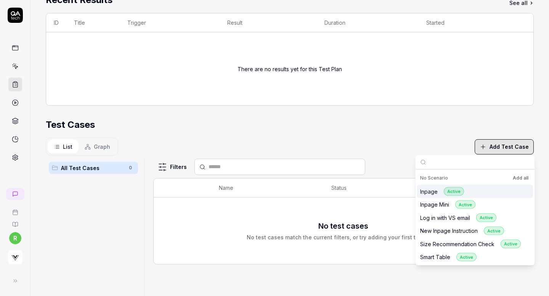
click at [514, 180] on button "Add all" at bounding box center [520, 178] width 19 height 9
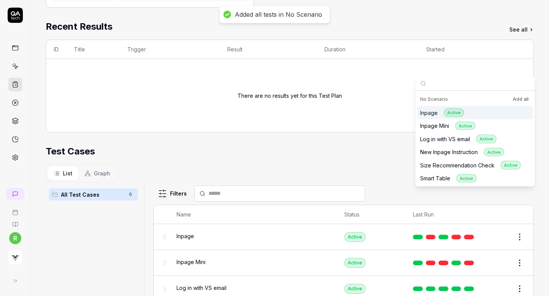
scroll to position [0, 0]
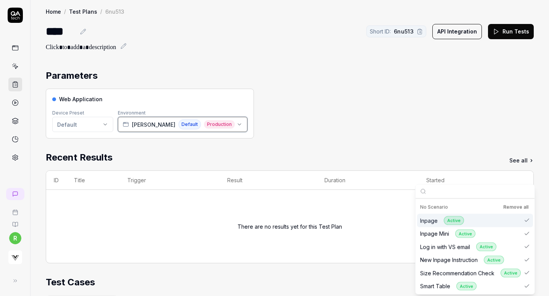
click at [204, 125] on span "Production" at bounding box center [219, 124] width 31 height 8
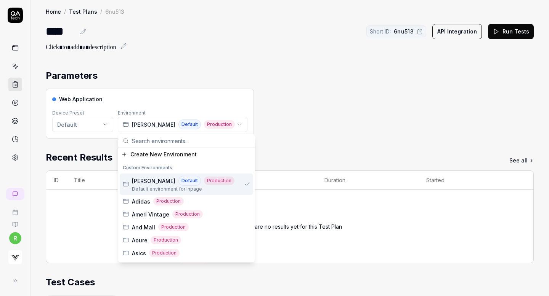
click at [204, 181] on span "Production" at bounding box center [219, 181] width 30 height 8
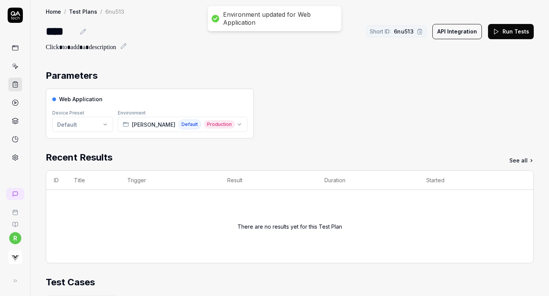
click at [296, 110] on div "Web Application Device Preset Default Environment Coen Default Production" at bounding box center [290, 114] width 488 height 50
click at [507, 32] on button "Run Tests" at bounding box center [511, 31] width 46 height 15
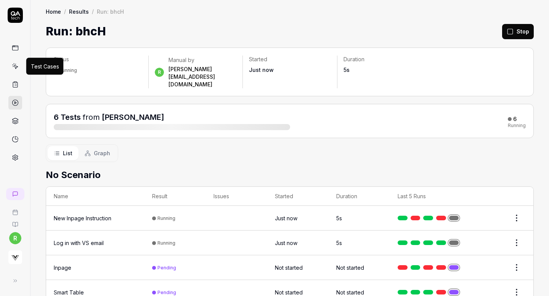
click at [13, 68] on icon at bounding box center [15, 66] width 7 height 7
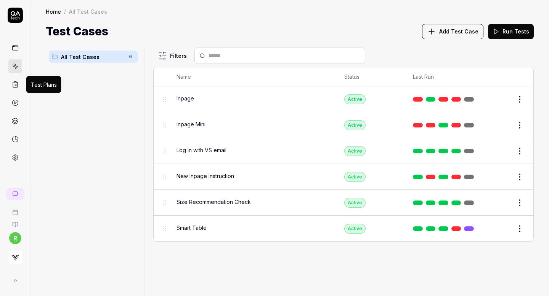
click at [15, 83] on rect at bounding box center [15, 82] width 2 height 1
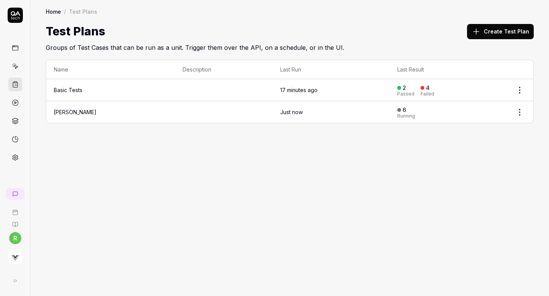
click at [516, 88] on html "r Home / Test Plans Home / Test Plans Test Plans Create Test Plan Groups of Tes…" at bounding box center [274, 148] width 549 height 296
click at [460, 143] on div "Edit" at bounding box center [487, 139] width 72 height 17
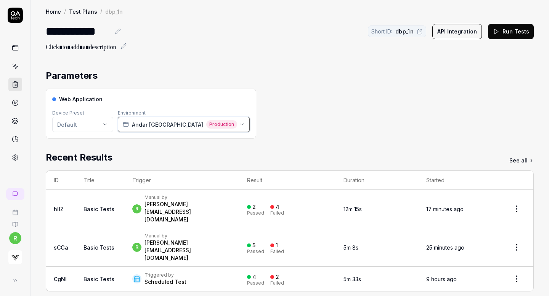
click at [206, 124] on span "Production" at bounding box center [221, 124] width 31 height 8
click at [80, 28] on div "**********" at bounding box center [78, 31] width 64 height 17
click at [224, 76] on div "Parameters" at bounding box center [290, 76] width 488 height 14
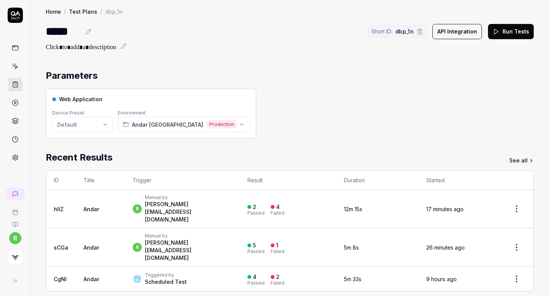
click at [503, 32] on button "Run Tests" at bounding box center [511, 31] width 46 height 15
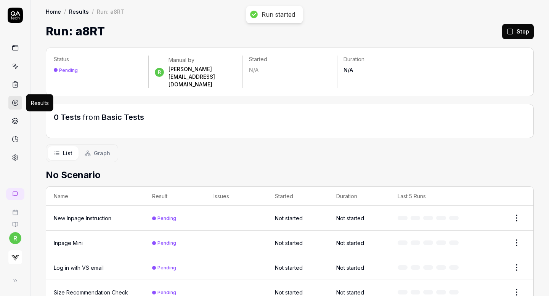
click at [14, 101] on icon at bounding box center [15, 102] width 7 height 7
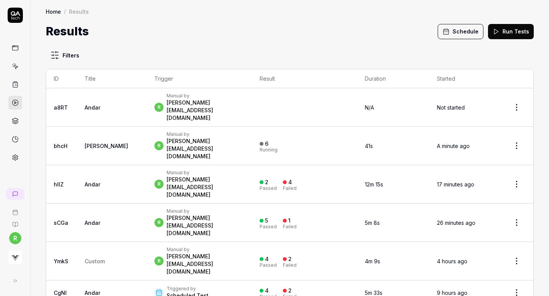
scroll to position [8, 0]
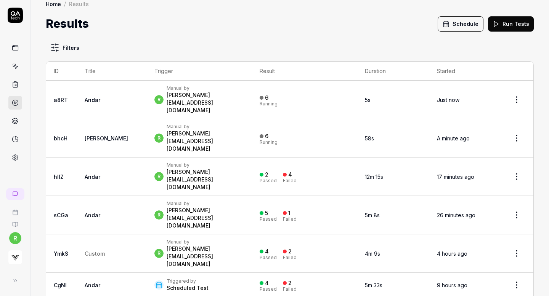
click at [458, 19] on button "Schedule" at bounding box center [460, 23] width 46 height 15
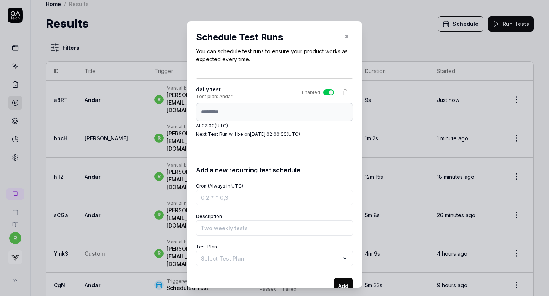
click at [231, 260] on body "r Home / Results Home / Results Results Schedule Run Tests Filters ID Title Tri…" at bounding box center [274, 148] width 549 height 296
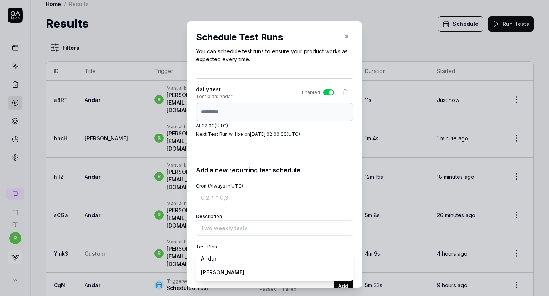
click at [247, 243] on div "​ Schedule Test Runs You can schedule test runs to ensure your product works as…" at bounding box center [274, 148] width 549 height 296
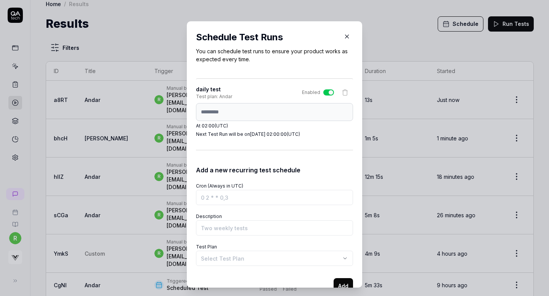
click at [225, 260] on body "r Home / Results Home / Results Results Schedule Run Tests Filters ID Title Tri…" at bounding box center [274, 148] width 549 height 296
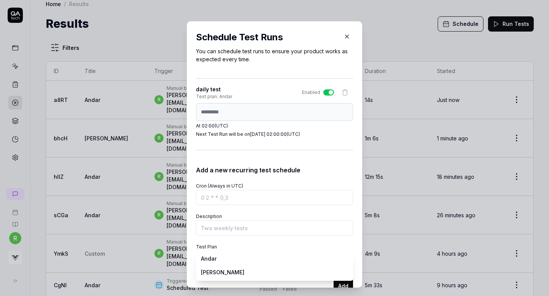
select select "**********"
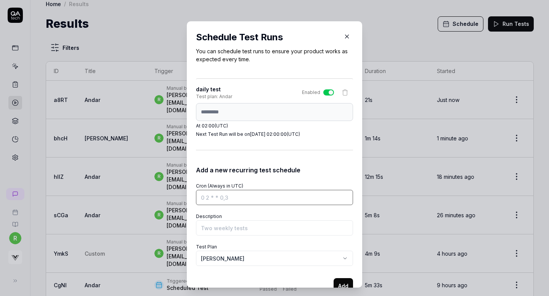
click at [209, 203] on input "Cron (Always in UTC)" at bounding box center [274, 197] width 157 height 15
click at [205, 198] on input "Cron (Always in UTC)" at bounding box center [274, 197] width 157 height 15
paste input "0 2 * * *"
click at [209, 198] on input "0 2 * * *" at bounding box center [274, 197] width 157 height 15
type input "0 1 * * *"
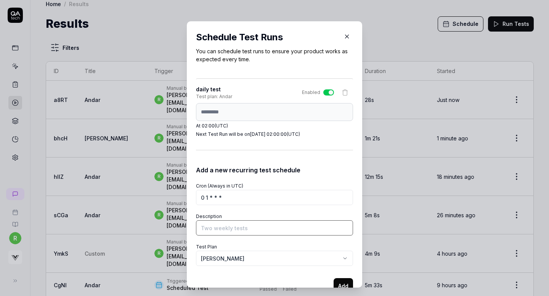
click at [234, 227] on input "Description" at bounding box center [274, 228] width 157 height 15
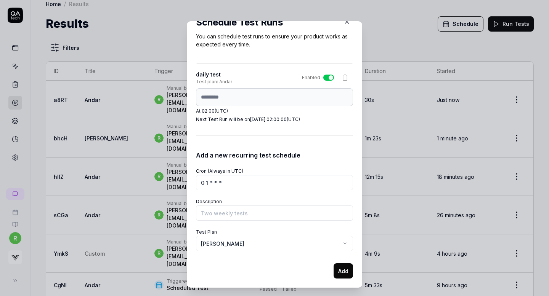
click at [341, 272] on button "Add" at bounding box center [342, 271] width 19 height 15
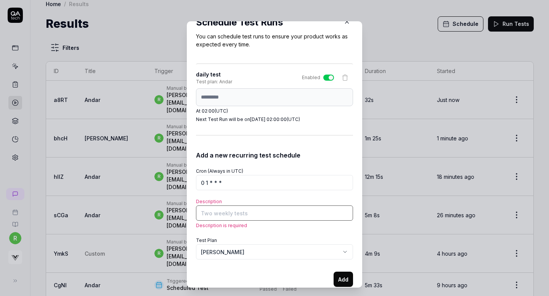
click at [263, 216] on input "Description" at bounding box center [274, 213] width 157 height 15
type input "Basic Tests"
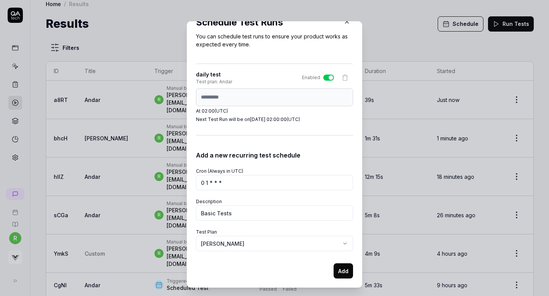
click at [340, 271] on button "Add" at bounding box center [342, 271] width 19 height 15
select select
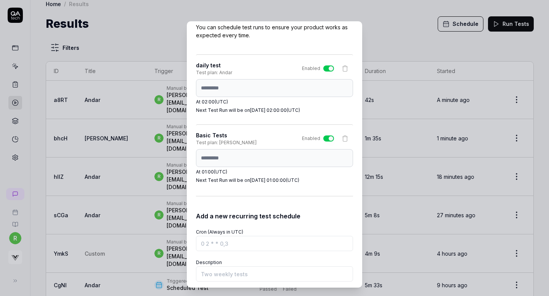
scroll to position [0, 0]
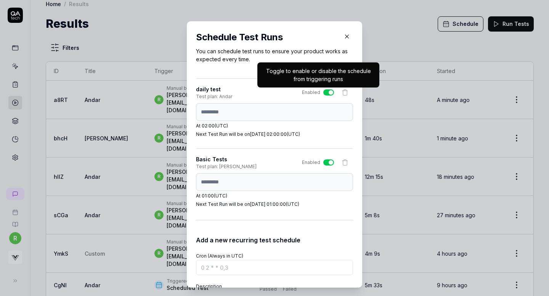
click at [326, 93] on button "Enabled" at bounding box center [328, 93] width 11 height 6
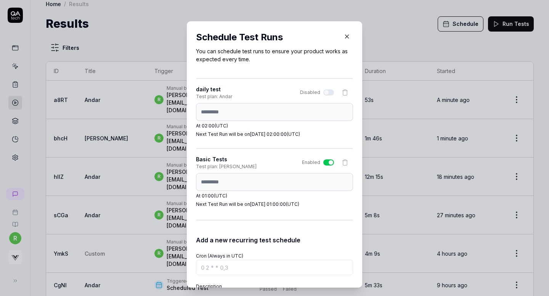
click at [342, 92] on icon at bounding box center [344, 92] width 7 height 7
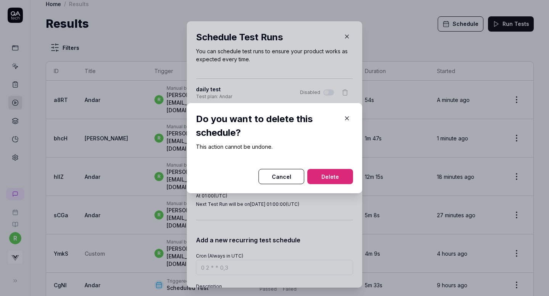
click at [318, 180] on button "Delete" at bounding box center [330, 176] width 46 height 15
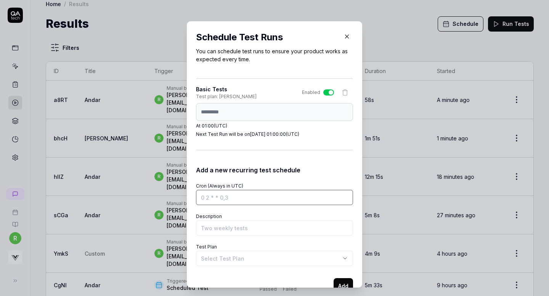
click at [243, 200] on input "Cron (Always in UTC)" at bounding box center [274, 197] width 157 height 15
click at [187, 112] on div "Schedule Test Runs You can schedule test runs to ensure your product works as e…" at bounding box center [274, 154] width 175 height 267
click at [211, 205] on input "Cron (Always in UTC)" at bounding box center [274, 197] width 157 height 15
paste input "0 1 * * *"
type input "0 1 * * *"
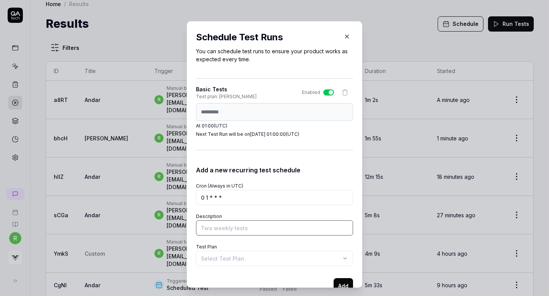
click at [210, 230] on input "Description" at bounding box center [274, 228] width 157 height 15
click at [226, 262] on body "r Home / Results Home / Results Results Schedule Run Tests Filters ID Title Tri…" at bounding box center [274, 148] width 549 height 296
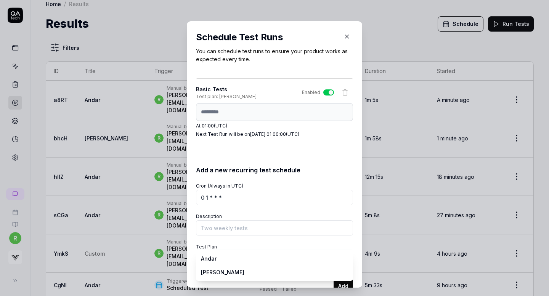
select select "**********"
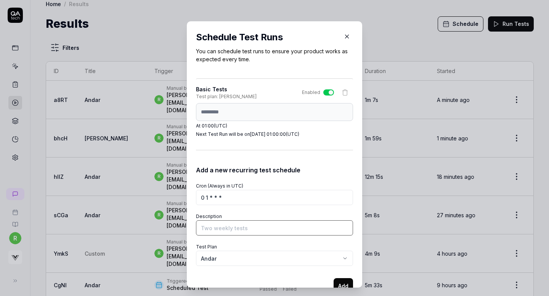
click at [227, 221] on input "Description" at bounding box center [274, 228] width 157 height 15
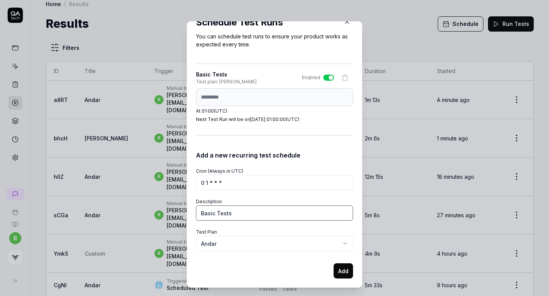
type input "Basic Tests"
click at [340, 269] on button "Add" at bounding box center [342, 271] width 19 height 15
select select
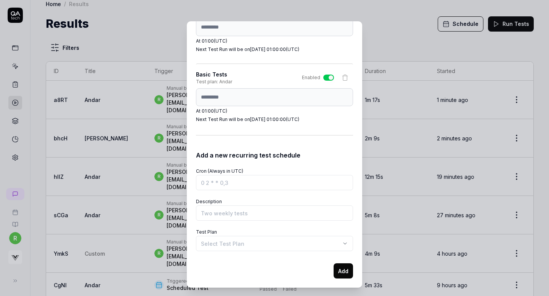
scroll to position [0, 0]
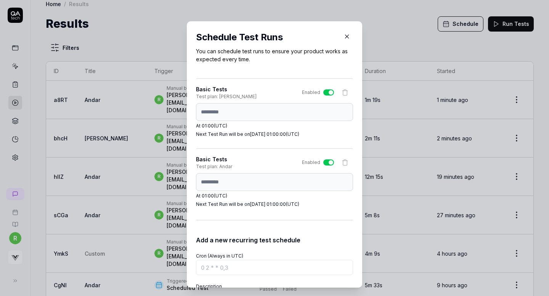
click at [345, 35] on icon "button" at bounding box center [346, 36] width 3 height 3
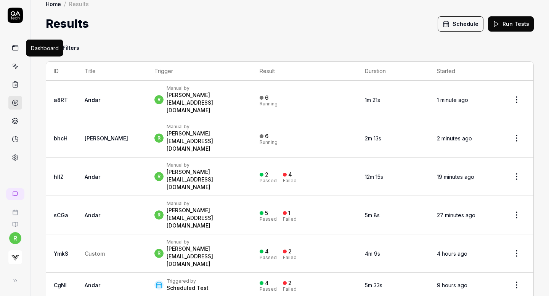
click at [13, 51] on icon at bounding box center [15, 48] width 7 height 7
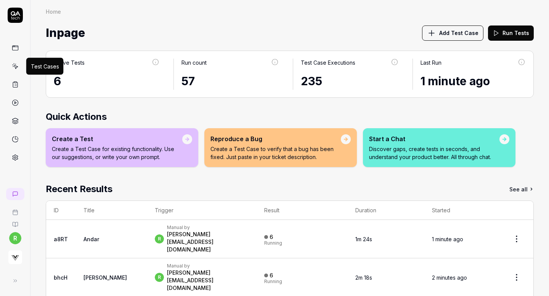
click at [16, 66] on icon at bounding box center [15, 67] width 3 height 3
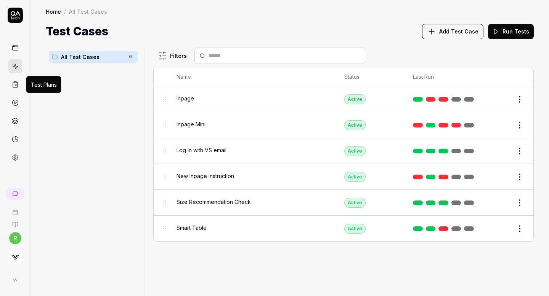
click at [12, 86] on icon at bounding box center [15, 84] width 7 height 7
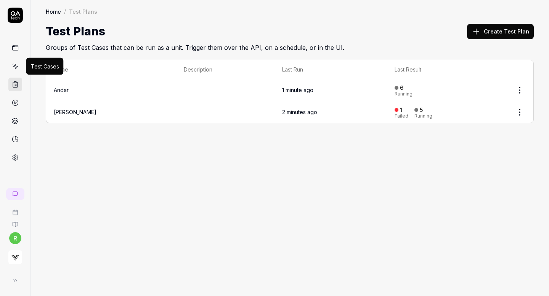
click at [15, 66] on icon at bounding box center [15, 66] width 7 height 7
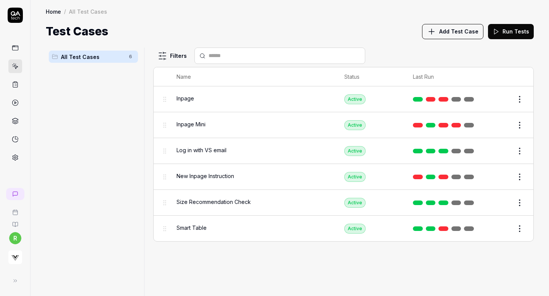
click at [71, 165] on div "All Test Cases 6" at bounding box center [93, 168] width 95 height 240
click at [17, 259] on img "button" at bounding box center [15, 258] width 14 height 14
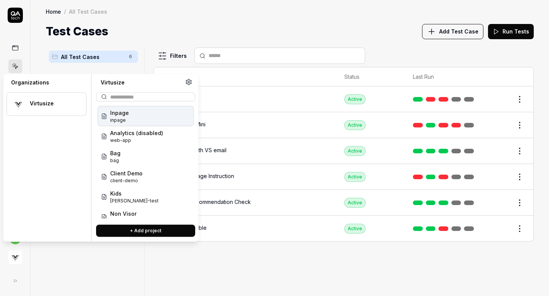
click at [187, 83] on icon at bounding box center [188, 82] width 7 height 7
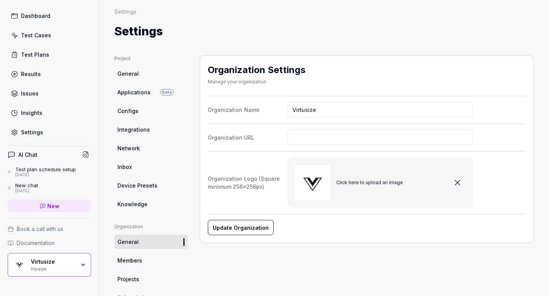
scroll to position [43, 0]
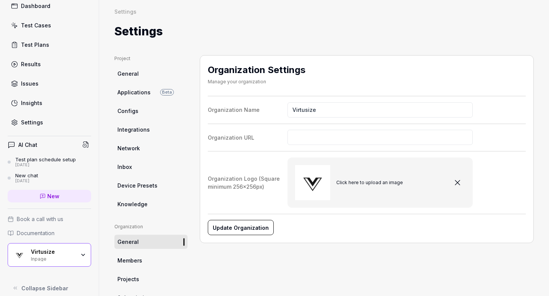
click at [144, 93] on span "Applications" at bounding box center [133, 92] width 33 height 8
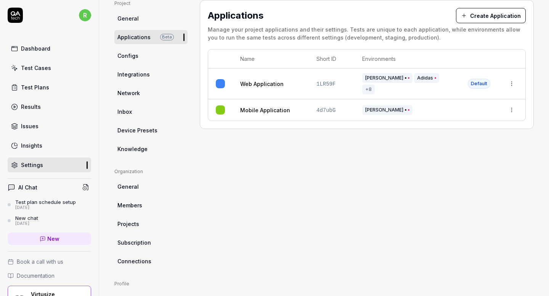
scroll to position [57, 0]
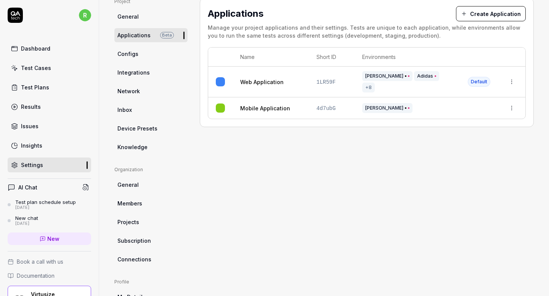
click at [133, 228] on link "Projects" at bounding box center [150, 222] width 73 height 14
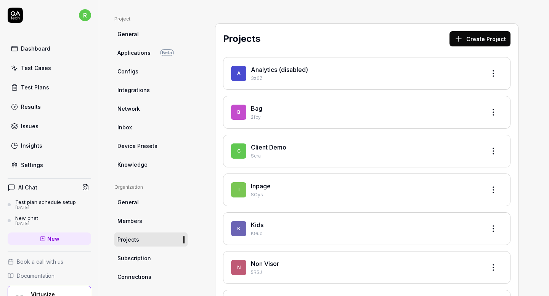
scroll to position [52, 0]
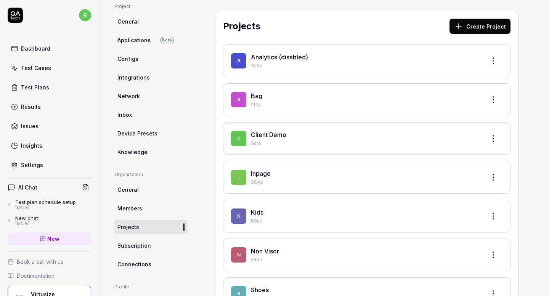
click at [493, 63] on html "r Dashboard Test Cases Test Plans Results Issues Insights Settings AI Chat Test…" at bounding box center [274, 148] width 549 height 296
click at [455, 93] on div "Edit" at bounding box center [464, 96] width 72 height 17
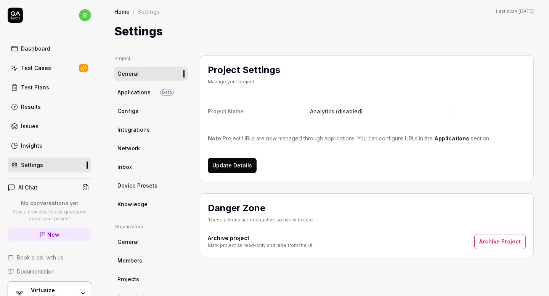
click at [493, 245] on button "Archive Project" at bounding box center [499, 241] width 51 height 15
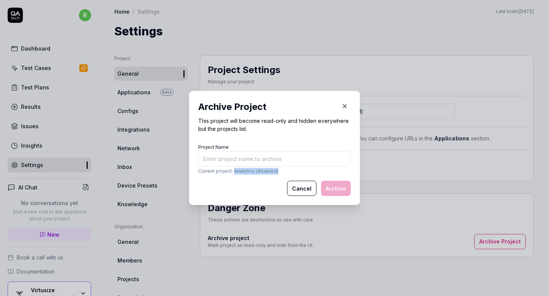
drag, startPoint x: 277, startPoint y: 173, endPoint x: 234, endPoint y: 172, distance: 42.7
click at [234, 172] on p "Current project: Analytics (disabled)" at bounding box center [274, 171] width 152 height 7
copy p "Analytics (disabled)"
click at [249, 158] on input "Project Name" at bounding box center [274, 158] width 152 height 15
paste input "Analytics (disabled)"
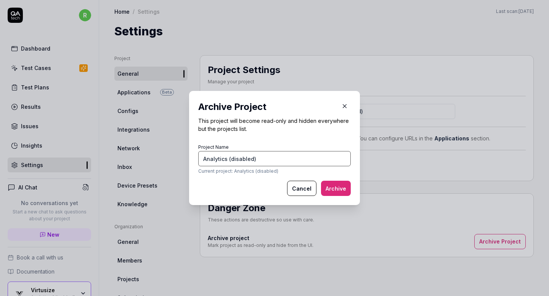
type input "Analytics (disabled)"
click at [331, 193] on button "Archive" at bounding box center [336, 188] width 30 height 15
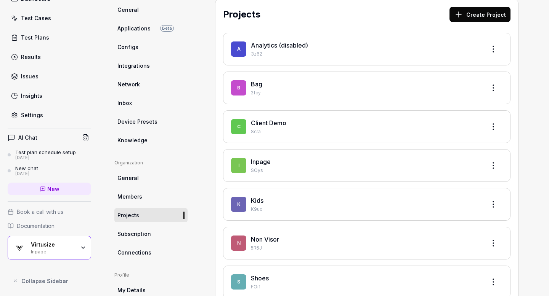
scroll to position [60, 0]
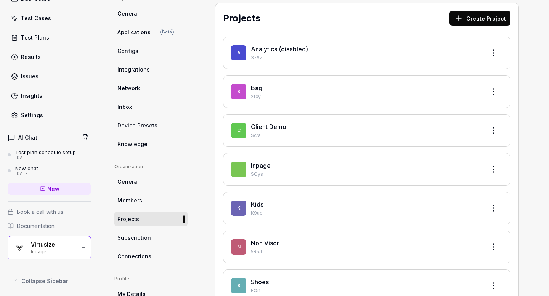
click at [53, 245] on div "Virtusize" at bounding box center [53, 245] width 44 height 7
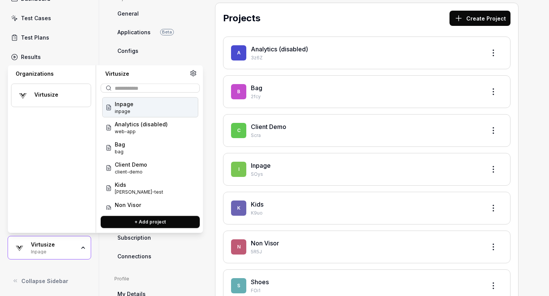
click at [142, 106] on div "Inpage inpage" at bounding box center [150, 108] width 96 height 20
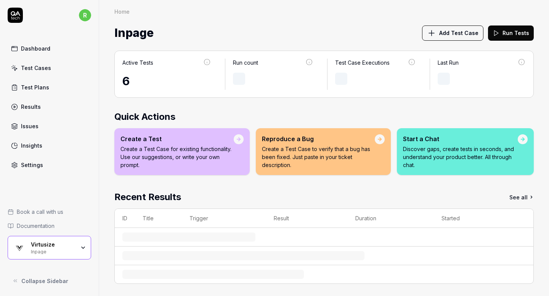
click at [45, 248] on div "Inpage" at bounding box center [53, 251] width 44 height 6
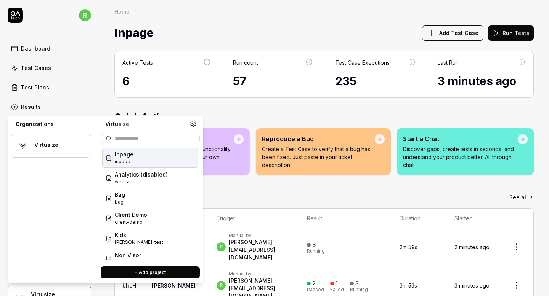
click at [56, 146] on div "Virtusize" at bounding box center [57, 145] width 46 height 7
click at [144, 156] on div "Inpage inpage" at bounding box center [150, 158] width 96 height 20
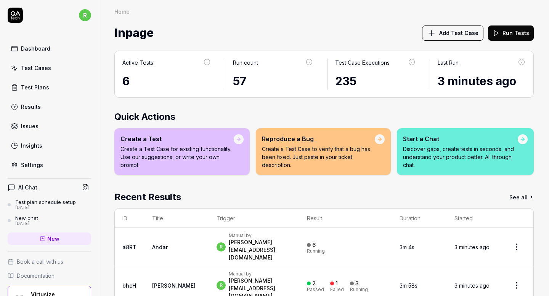
scroll to position [14, 0]
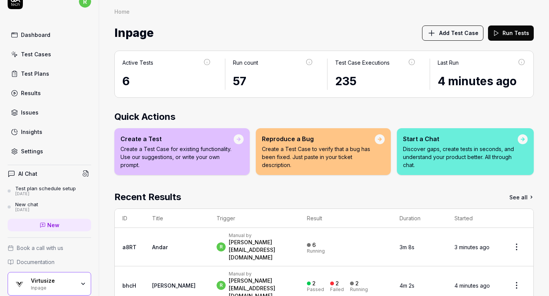
click at [43, 66] on link "Test Plans" at bounding box center [49, 73] width 83 height 15
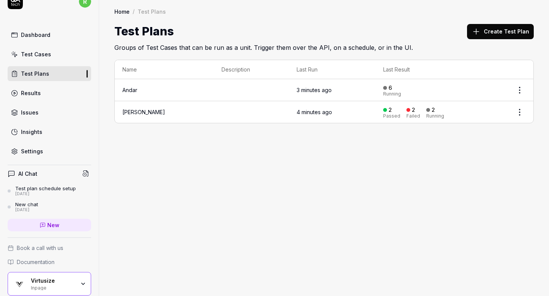
click at [488, 32] on button "Create Test Plan" at bounding box center [500, 31] width 67 height 15
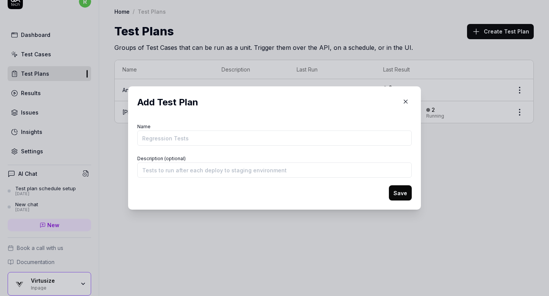
click at [246, 138] on input "Name" at bounding box center [274, 138] width 274 height 15
type input "Adidas JP"
click at [400, 189] on button "Save" at bounding box center [400, 193] width 23 height 15
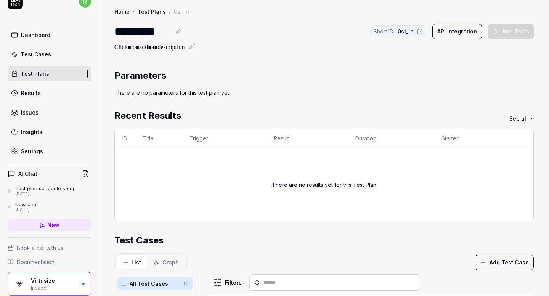
click at [202, 96] on div "There are no parameters for this test plan yet" at bounding box center [323, 93] width 419 height 8
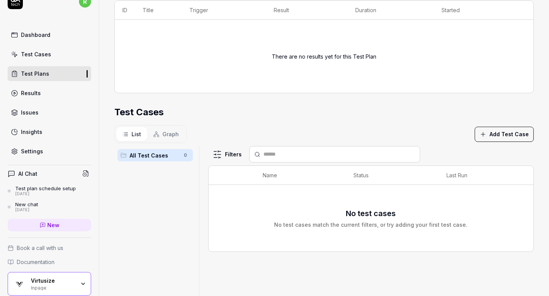
scroll to position [167, 0]
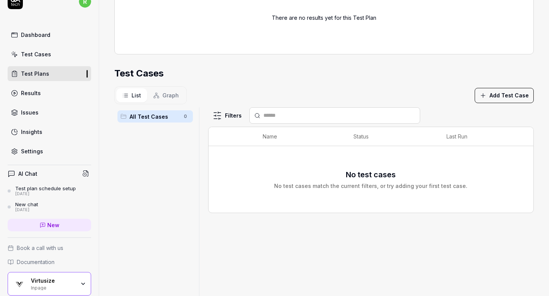
click at [496, 94] on button "Add Test Case" at bounding box center [503, 95] width 59 height 15
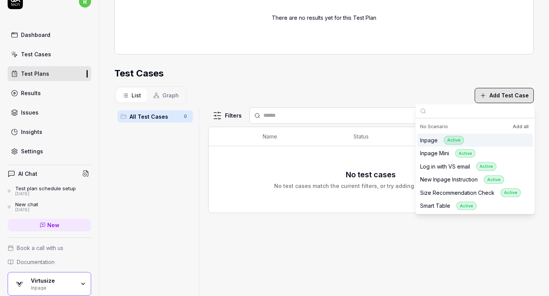
click at [518, 126] on button "Add all" at bounding box center [520, 126] width 19 height 9
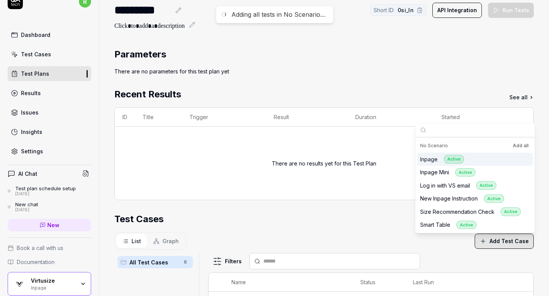
scroll to position [0, 0]
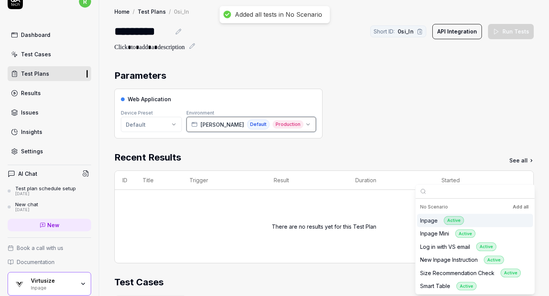
click at [272, 125] on span "Production" at bounding box center [287, 124] width 31 height 8
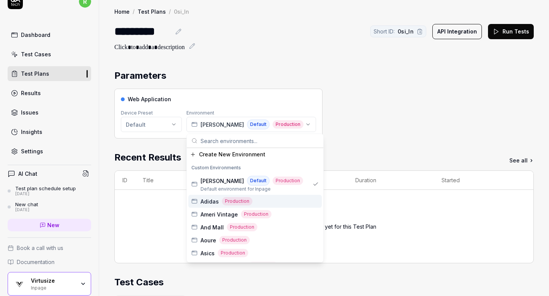
click at [224, 200] on span "Production" at bounding box center [237, 201] width 30 height 8
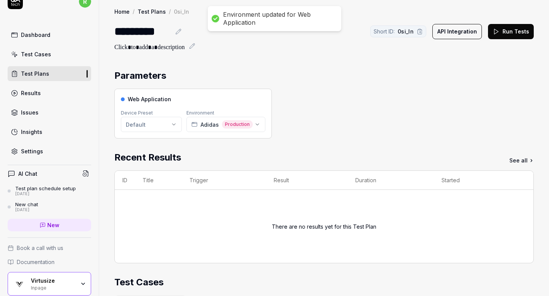
click at [337, 71] on div "Parameters" at bounding box center [323, 76] width 419 height 14
click at [341, 82] on div "Parameters" at bounding box center [323, 76] width 419 height 14
click at [66, 286] on div "Inpage" at bounding box center [53, 288] width 44 height 6
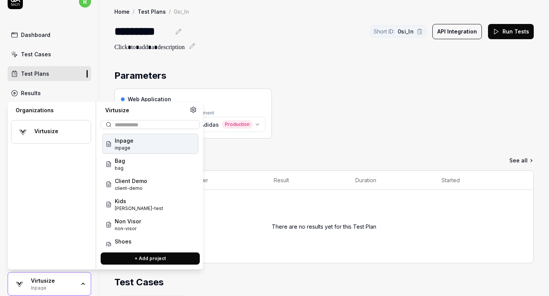
click at [358, 86] on section "Parameters Web Application Device Preset Default Environment Adidas Production" at bounding box center [323, 104] width 419 height 70
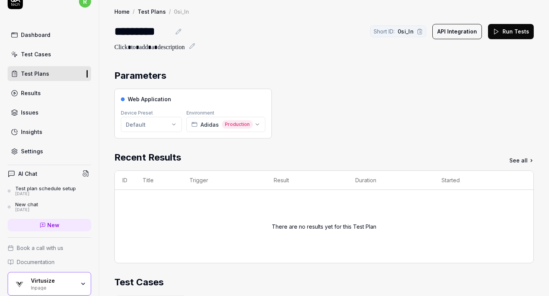
click at [512, 30] on button "Run Tests" at bounding box center [511, 31] width 46 height 15
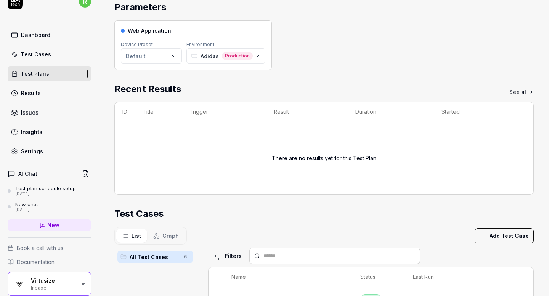
scroll to position [225, 0]
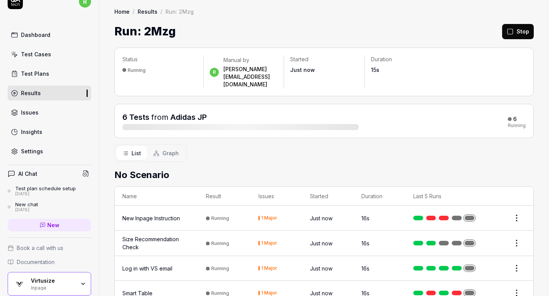
click at [43, 77] on link "Test Plans" at bounding box center [49, 73] width 83 height 15
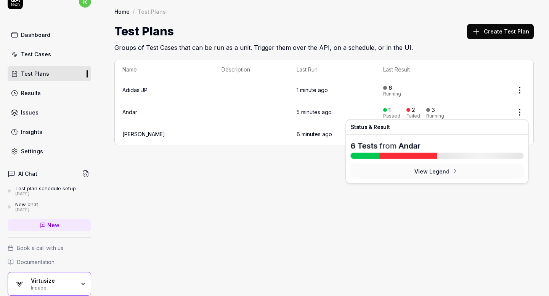
click at [406, 109] on div at bounding box center [408, 110] width 4 height 4
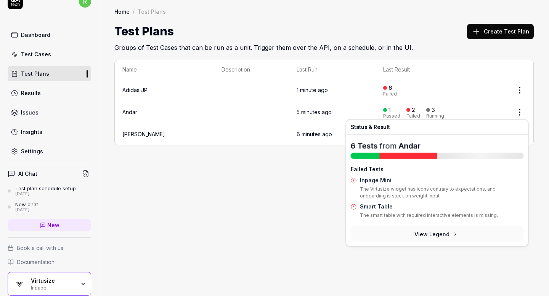
click at [433, 235] on button "View Legend" at bounding box center [436, 234] width 173 height 15
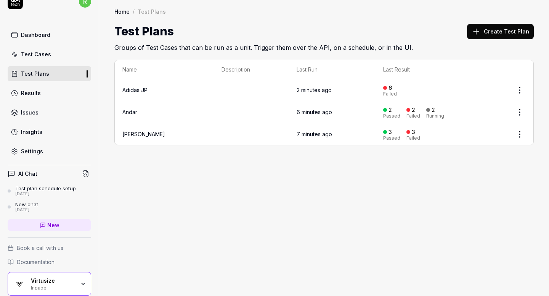
click at [314, 91] on time "2 minutes ago" at bounding box center [313, 90] width 35 height 6
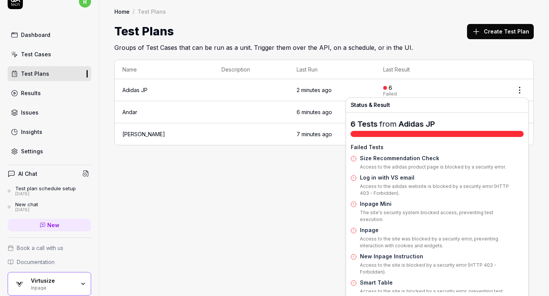
click at [386, 184] on p "Access to the adidas website is blocked by a security error (HTTP 403 - Forbidd…" at bounding box center [442, 191] width 164 height 17
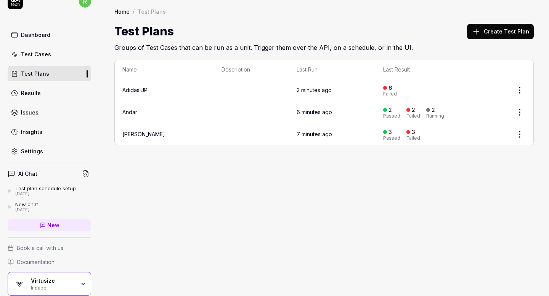
click at [522, 88] on html "r Dashboard Test Cases Test Plans Results Issues Insights Settings AI Chat Test…" at bounding box center [274, 148] width 549 height 296
click at [469, 141] on div "Edit" at bounding box center [487, 139] width 72 height 17
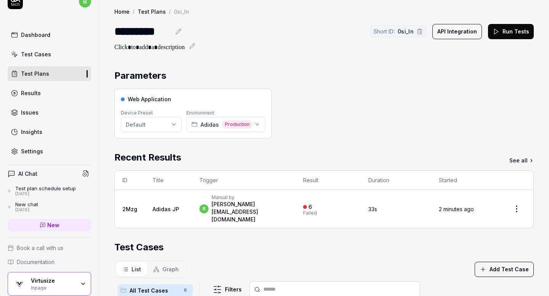
click at [520, 202] on html "r Dashboard Test Cases Test Plans Results Issues Insights Settings AI Chat Test…" at bounding box center [274, 148] width 549 height 296
click at [364, 227] on html "r Dashboard Test Cases Test Plans Results Issues Insights Settings AI Chat Test…" at bounding box center [274, 148] width 549 height 296
click at [227, 204] on div "rachel.fabrigar@virtusize.com" at bounding box center [249, 212] width 77 height 23
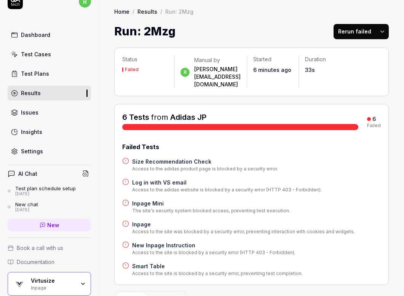
click at [37, 34] on div "Dashboard" at bounding box center [35, 35] width 29 height 8
click at [43, 92] on link "Results" at bounding box center [49, 93] width 83 height 15
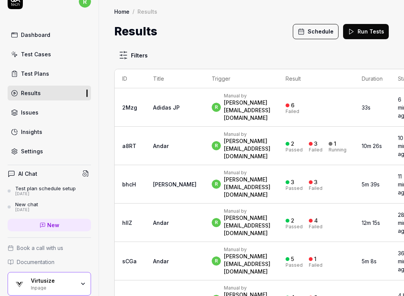
click at [43, 74] on div "Test Plans" at bounding box center [35, 74] width 28 height 8
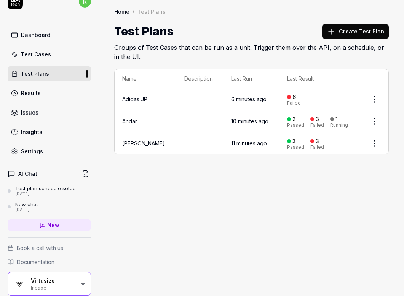
click at [369, 33] on button "Create Test Plan" at bounding box center [355, 31] width 67 height 15
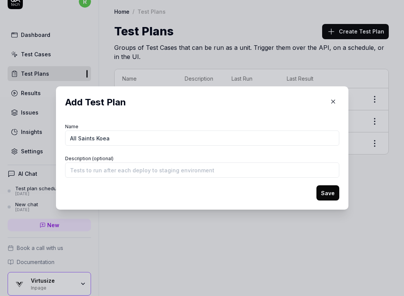
click at [138, 118] on div "Add Test Plan Name All Saints Koea Description (optional) Save" at bounding box center [202, 148] width 274 height 105
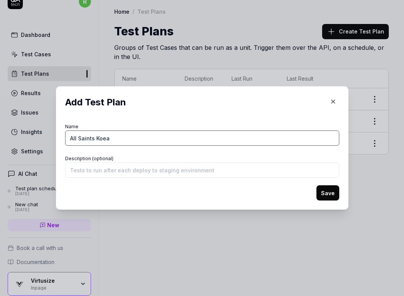
click at [129, 138] on input "All Saints Koea" at bounding box center [202, 138] width 274 height 15
type input "All Saints Korea"
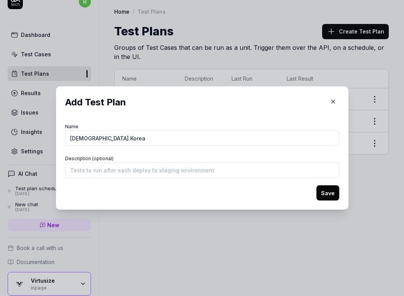
click at [325, 190] on button "Save" at bounding box center [328, 193] width 23 height 15
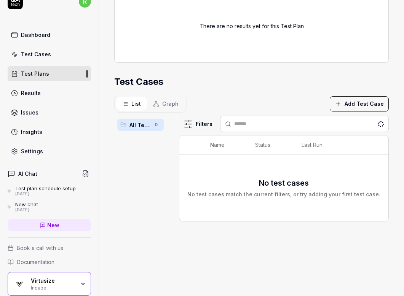
scroll to position [116, 0]
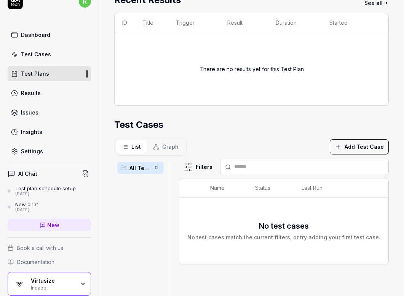
click at [351, 150] on button "Add Test Case" at bounding box center [359, 146] width 59 height 15
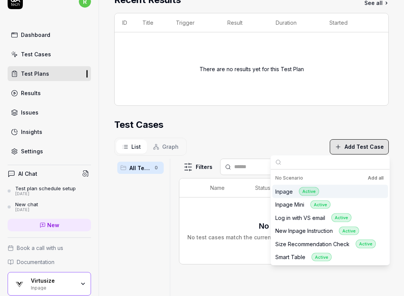
click at [372, 176] on button "Add all" at bounding box center [375, 178] width 19 height 9
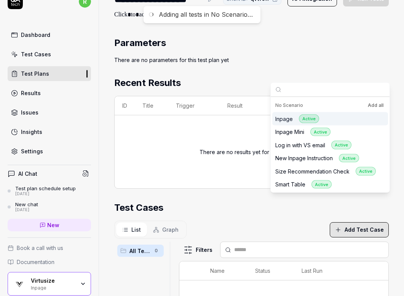
scroll to position [0, 0]
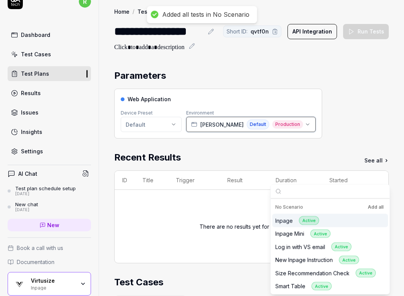
click at [240, 125] on div "Coen Default Production" at bounding box center [247, 125] width 112 height 10
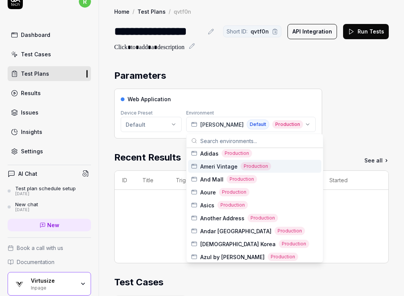
scroll to position [51, 0]
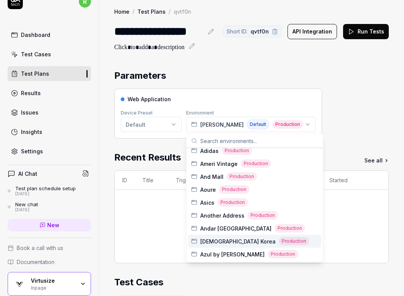
click at [218, 241] on span "All Saints Korea" at bounding box center [237, 242] width 75 height 8
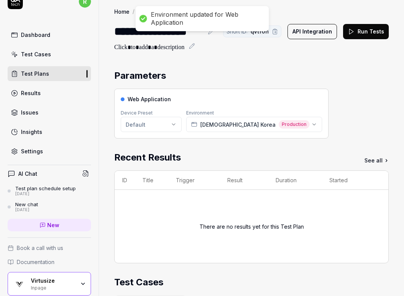
click at [331, 94] on div "Web Application Device Preset Default Environment All Saints Korea Production" at bounding box center [251, 114] width 275 height 50
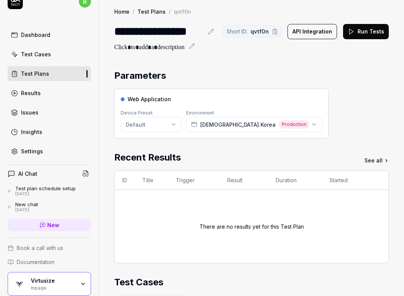
click at [363, 36] on button "Run Tests" at bounding box center [366, 31] width 46 height 15
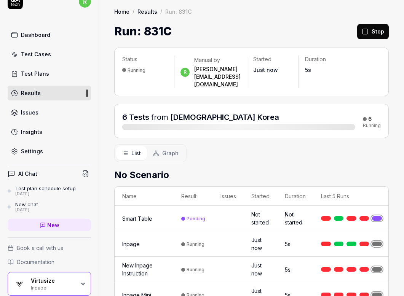
click at [45, 74] on div "Test Plans" at bounding box center [35, 74] width 28 height 8
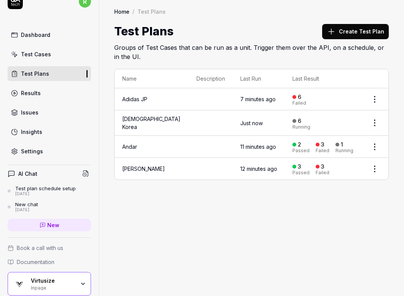
click at [67, 94] on link "Results" at bounding box center [49, 93] width 83 height 15
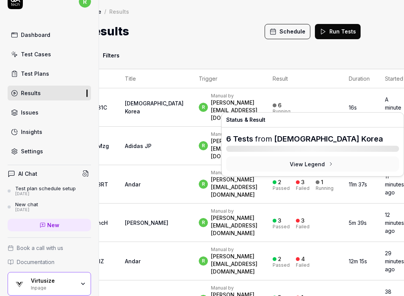
scroll to position [0, 66]
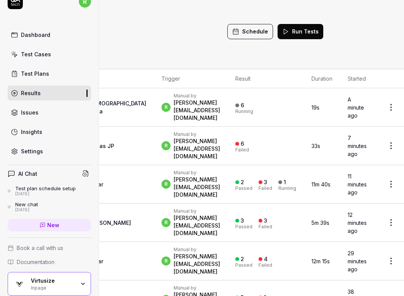
click at [254, 23] on div "Schedule Run Tests" at bounding box center [275, 31] width 96 height 17
click at [251, 29] on button "Schedule" at bounding box center [250, 31] width 46 height 15
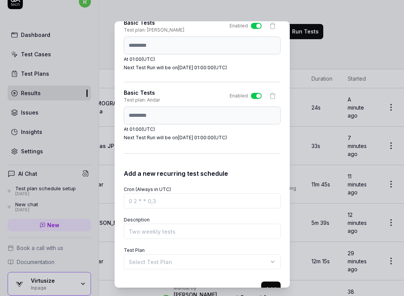
scroll to position [85, 0]
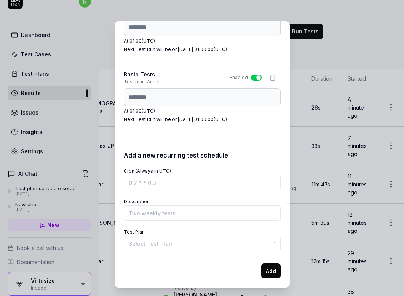
click at [180, 241] on body "r Dashboard Test Cases Test Plans Results Issues Insights Settings AI Chat Test…" at bounding box center [202, 148] width 404 height 296
click at [113, 98] on div "**********" at bounding box center [202, 154] width 187 height 267
click at [165, 187] on input "Cron (Always in UTC)" at bounding box center [202, 182] width 157 height 15
paste input "0 1 * * *"
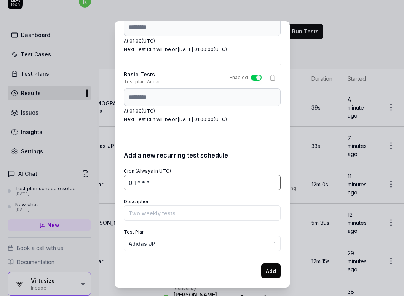
type input "0 1 * * *"
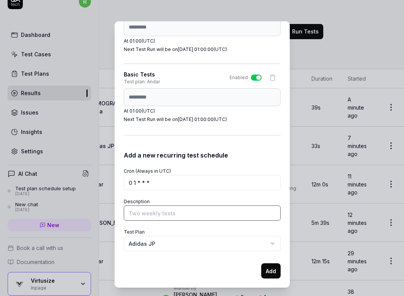
click at [206, 213] on input "Description" at bounding box center [202, 213] width 157 height 15
type input "Basic Tests"
click at [270, 274] on button "Add" at bounding box center [270, 271] width 19 height 15
select select
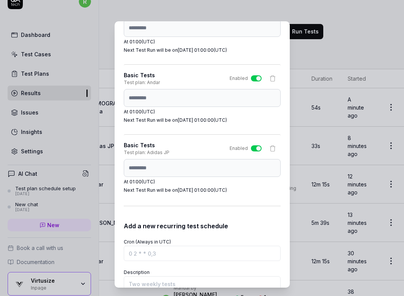
scroll to position [155, 0]
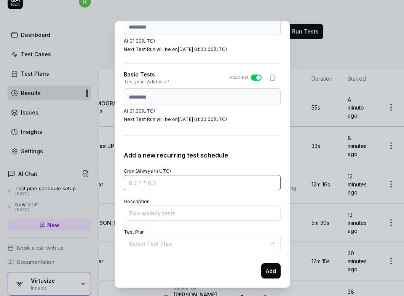
click at [198, 184] on input "Cron (Always in UTC)" at bounding box center [202, 182] width 157 height 15
paste input "0 1 * * *"
type input "0 1 * * *"
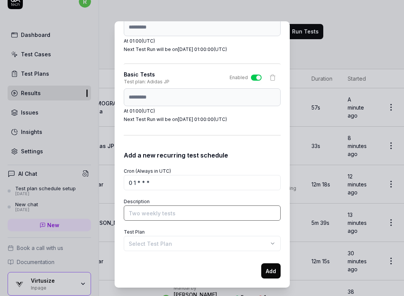
click at [179, 217] on input "Description" at bounding box center [202, 213] width 157 height 15
type input "Basic Tests"
click at [182, 244] on body "r Dashboard Test Cases Test Plans Results Issues Insights Settings AI Chat Test…" at bounding box center [202, 148] width 404 height 296
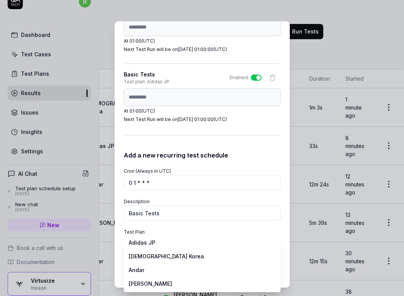
scroll to position [0, 63]
select select "**********"
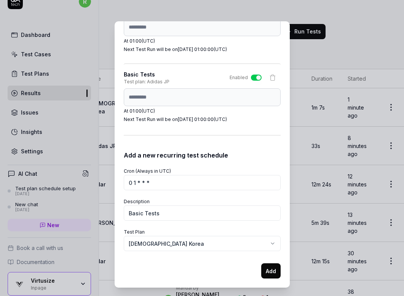
click at [269, 271] on button "Add" at bounding box center [270, 271] width 19 height 15
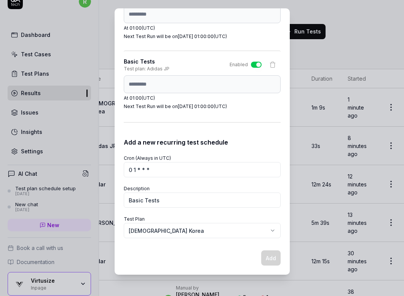
select select
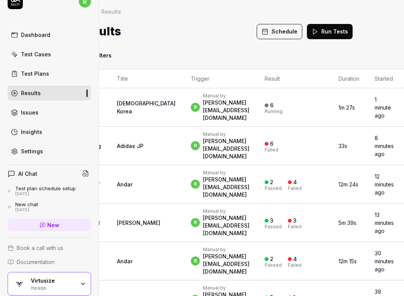
scroll to position [0, 43]
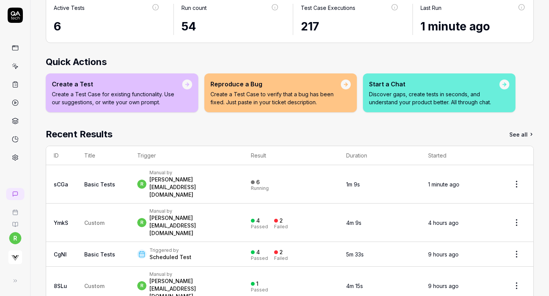
scroll to position [61, 0]
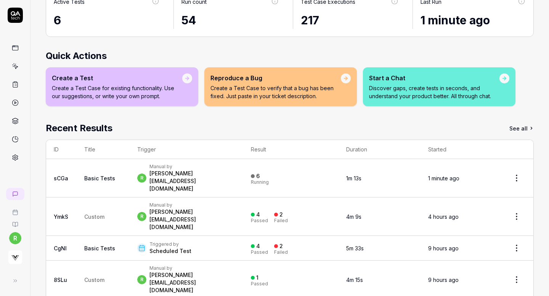
click at [512, 172] on html "r Home Home Inpage Add Test Case Run Tests Active Tests 6 Run count 54 Test Cas…" at bounding box center [274, 148] width 549 height 296
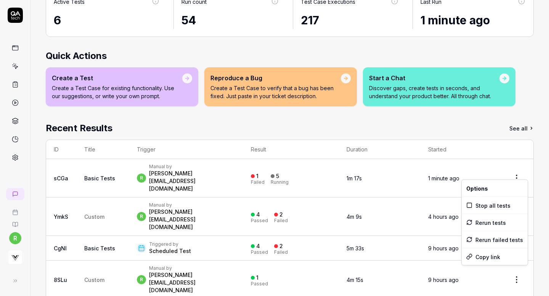
click at [400, 117] on html "r Home Home Inpage Add Test Case Run Tests Active Tests 6 Run count 54 Test Cas…" at bounding box center [274, 148] width 549 height 296
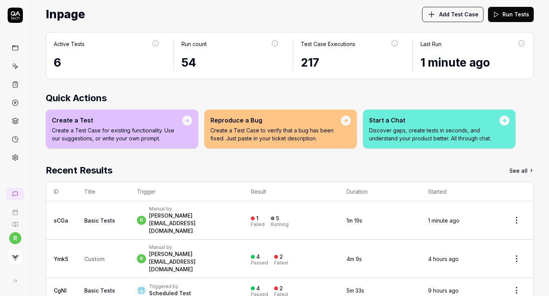
scroll to position [0, 0]
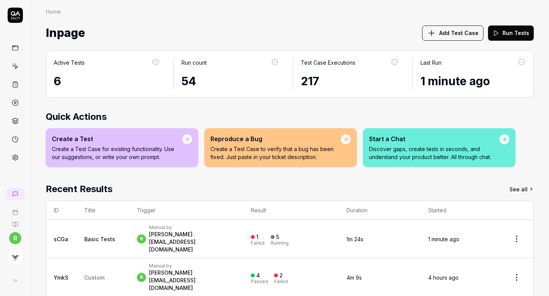
click at [15, 213] on icon at bounding box center [15, 213] width 6 height 6
click at [13, 237] on html "r Home Home Inpage Add Test Case Run Tests Active Tests 6 Run count 54 Test Cas…" at bounding box center [274, 148] width 549 height 296
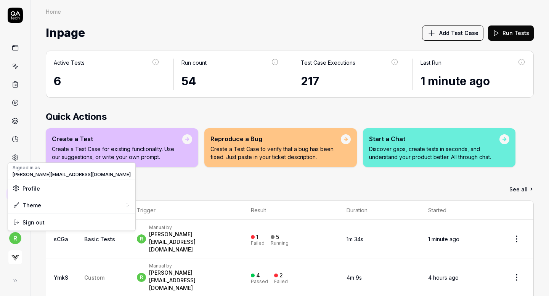
click at [13, 279] on html "r Home Home Inpage Add Test Case Run Tests Active Tests 6 Run count 54 Test Cas…" at bounding box center [274, 148] width 549 height 296
click at [13, 279] on icon at bounding box center [15, 281] width 6 height 6
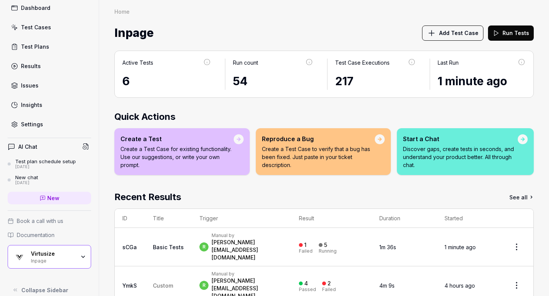
scroll to position [50, 0]
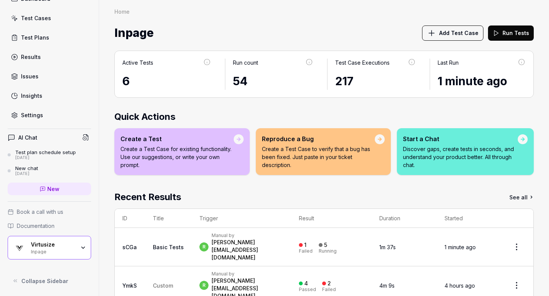
click at [59, 246] on div "Virtusize" at bounding box center [53, 245] width 44 height 7
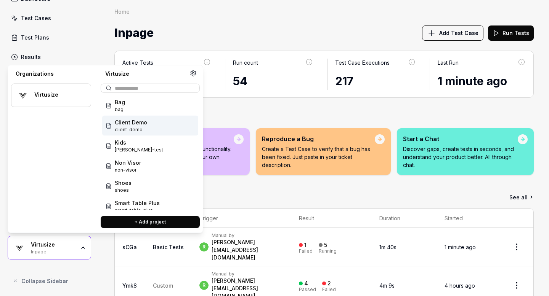
scroll to position [0, 0]
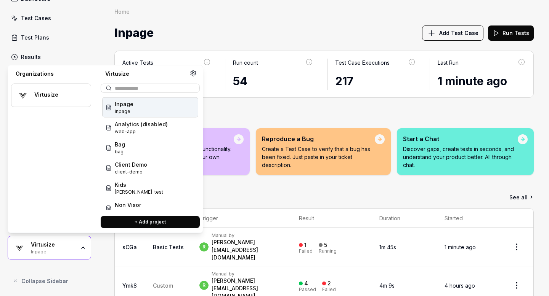
click at [194, 74] on icon at bounding box center [193, 73] width 7 height 7
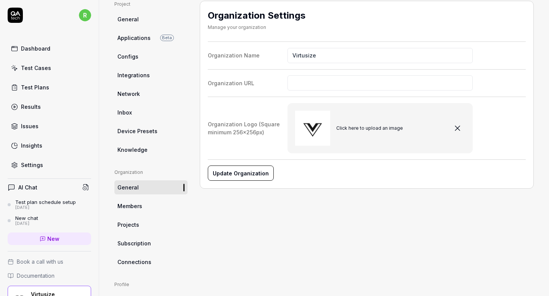
scroll to position [62, 0]
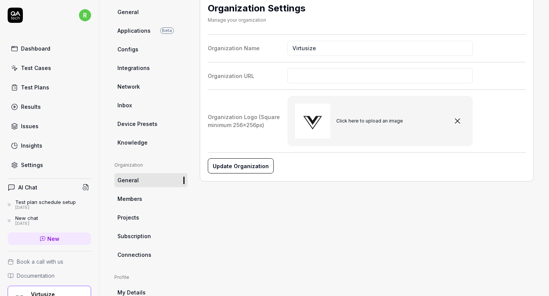
click at [147, 125] on span "Device Presets" at bounding box center [137, 124] width 40 height 8
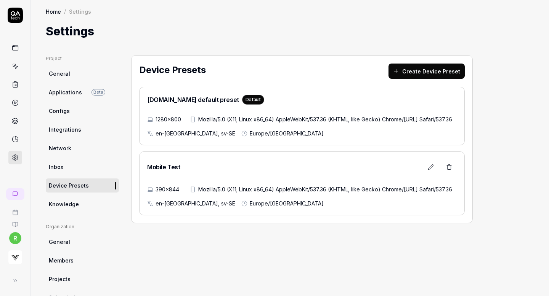
click at [428, 170] on icon at bounding box center [430, 167] width 6 height 6
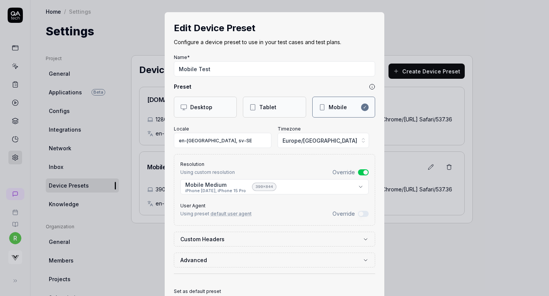
scroll to position [58, 0]
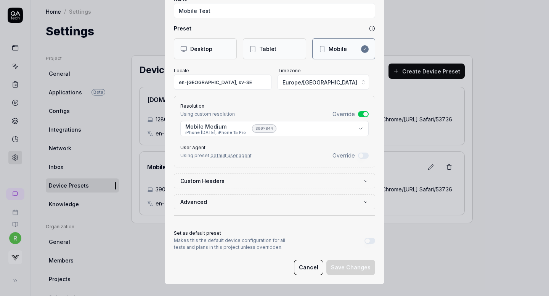
click at [268, 207] on button "Advanced" at bounding box center [274, 202] width 188 height 14
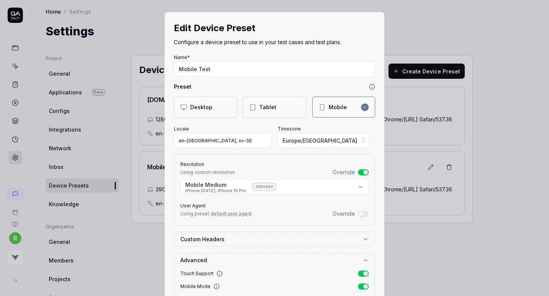
scroll to position [122, 0]
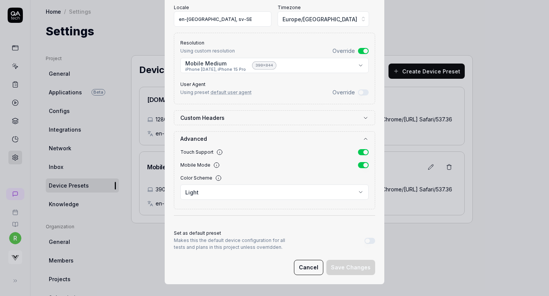
click at [304, 277] on div "**********" at bounding box center [274, 88] width 219 height 394
click at [308, 266] on button "Cancel" at bounding box center [308, 267] width 29 height 15
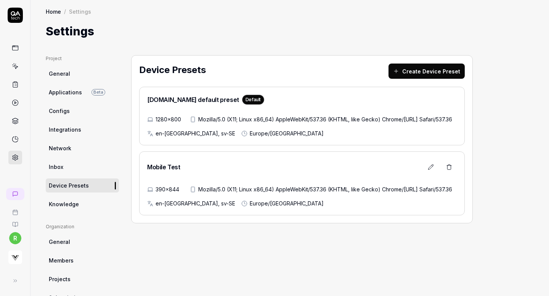
click at [94, 150] on link "Network" at bounding box center [82, 148] width 73 height 14
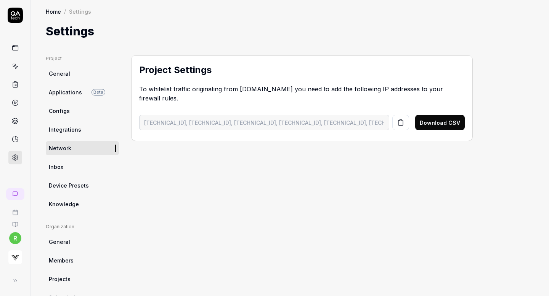
click at [89, 130] on link "Integrations" at bounding box center [82, 130] width 73 height 14
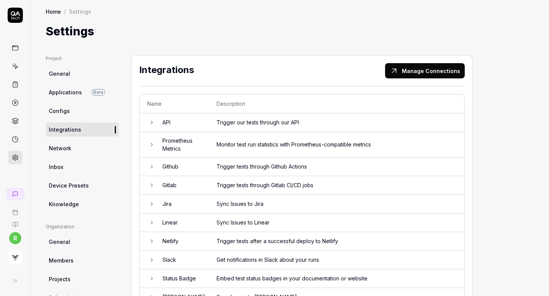
click at [95, 112] on link "Configs" at bounding box center [82, 111] width 73 height 14
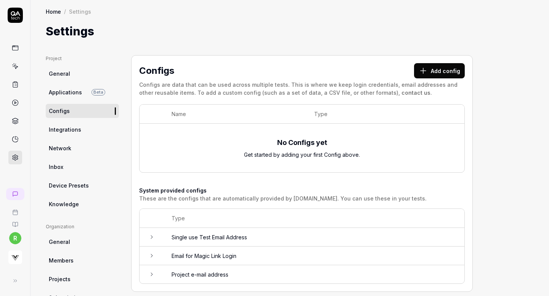
click at [60, 94] on span "Applications" at bounding box center [65, 92] width 33 height 8
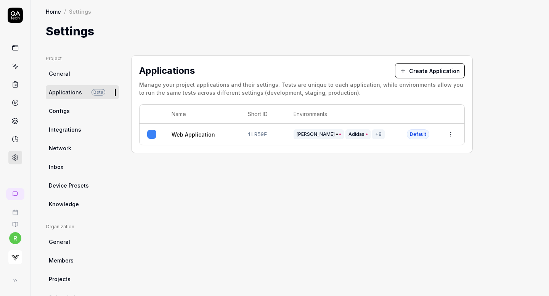
click at [451, 135] on html "r Home / Settings Home / Settings Settings Project General Applications Beta Co…" at bounding box center [274, 148] width 549 height 296
click at [253, 182] on html "r Home / Settings Home / Settings Settings Project General Applications Beta Co…" at bounding box center [274, 148] width 549 height 296
click at [150, 135] on div at bounding box center [151, 134] width 9 height 9
click at [418, 135] on span "Default" at bounding box center [417, 135] width 22 height 10
click at [452, 133] on html "r Home / Settings Home / Settings Settings Project General Applications Beta Co…" at bounding box center [274, 148] width 549 height 296
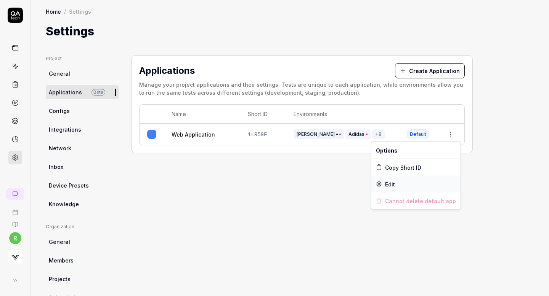
click at [390, 183] on span "Edit" at bounding box center [390, 184] width 10 height 8
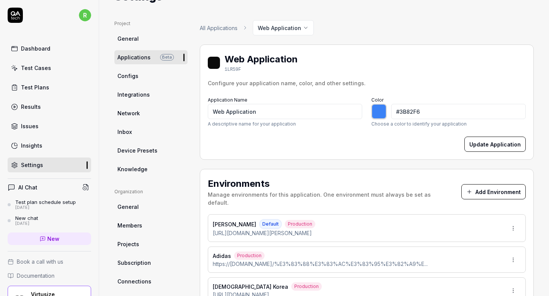
scroll to position [36, 0]
type input "*******"
click at [291, 26] on html "r Dashboard Test Cases Test Plans Results Issues Insights Settings AI Chat Test…" at bounding box center [274, 148] width 549 height 296
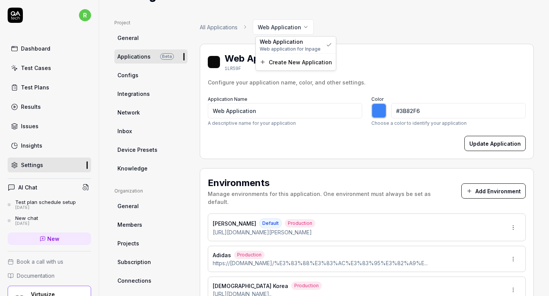
click at [375, 68] on html "r Dashboard Test Cases Test Plans Results Issues Insights Settings AI Chat Test…" at bounding box center [274, 148] width 549 height 296
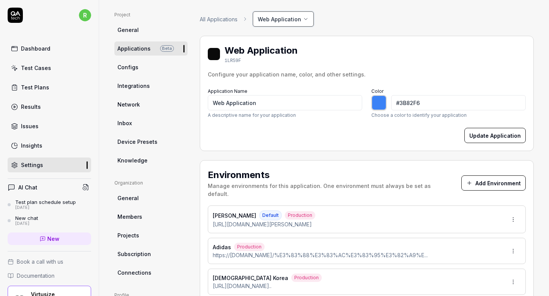
scroll to position [30, 0]
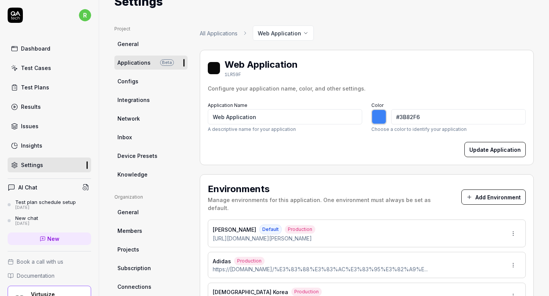
click at [298, 27] on html "r Dashboard Test Cases Test Plans Results Issues Insights Settings AI Chat Test…" at bounding box center [274, 148] width 549 height 296
click at [301, 69] on span "Create New Application" at bounding box center [300, 68] width 63 height 8
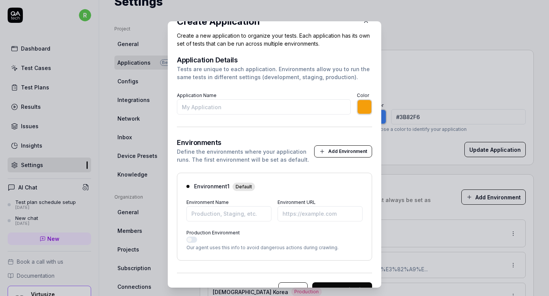
scroll to position [0, 0]
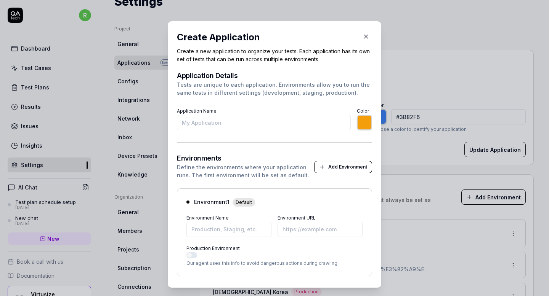
click at [246, 121] on input "Application Name" at bounding box center [264, 122] width 174 height 15
type input "M"
type input "*******"
type input "Mobile"
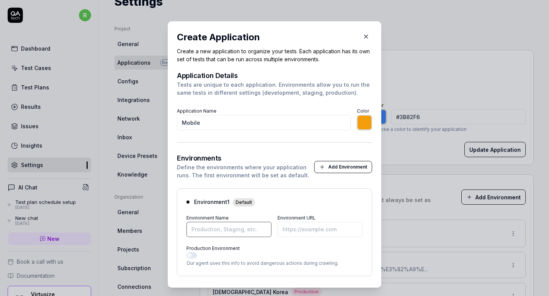
type input "*******"
type input "a"
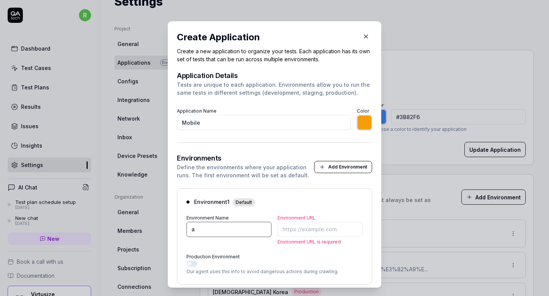
type input "*******"
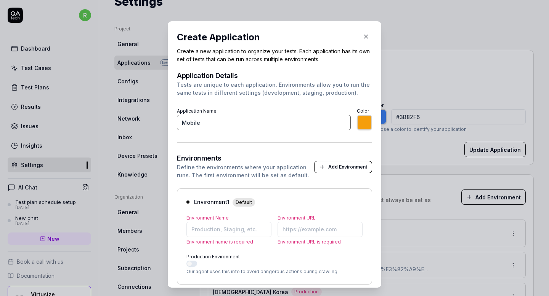
click at [234, 122] on input "Mobile" at bounding box center [264, 122] width 174 height 15
type input "*******"
type input "Mobile Application"
type input "*******"
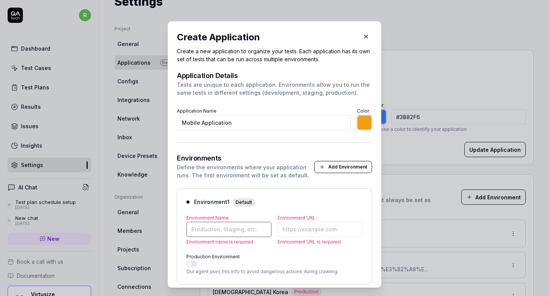
scroll to position [43, 0]
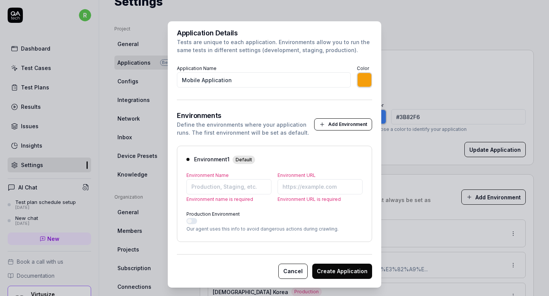
click at [284, 216] on div "Production Environment Our agent uses this info to avoid dangerous actions duri…" at bounding box center [274, 221] width 176 height 24
click at [290, 268] on button "Cancel" at bounding box center [292, 271] width 29 height 15
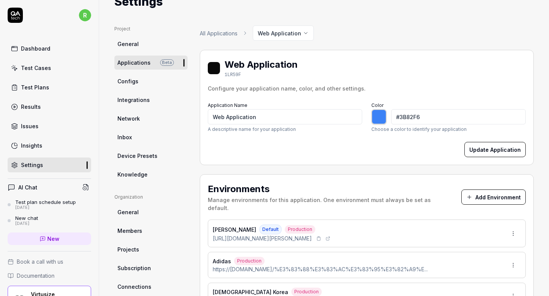
click at [321, 237] on icon at bounding box center [318, 239] width 5 height 5
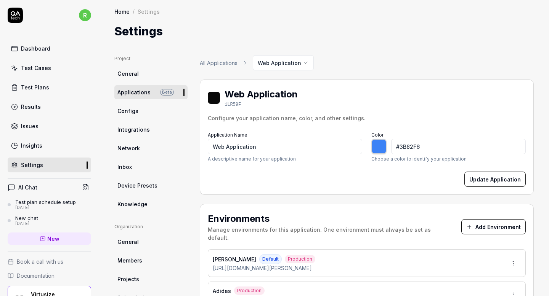
scroll to position [35, 0]
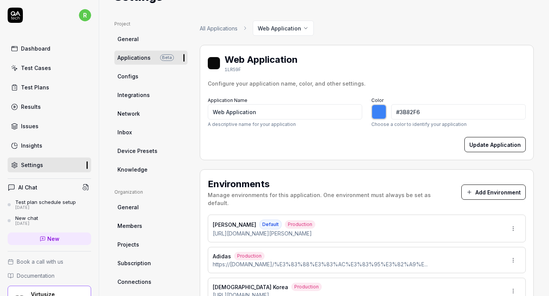
click at [486, 144] on button "Update Application" at bounding box center [494, 144] width 61 height 15
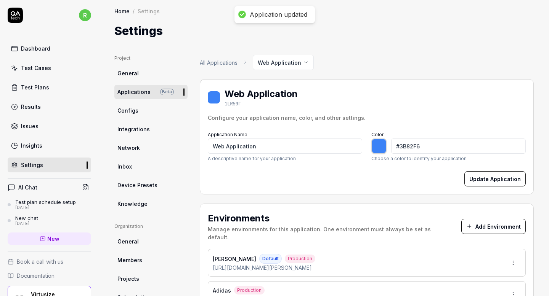
type input "*******"
click at [293, 62] on html "Application updated r Dashboard Test Cases Test Plans Results Issues Insights S…" at bounding box center [274, 148] width 549 height 296
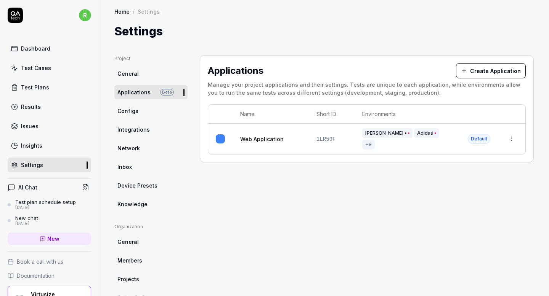
click at [483, 72] on button "Create Application" at bounding box center [491, 70] width 70 height 15
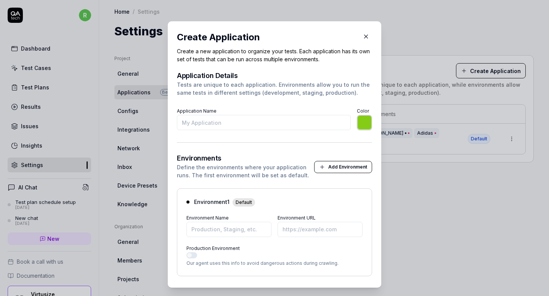
type input "*******"
type input "[URL][DOMAIN_NAME][PERSON_NAME]"
type input "*******"
type input "M"
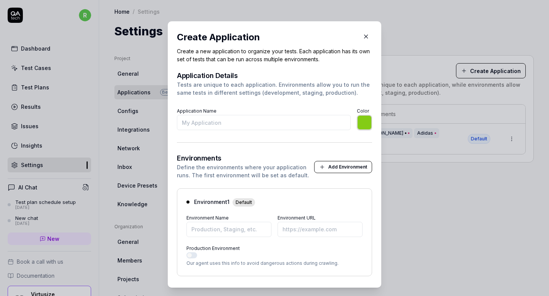
type input "*******"
type input "Mobile Application"
click at [227, 230] on input "Environment Name" at bounding box center [228, 229] width 85 height 15
click at [292, 229] on input "Environment URL" at bounding box center [319, 229] width 85 height 15
type input "*******"
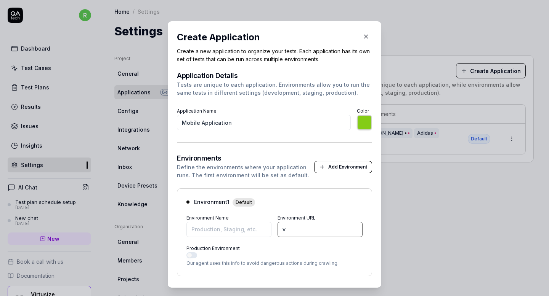
paste input "[URL][DOMAIN_NAME][PERSON_NAME]"
type input "[URL][DOMAIN_NAME][PERSON_NAME]"
click at [240, 237] on input "Environment Name" at bounding box center [228, 229] width 85 height 15
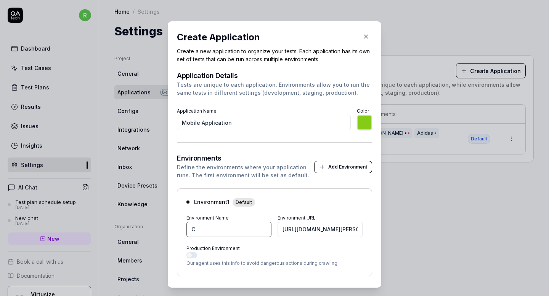
type input "*******"
type input "[PERSON_NAME]"
click at [191, 254] on button "Production Environment" at bounding box center [191, 256] width 11 height 6
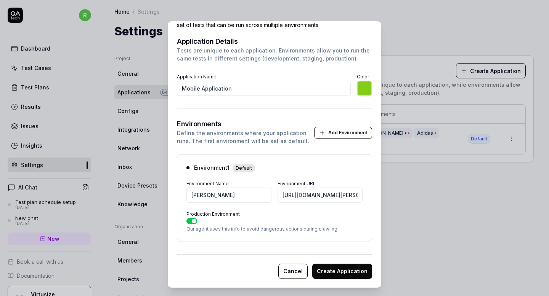
click at [335, 268] on button "Create Application" at bounding box center [342, 271] width 60 height 15
type input "*******"
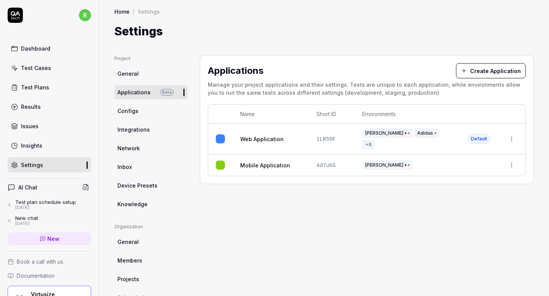
click at [515, 158] on html "Application created successfully r Dashboard Test Cases Test Plans Results Issu…" at bounding box center [274, 148] width 549 height 296
click at [478, 205] on span "Edit" at bounding box center [474, 206] width 10 height 8
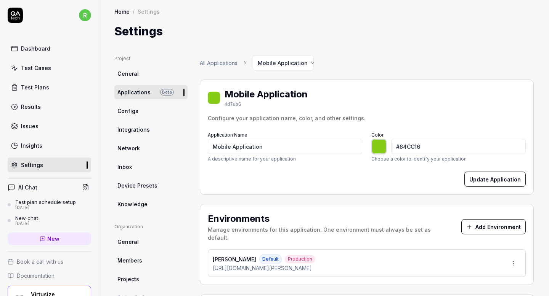
type input "*******"
click at [303, 65] on html "r Dashboard Test Cases Test Plans Results Issues Insights Settings AI Chat Test…" at bounding box center [274, 148] width 549 height 296
click at [297, 82] on span "Web application for Inpage" at bounding box center [295, 85] width 72 height 7
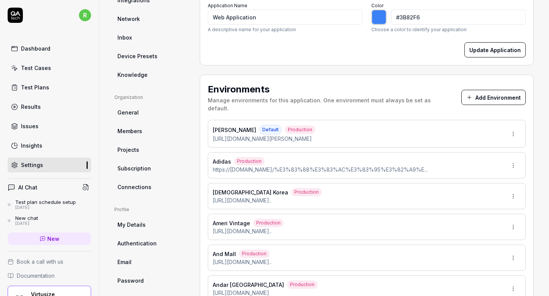
click at [512, 159] on html "r Dashboard Test Cases Test Plans Results Issues Insights Settings AI Chat Test…" at bounding box center [274, 148] width 549 height 296
click at [489, 190] on div "Edit" at bounding box center [489, 192] width 60 height 17
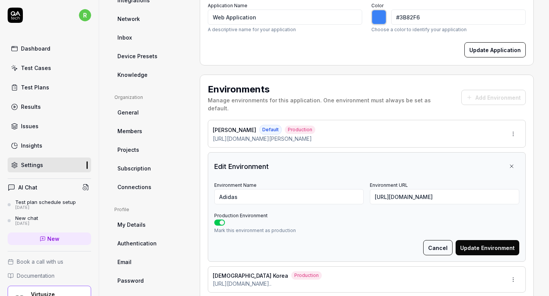
click at [511, 165] on icon at bounding box center [511, 166] width 3 height 3
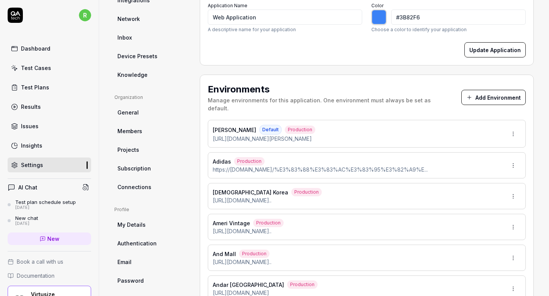
click at [517, 155] on html "r Dashboard Test Cases Test Plans Results Issues Insights Settings AI Chat Test…" at bounding box center [274, 148] width 549 height 296
click at [536, 166] on html "r Dashboard Test Cases Test Plans Results Issues Insights Settings AI Chat Test…" at bounding box center [274, 148] width 549 height 296
click at [158, 117] on link "General" at bounding box center [150, 113] width 73 height 14
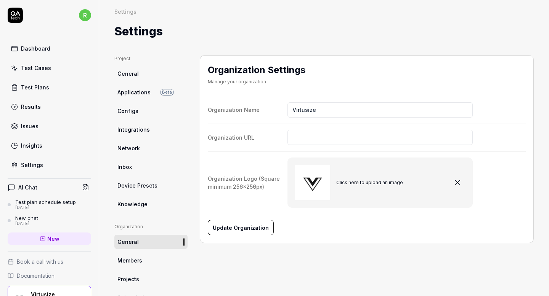
click at [137, 204] on span "Knowledge" at bounding box center [132, 204] width 30 height 8
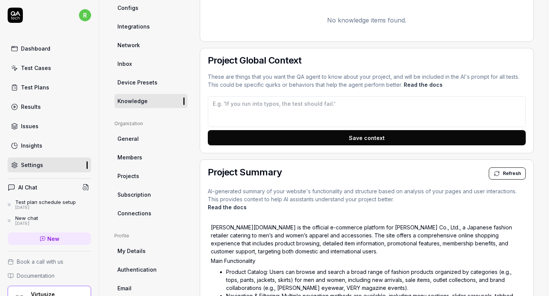
scroll to position [97, 0]
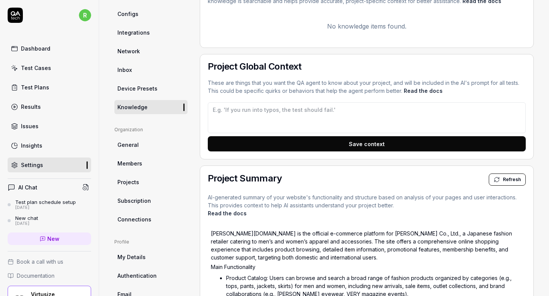
click at [147, 87] on span "Device Presets" at bounding box center [137, 89] width 40 height 8
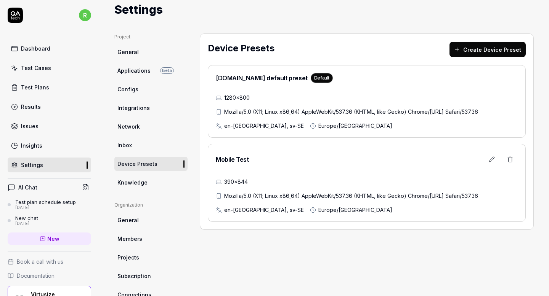
scroll to position [14, 0]
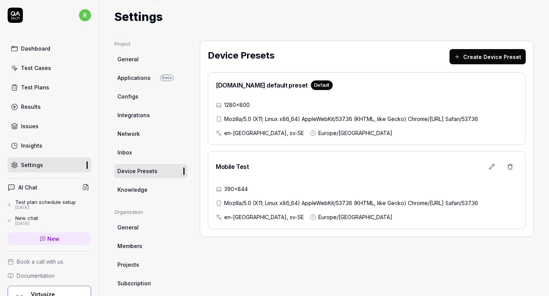
click at [138, 112] on span "Integrations" at bounding box center [133, 115] width 32 height 8
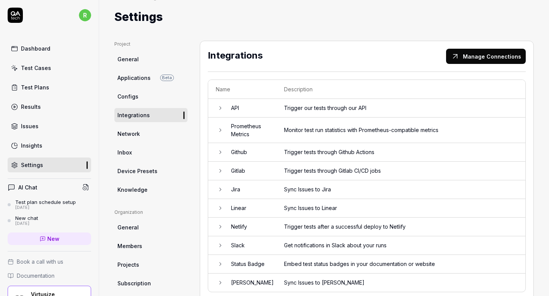
click at [143, 95] on link "Configs" at bounding box center [150, 97] width 73 height 14
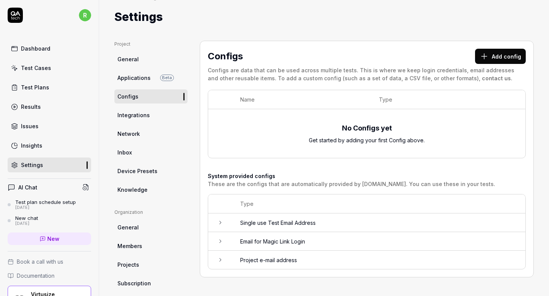
click at [149, 75] on link "Applications Beta" at bounding box center [150, 78] width 73 height 14
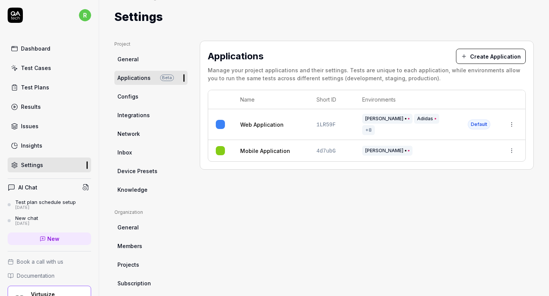
click at [512, 117] on html "r Dashboard Test Cases Test Plans Results Issues Insights Settings AI Chat Test…" at bounding box center [274, 148] width 549 height 296
click at [353, 175] on html "r Dashboard Test Cases Test Plans Results Issues Insights Settings AI Chat Test…" at bounding box center [274, 148] width 549 height 296
click at [37, 89] on div "Test Plans" at bounding box center [35, 87] width 28 height 8
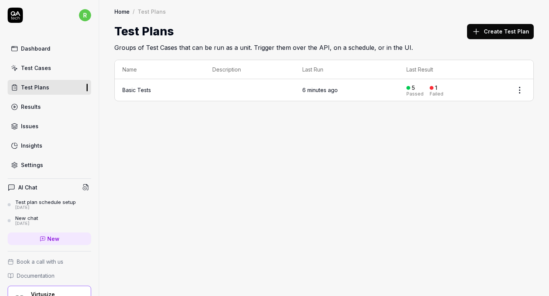
click at [517, 90] on html "r Dashboard Test Cases Test Plans Results Issues Insights Settings AI Chat Test…" at bounding box center [274, 148] width 549 height 296
click at [468, 141] on div "Edit" at bounding box center [487, 139] width 72 height 17
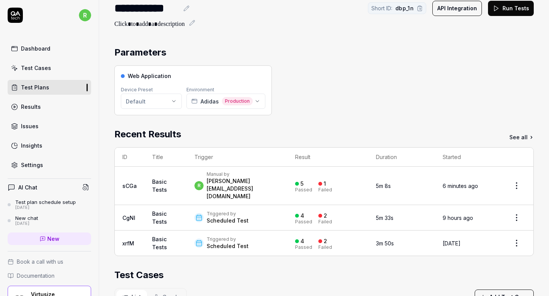
scroll to position [24, 0]
click at [240, 101] on span "Production" at bounding box center [237, 101] width 31 height 8
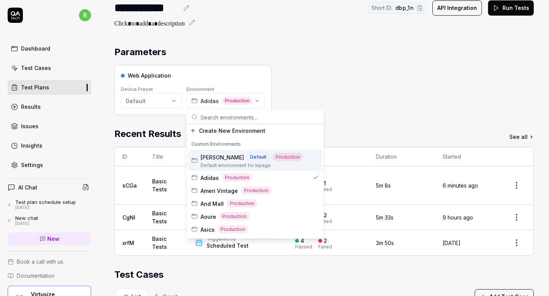
click at [268, 162] on span "Default environment for Inpage" at bounding box center [251, 165] width 102 height 7
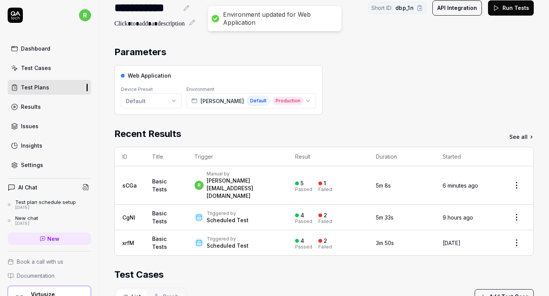
click at [340, 97] on div "Web Application Device Preset Default Environment Coen Default Production" at bounding box center [323, 90] width 419 height 50
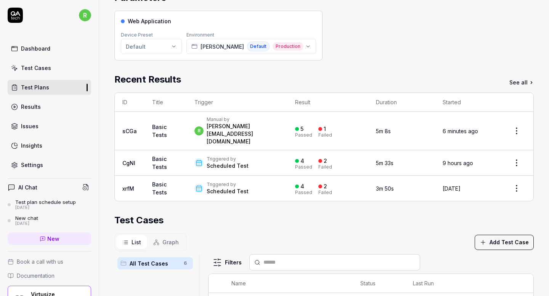
scroll to position [75, 0]
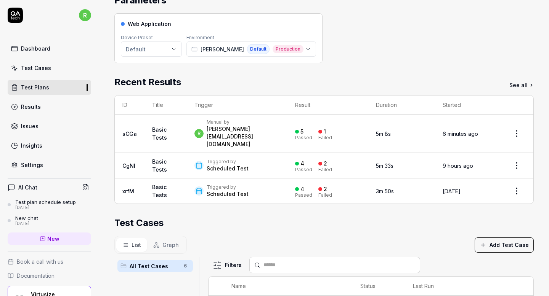
click at [270, 125] on div "Manual by" at bounding box center [242, 122] width 73 height 6
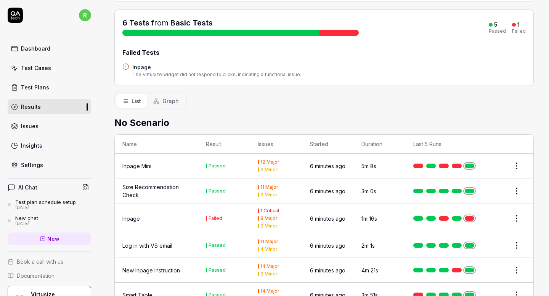
scroll to position [104, 0]
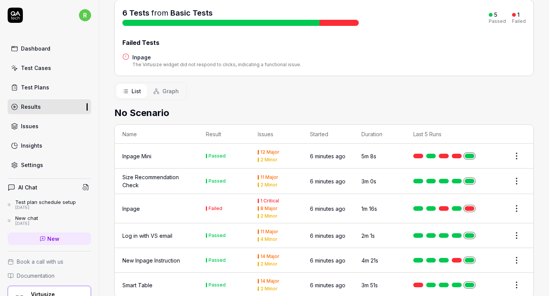
click at [514, 190] on html "r Dashboard Test Cases Test Plans Results Issues Insights Settings AI Chat Test…" at bounding box center [274, 148] width 549 height 296
click at [153, 190] on html "r Dashboard Test Cases Test Plans Results Issues Insights Settings AI Chat Test…" at bounding box center [274, 148] width 549 height 296
click at [153, 205] on div "Inpage" at bounding box center [156, 209] width 68 height 8
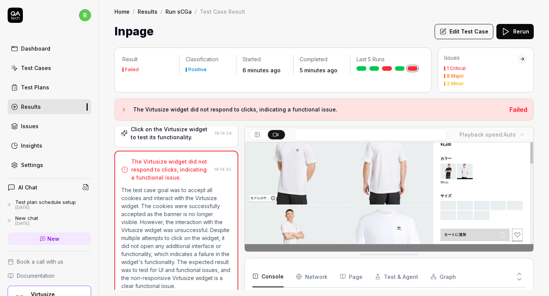
scroll to position [70, 0]
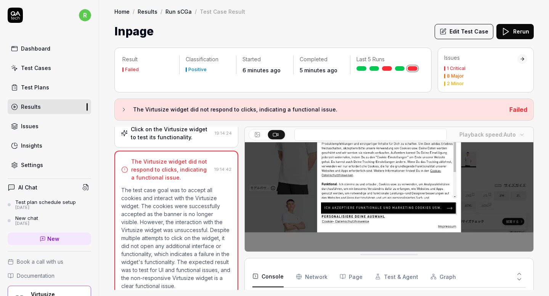
click at [466, 34] on button "Edit Test Case" at bounding box center [463, 31] width 59 height 15
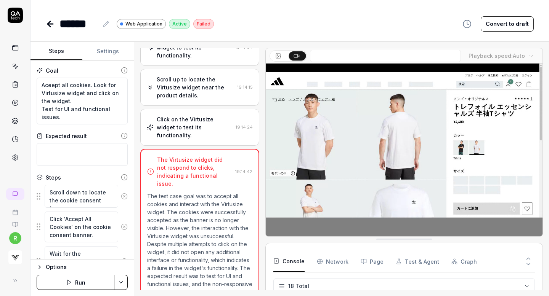
scroll to position [117, 0]
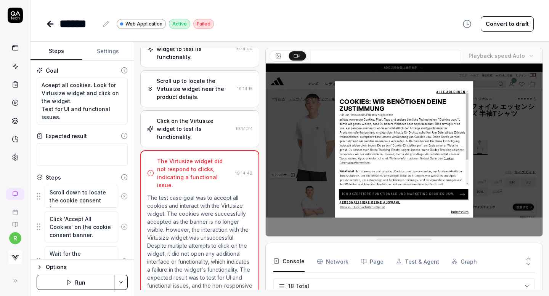
click at [106, 49] on button "Settings" at bounding box center [108, 51] width 52 height 18
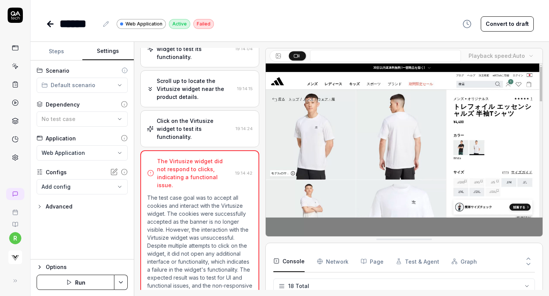
click at [106, 49] on button "Settings" at bounding box center [108, 51] width 52 height 18
click at [98, 115] on div "No test case" at bounding box center [79, 119] width 74 height 8
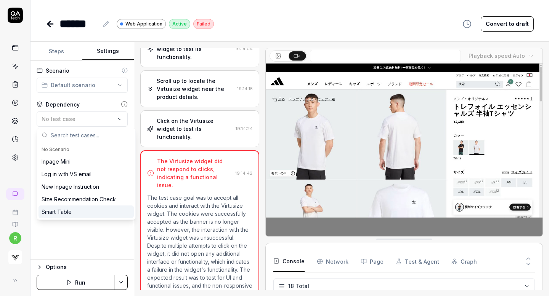
click at [67, 242] on div "**********" at bounding box center [81, 160] width 103 height 199
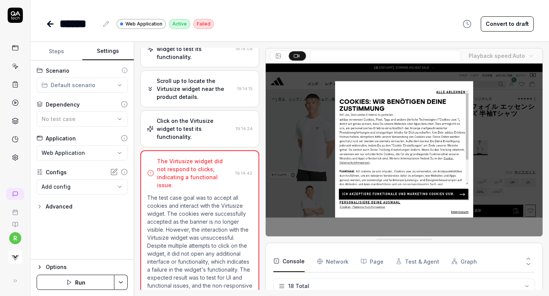
click at [66, 204] on div "Advanced" at bounding box center [59, 206] width 27 height 9
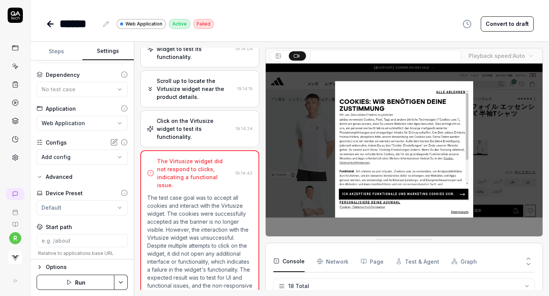
scroll to position [66, 0]
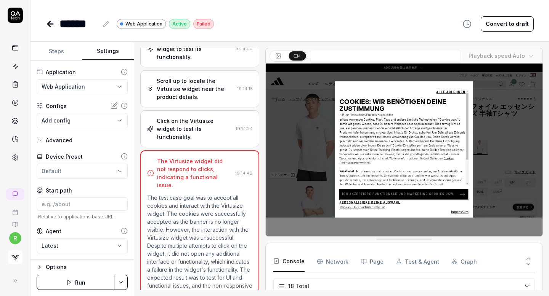
click at [86, 168] on html "**********" at bounding box center [274, 148] width 549 height 296
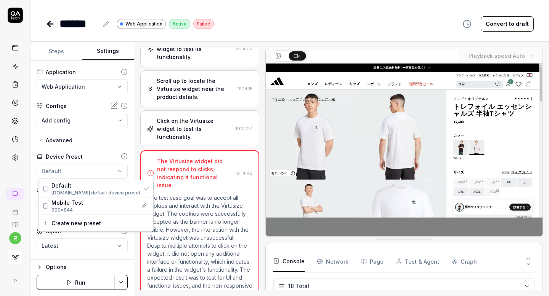
click at [98, 148] on html "**********" at bounding box center [274, 148] width 549 height 296
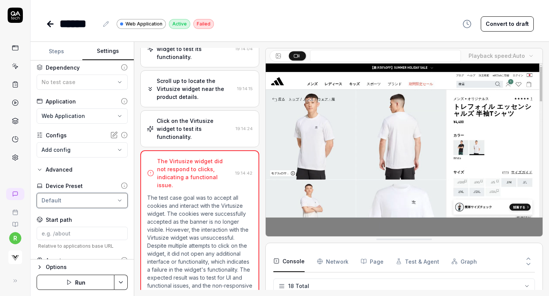
scroll to position [0, 0]
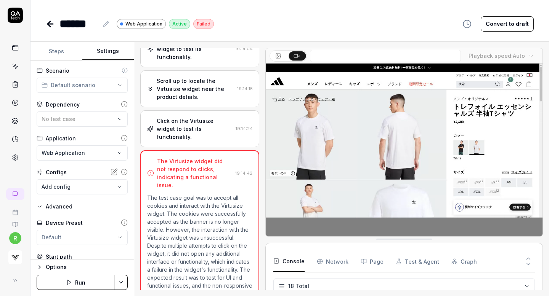
click at [60, 52] on button "Steps" at bounding box center [56, 51] width 52 height 18
type textarea "*"
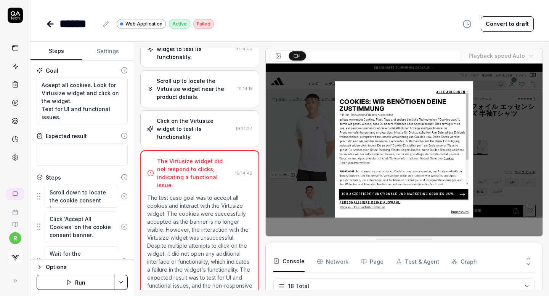
click at [53, 22] on icon at bounding box center [50, 23] width 9 height 9
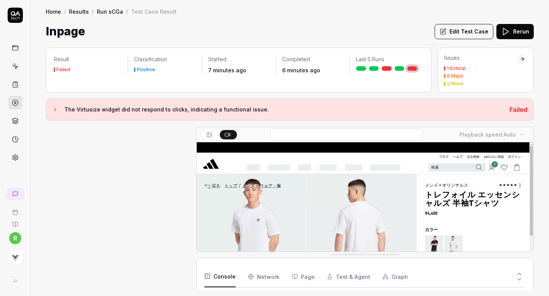
scroll to position [155, 0]
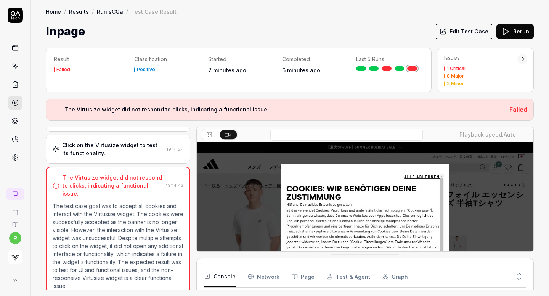
click at [14, 70] on link at bounding box center [15, 66] width 14 height 14
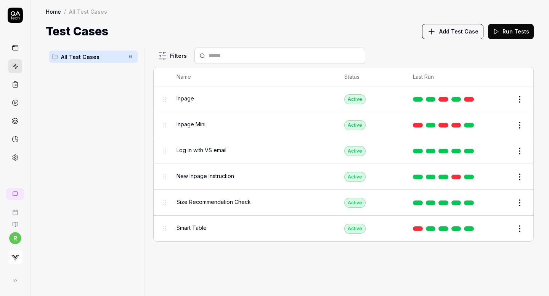
click at [14, 70] on link at bounding box center [15, 66] width 14 height 14
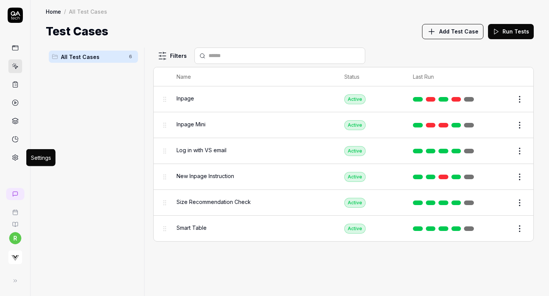
click at [20, 150] on div at bounding box center [15, 102] width 14 height 123
click at [17, 157] on icon at bounding box center [15, 157] width 7 height 7
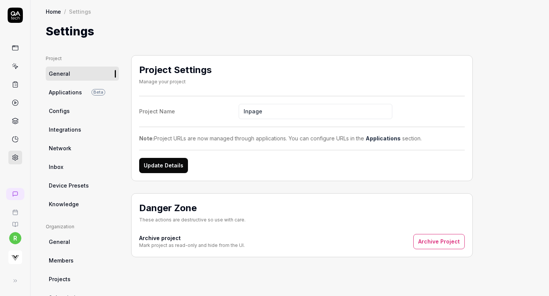
click at [87, 94] on link "Applications Beta" at bounding box center [82, 92] width 73 height 14
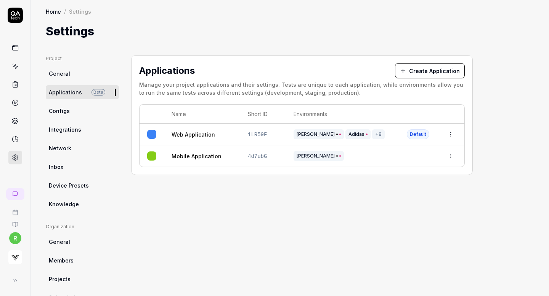
click at [378, 183] on div "Applications Create Application Manage your project applications and their sett…" at bounding box center [301, 236] width 341 height 362
click at [377, 135] on div "Coen Adidas +8" at bounding box center [342, 135] width 98 height 10
click at [451, 137] on html "r Home / Settings Home / Settings Settings Project General Applications Beta Co…" at bounding box center [274, 148] width 549 height 296
click at [392, 183] on span "Edit" at bounding box center [390, 184] width 10 height 8
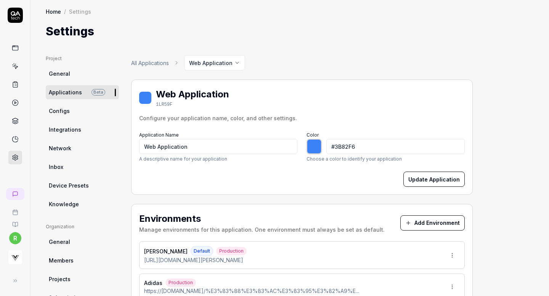
type input "*******"
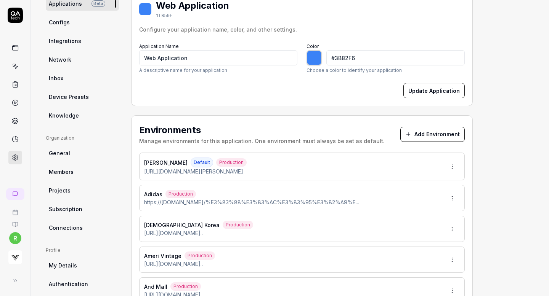
scroll to position [139, 0]
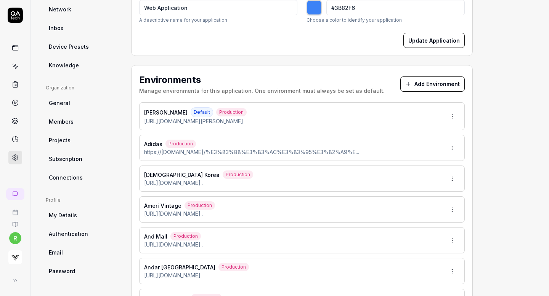
click at [415, 85] on button "Add Environment" at bounding box center [432, 84] width 64 height 15
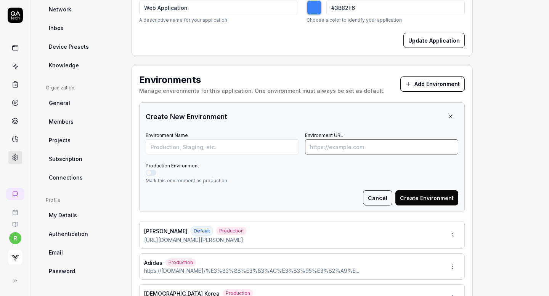
click at [333, 146] on input "Environment URL" at bounding box center [381, 146] width 153 height 15
paste input "[URL][DOMAIN_NAME]"
type input "[URL][DOMAIN_NAME]"
click at [251, 149] on input "Environment Name" at bounding box center [222, 146] width 153 height 15
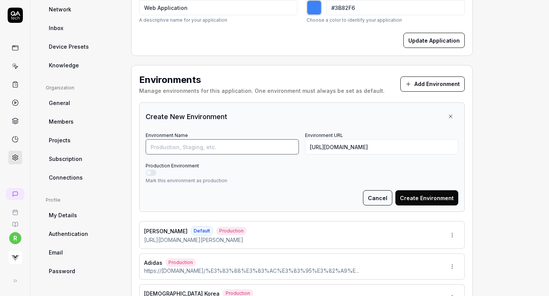
scroll to position [0, 0]
type input "Dinos Bag"
click at [150, 171] on button "Production Environment" at bounding box center [151, 173] width 11 height 6
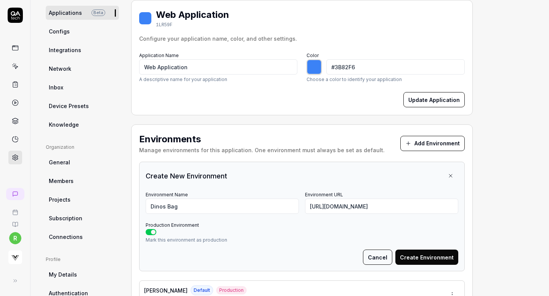
scroll to position [76, 0]
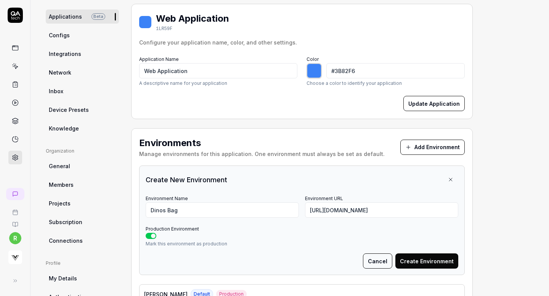
click at [382, 259] on button "Cancel" at bounding box center [377, 261] width 29 height 15
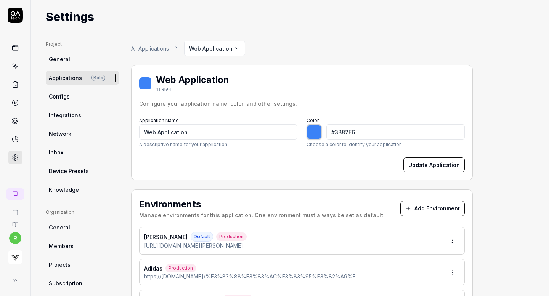
scroll to position [12, 0]
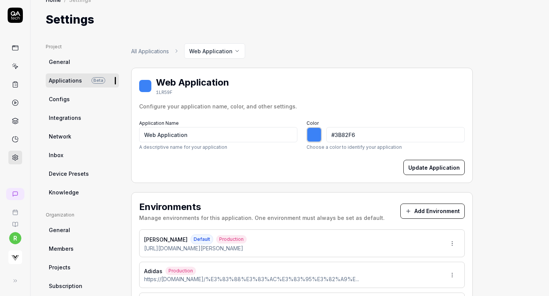
click at [223, 49] on html "r Home / Settings Home / Settings Settings Project General Applications Beta Co…" at bounding box center [274, 148] width 549 height 296
click at [218, 105] on span "Create New Application" at bounding box center [231, 103] width 63 height 8
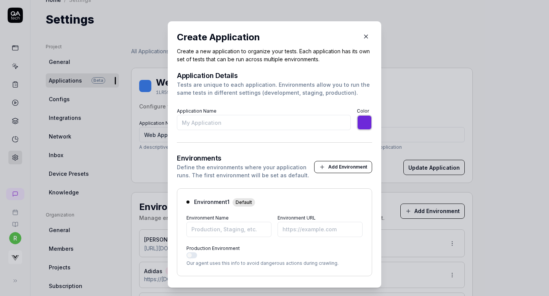
click at [365, 35] on icon "button" at bounding box center [365, 36] width 7 height 7
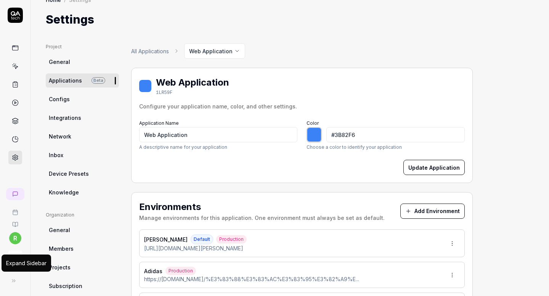
click at [11, 283] on button at bounding box center [13, 281] width 15 height 15
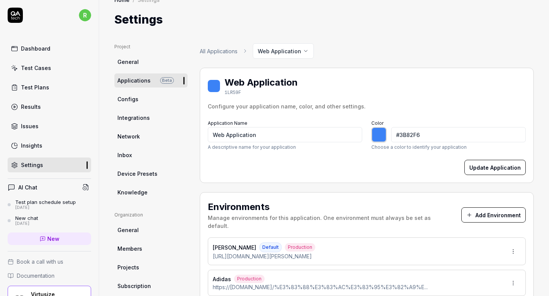
scroll to position [50, 0]
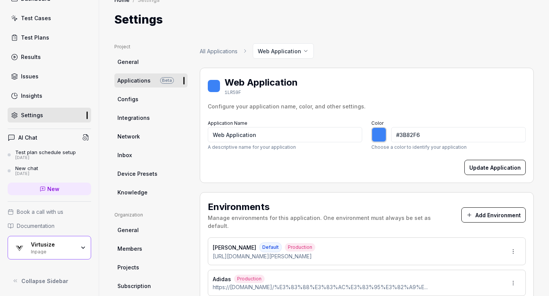
click at [72, 249] on div "Inpage" at bounding box center [53, 251] width 44 height 6
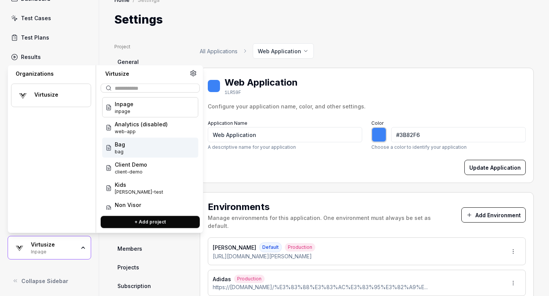
click at [139, 147] on div "Bag bag" at bounding box center [150, 148] width 96 height 20
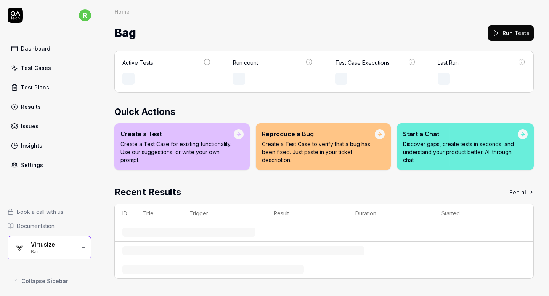
click at [50, 249] on div "Book a call with us Documentation Virtusize Bag Collapse Sidebar" at bounding box center [49, 245] width 99 height 87
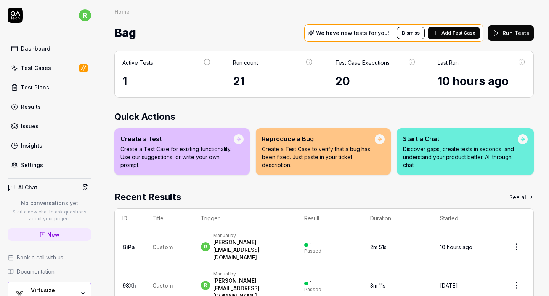
scroll to position [46, 0]
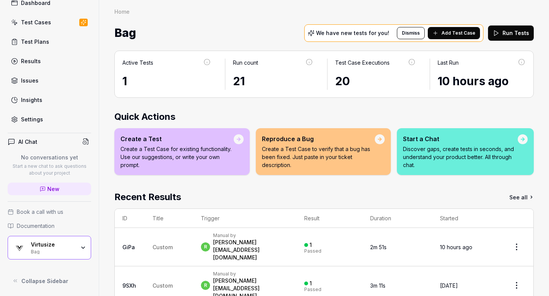
click at [39, 40] on div "Test Plans" at bounding box center [35, 42] width 28 height 8
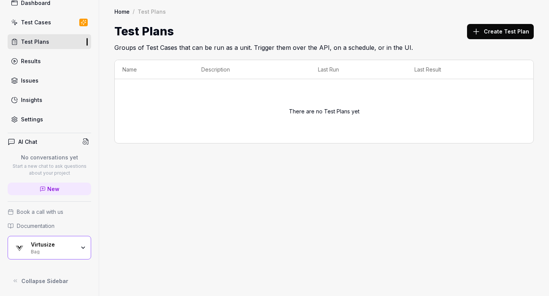
click at [480, 31] on icon at bounding box center [475, 31] width 9 height 9
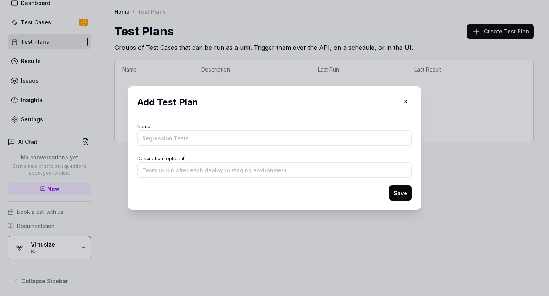
click at [251, 137] on input "Name" at bounding box center [274, 138] width 274 height 15
type input "Basic Tests for Bags"
click at [397, 195] on button "Save" at bounding box center [400, 193] width 23 height 15
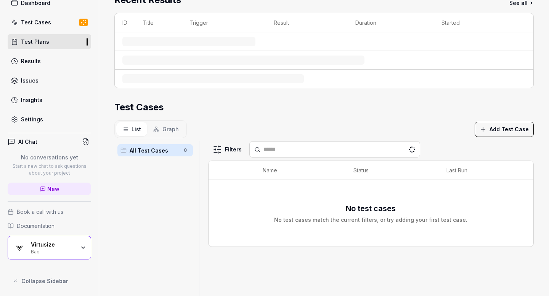
click at [357, 88] on div "Parameters Recent Results See all ID Title Trigger Result Duration Started Test…" at bounding box center [323, 121] width 419 height 422
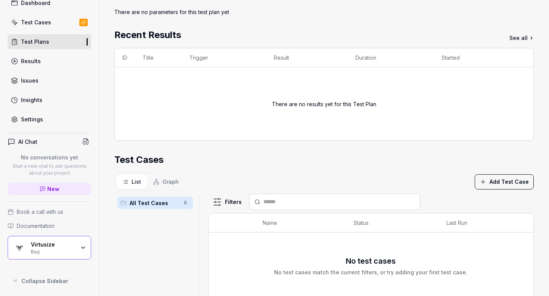
scroll to position [99, 0]
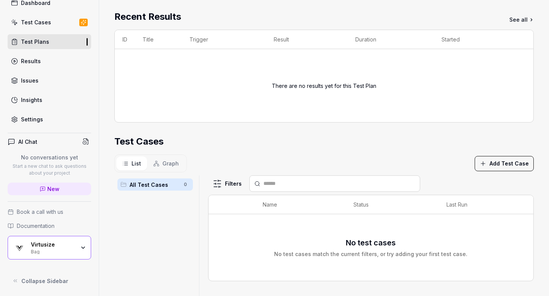
click at [485, 165] on icon "button" at bounding box center [482, 163] width 7 height 7
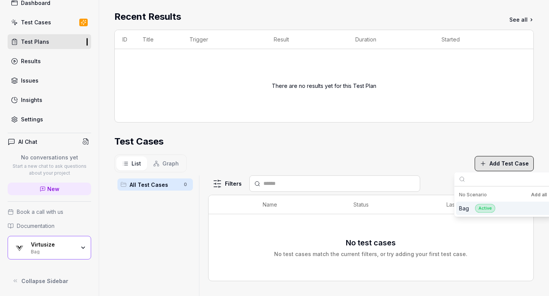
click at [472, 212] on div "Bag Active" at bounding box center [477, 208] width 36 height 9
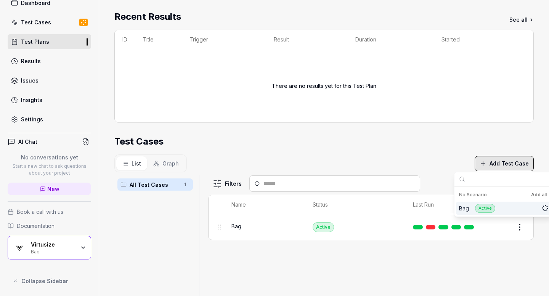
scroll to position [141, 0]
click at [403, 148] on section "Test Cases List Graph Add Test Case All Test Cases 1 Filters Name Status Last R…" at bounding box center [323, 250] width 419 height 231
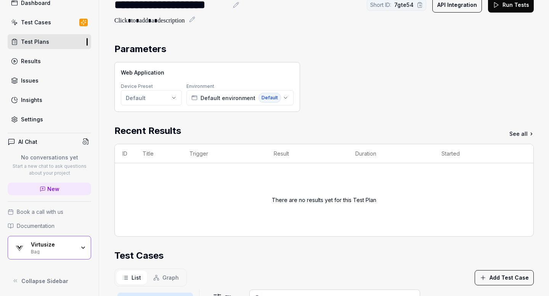
scroll to position [0, 0]
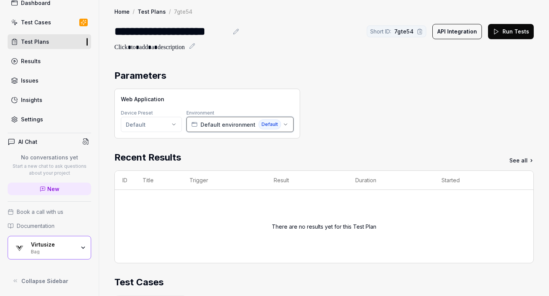
click at [232, 124] on span "Default environment" at bounding box center [227, 125] width 55 height 8
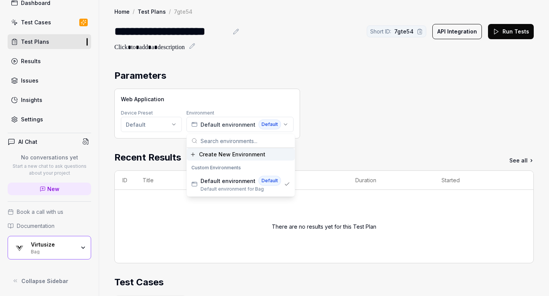
click at [266, 64] on div "Parameters Web Application Device Preset Default Environment Default environmen…" at bounding box center [324, 291] width 450 height 461
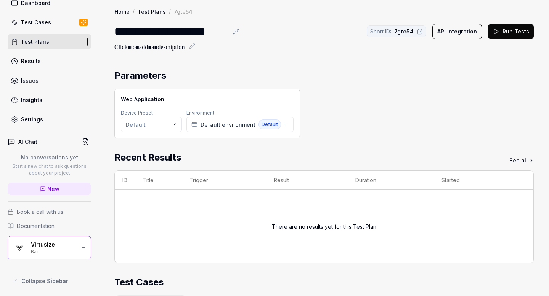
click at [45, 120] on link "Settings" at bounding box center [49, 119] width 83 height 15
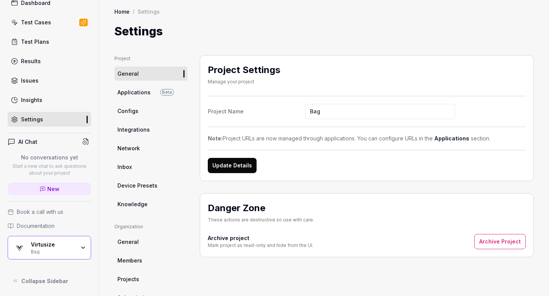
click at [147, 94] on span "Applications" at bounding box center [133, 92] width 33 height 8
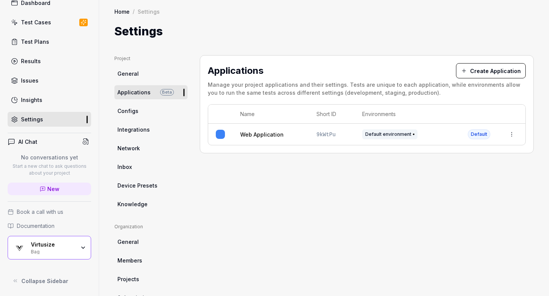
click at [508, 136] on html "r Dashboard Test Cases Test Plans Results Issues Insights Settings AI Chat No c…" at bounding box center [274, 148] width 549 height 296
click at [376, 166] on html "r Dashboard Test Cases Test Plans Results Issues Insights Settings AI Chat No c…" at bounding box center [274, 148] width 549 height 296
click at [337, 132] on td "9kWtPu" at bounding box center [332, 134] width 46 height 21
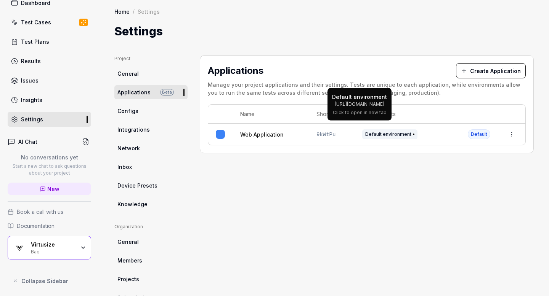
click at [376, 135] on span "Default environment" at bounding box center [389, 135] width 55 height 10
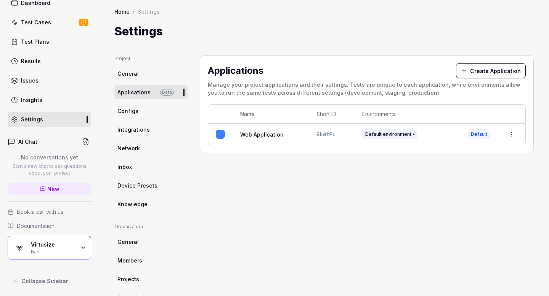
click at [511, 134] on html "r Dashboard Test Cases Test Plans Results Issues Insights Settings AI Chat No c…" at bounding box center [274, 148] width 549 height 296
click at [457, 183] on div "Edit" at bounding box center [476, 184] width 89 height 17
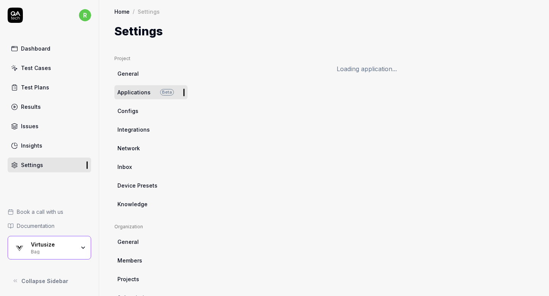
scroll to position [7, 0]
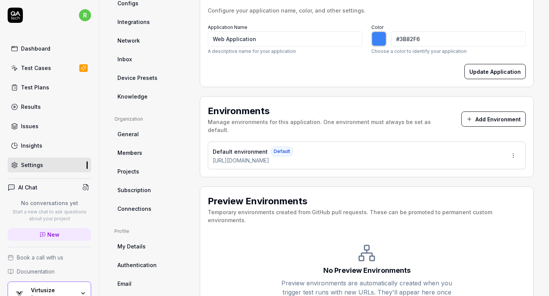
type input "*******"
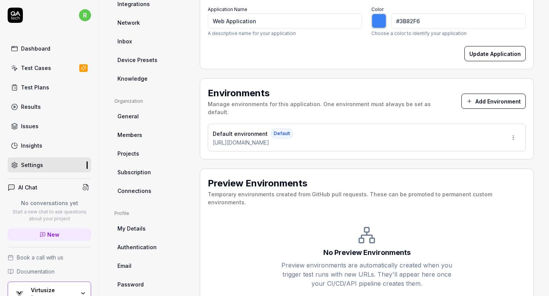
scroll to position [136, 0]
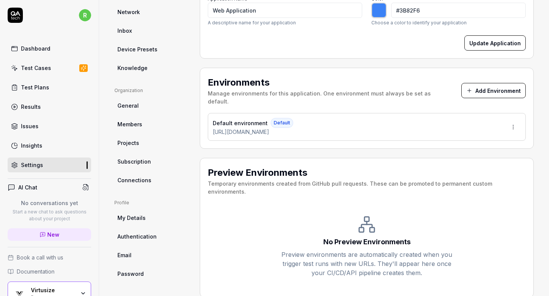
click at [507, 120] on html "r Dashboard Test Cases Test Plans Results Issues Insights Settings AI Chat No c…" at bounding box center [274, 148] width 549 height 296
click at [460, 152] on span "Edit" at bounding box center [465, 154] width 10 height 8
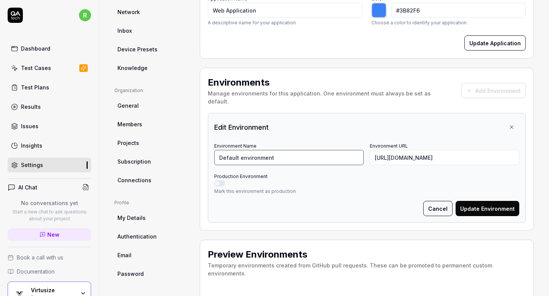
click at [301, 152] on input "Default environment" at bounding box center [288, 157] width 149 height 15
type input "Dinos"
click at [221, 181] on button "Production Environment" at bounding box center [219, 184] width 11 height 6
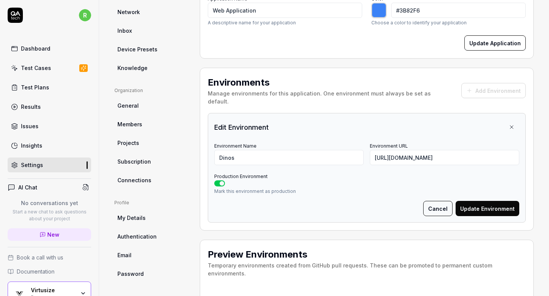
click at [481, 202] on button "Update Environment" at bounding box center [487, 208] width 64 height 15
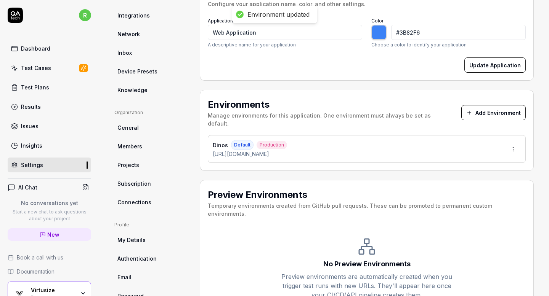
scroll to position [112, 0]
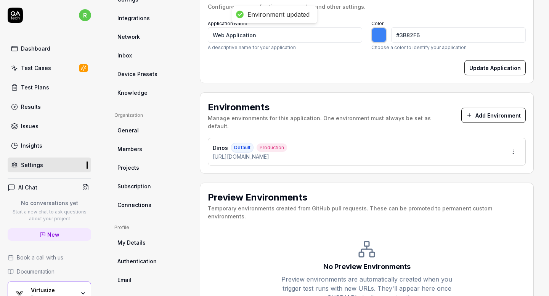
click at [480, 110] on button "Add Environment" at bounding box center [493, 115] width 64 height 15
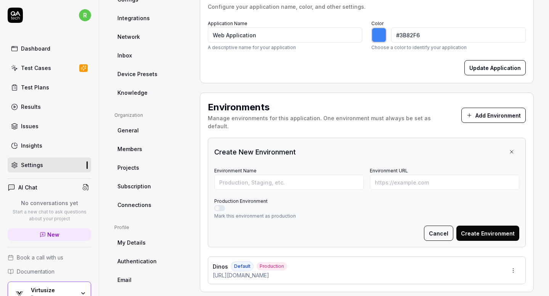
type input "*******"
click at [392, 175] on input "Environment URL" at bounding box center [444, 182] width 149 height 15
paste input "https://i.lumine.jp/items/142/14225002748.html"
type input "https://i.lumine.jp/items/142/14225002748.html"
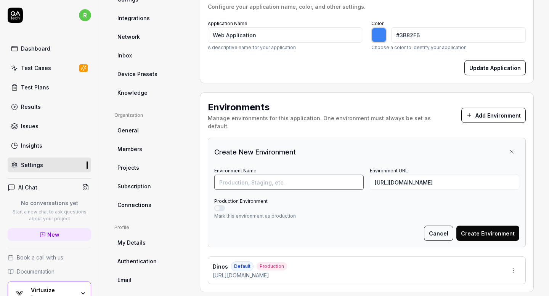
click at [309, 175] on input "Environment Name" at bounding box center [288, 182] width 149 height 15
type input "Lumine"
click at [217, 205] on button "Production Environment" at bounding box center [219, 208] width 11 height 6
click at [492, 226] on button "Create Environment" at bounding box center [487, 233] width 63 height 15
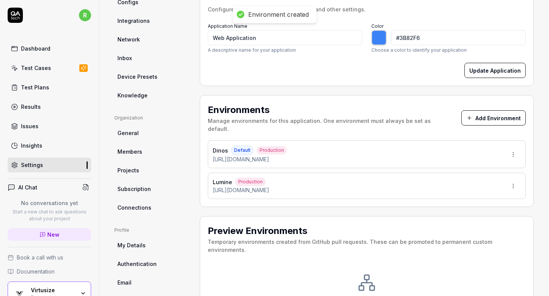
scroll to position [111, 0]
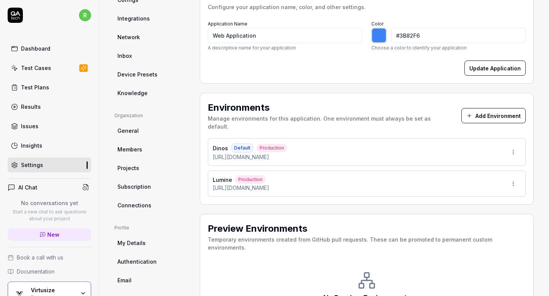
click at [489, 108] on button "Add Environment" at bounding box center [493, 115] width 64 height 15
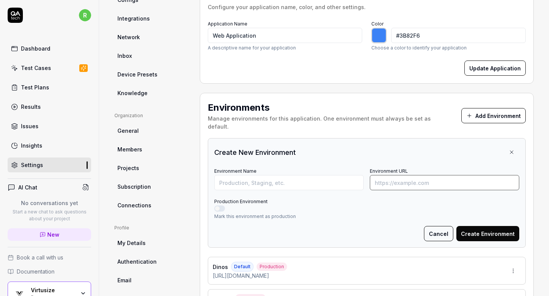
click at [389, 176] on input "Environment URL" at bounding box center [444, 182] width 149 height 15
type input "*******"
paste input "https://web.hh-online.jp/fashion/goods/index.html?ggcd=LB0000575"
type input "https://web.hh-online.jp/fashion/goods/index.html?ggcd=LB0000575"
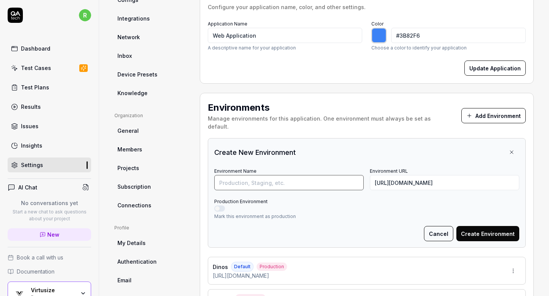
click at [287, 175] on input "Environment Name" at bounding box center [288, 182] width 149 height 15
type input "Hankyu Hanshin"
click at [218, 206] on button "Production Environment" at bounding box center [219, 209] width 11 height 6
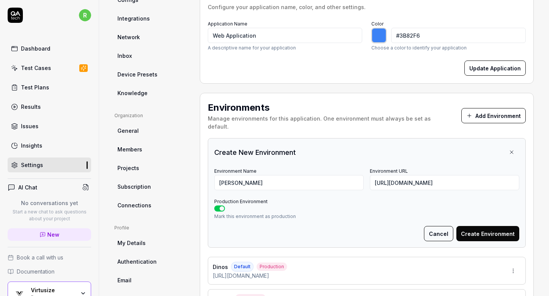
click at [477, 229] on button "Create Environment" at bounding box center [487, 233] width 63 height 15
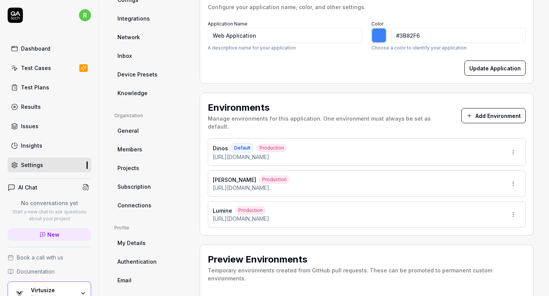
type input "*******"
click at [492, 109] on button "Add Environment" at bounding box center [493, 115] width 64 height 15
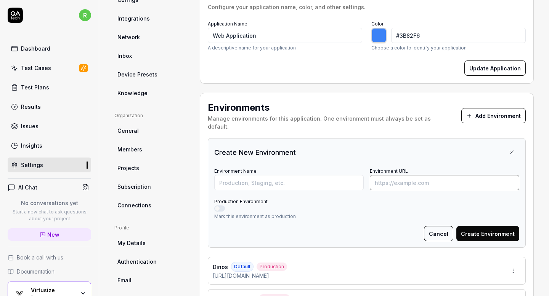
click at [427, 175] on input "Environment URL" at bounding box center [444, 182] width 149 height 15
paste input "https://moponline.mitsui-shopping-park.com/ec/p/1083000004877"
type input "https://moponline.mitsui-shopping-park.com/ec/p/1083000004877"
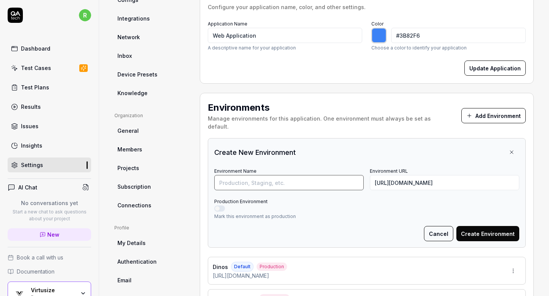
click at [331, 175] on input "Environment Name" at bounding box center [288, 182] width 149 height 15
type input "And Mall"
click at [218, 206] on button "Production Environment" at bounding box center [219, 209] width 11 height 6
click at [504, 226] on button "Create Environment" at bounding box center [487, 233] width 63 height 15
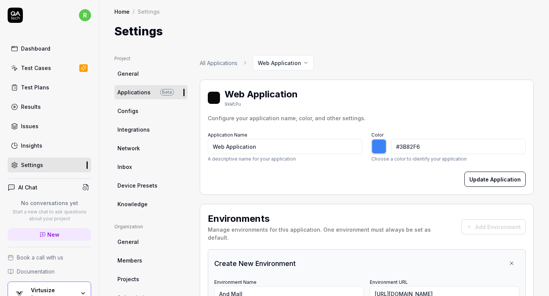
type input "*******"
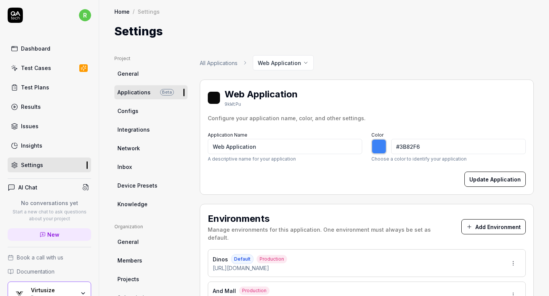
click at [51, 82] on link "Test Plans" at bounding box center [49, 87] width 83 height 15
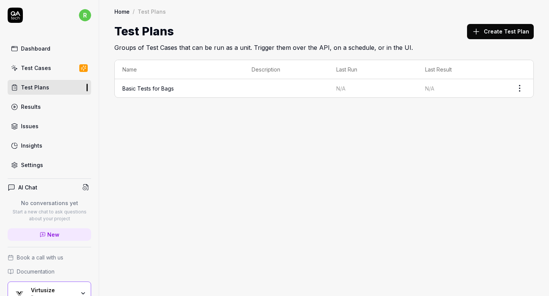
click at [311, 86] on td at bounding box center [286, 88] width 85 height 18
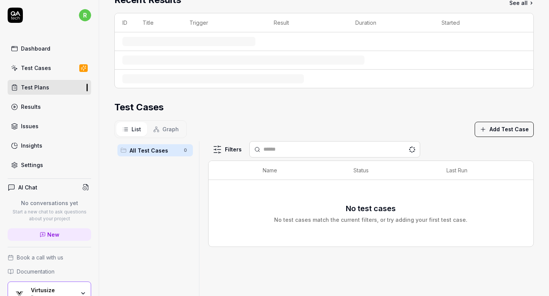
click at [519, 87] on div "Parameters Recent Results See all ID Title Trigger Result Duration Started Test…" at bounding box center [323, 121] width 419 height 422
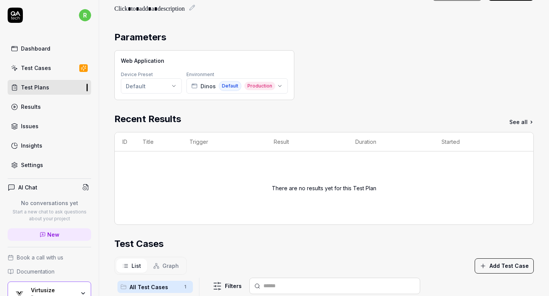
scroll to position [39, 0]
click at [278, 85] on icon "button" at bounding box center [280, 86] width 6 height 6
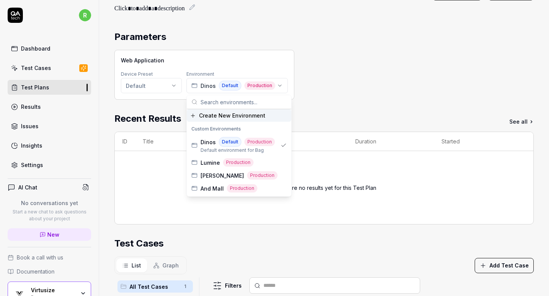
click at [325, 85] on div "Web Application Device Preset Default Environment Dinos Default Production" at bounding box center [323, 75] width 419 height 50
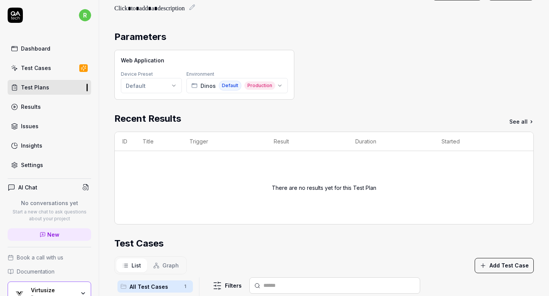
click at [148, 86] on html "**********" at bounding box center [274, 148] width 549 height 296
click at [150, 103] on span "Default" at bounding box center [180, 100] width 89 height 8
click at [159, 83] on html "**********" at bounding box center [274, 148] width 549 height 296
click at [395, 54] on html "**********" at bounding box center [274, 148] width 549 height 296
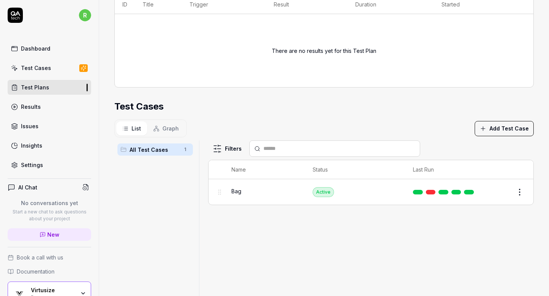
scroll to position [176, 0]
click at [520, 192] on html "**********" at bounding box center [274, 148] width 549 height 296
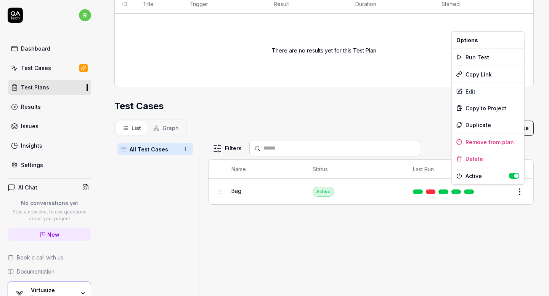
click at [405, 120] on html "**********" at bounding box center [274, 148] width 549 height 296
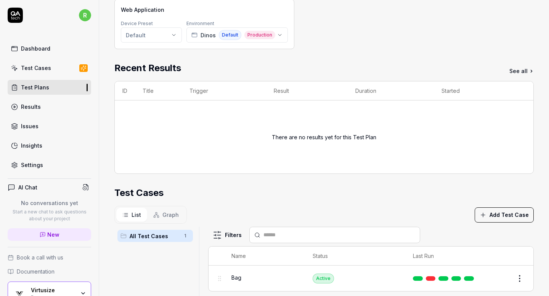
scroll to position [0, 0]
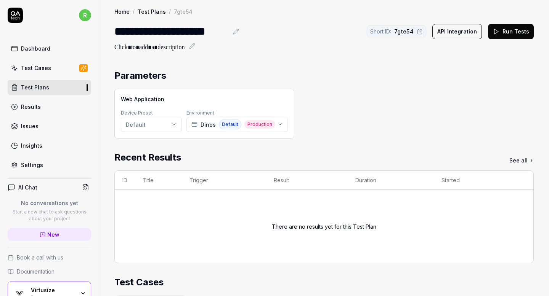
click at [518, 30] on button "Run Tests" at bounding box center [511, 31] width 46 height 15
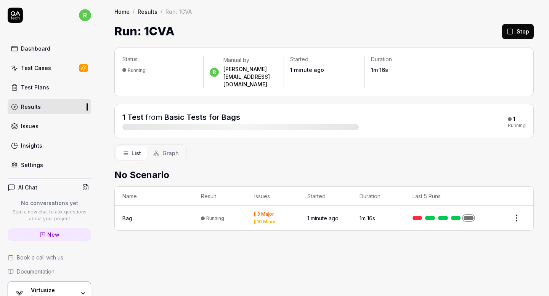
click at [514, 201] on html "r Dashboard Test Cases Test Plans Results Issues Insights Settings AI Chat No c…" at bounding box center [274, 148] width 549 height 296
click at [402, 153] on html "r Dashboard Test Cases Test Plans Results Issues Insights Settings AI Chat No c…" at bounding box center [274, 148] width 549 height 296
click at [43, 86] on div "Test Plans" at bounding box center [35, 87] width 28 height 8
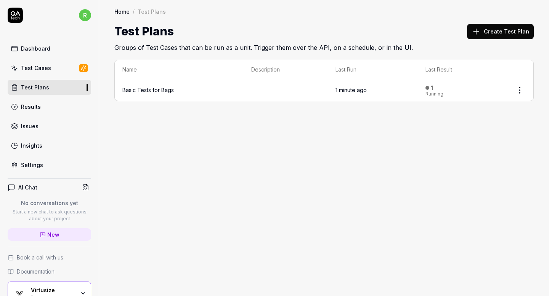
click at [30, 128] on div "Issues" at bounding box center [30, 126] width 18 height 8
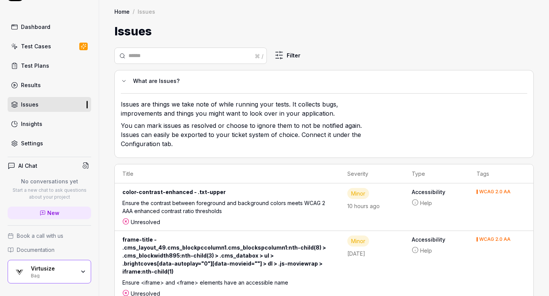
scroll to position [46, 0]
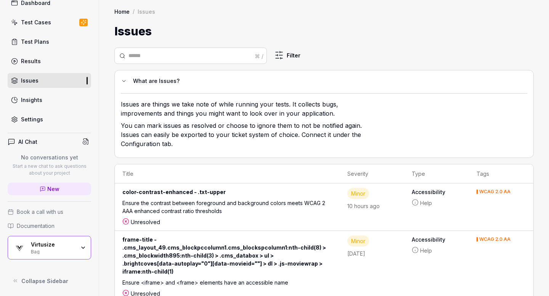
click at [56, 160] on p "No conversations yet" at bounding box center [49, 158] width 83 height 8
click at [42, 192] on icon at bounding box center [43, 189] width 6 height 6
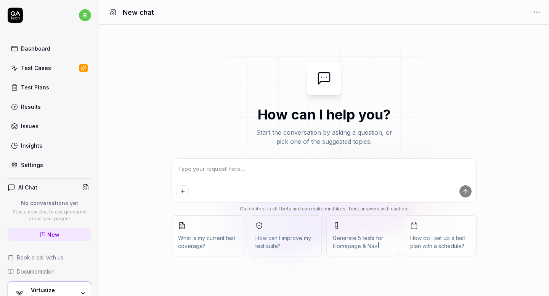
click at [205, 175] on textarea at bounding box center [323, 172] width 295 height 19
type textarea "*"
type textarea "c"
type textarea "*"
type textarea "ca"
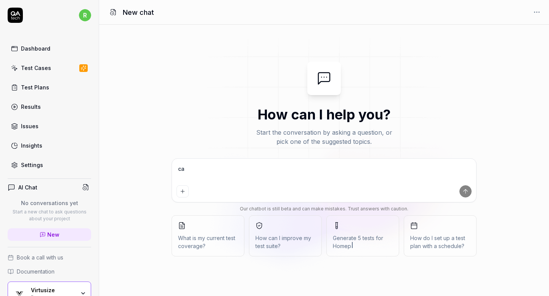
type textarea "*"
type textarea "can"
type textarea "*"
type textarea "can"
type textarea "*"
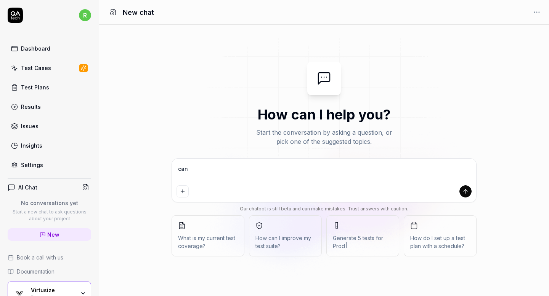
type textarea "can i"
type textarea "*"
type textarea "can i"
type textarea "*"
type textarea "can i s"
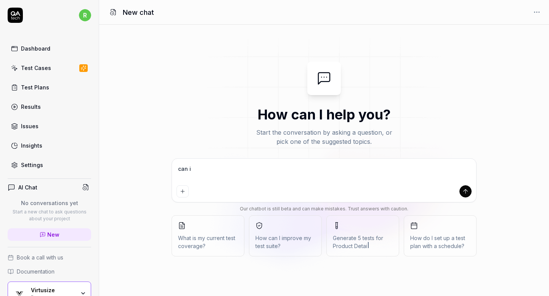
type textarea "*"
type textarea "can i sc"
type textarea "*"
type textarea "can i sch"
type textarea "*"
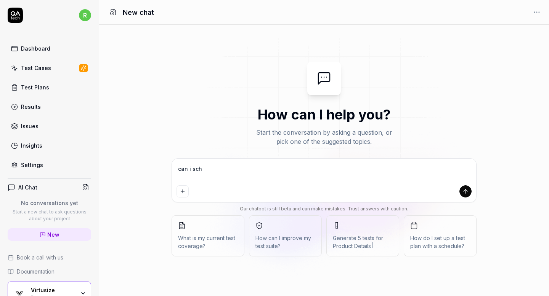
type textarea "can i sche"
type textarea "*"
type textarea "can i sched"
type textarea "*"
type textarea "can i schedu"
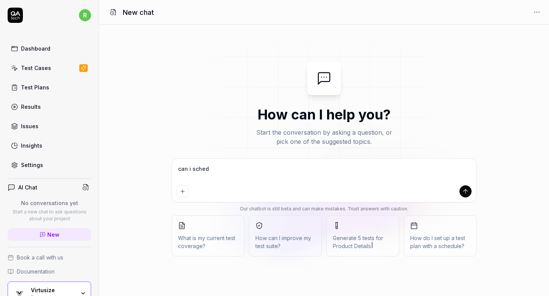
type textarea "*"
type textarea "can i schedul"
type textarea "*"
type textarea "can i schedule"
type textarea "*"
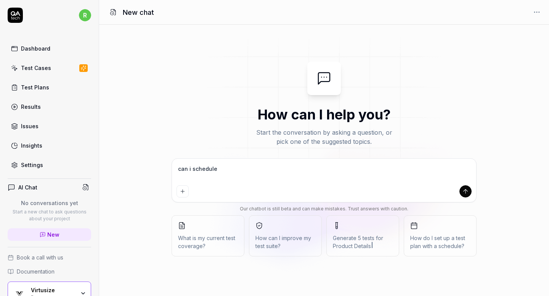
type textarea "can i schedule"
type textarea "*"
type textarea "can i schedule t"
type textarea "*"
type textarea "can i schedule to"
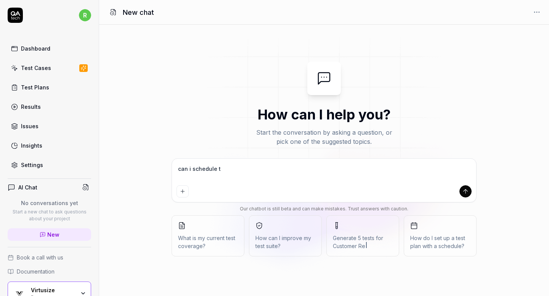
type textarea "*"
type textarea "can i schedule to"
type textarea "*"
type textarea "can i schedule to r"
type textarea "*"
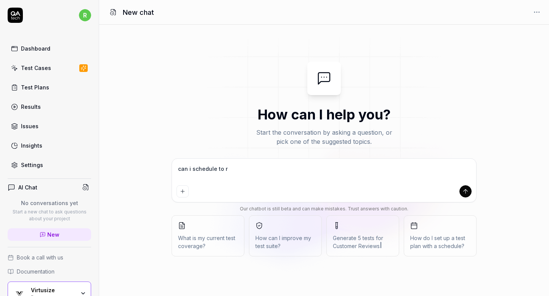
type textarea "can i schedule to ru"
type textarea "*"
type textarea "can i schedule to run"
type textarea "*"
type textarea "can i schedule to run"
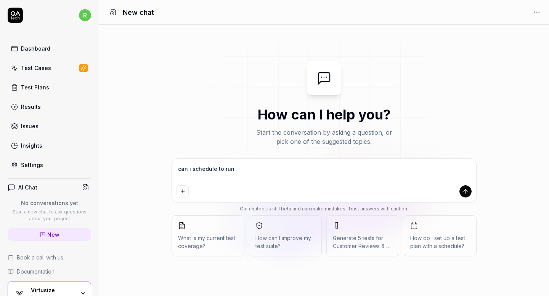
type textarea "*"
type textarea "can i schedule to run a"
type textarea "*"
type textarea "can i schedule to run a"
type textarea "*"
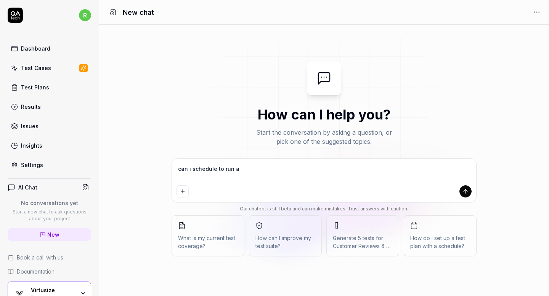
type textarea "can i schedule to run a t"
type textarea "*"
type textarea "can i schedule to run a te"
type textarea "*"
type textarea "can i schedule to run a tes"
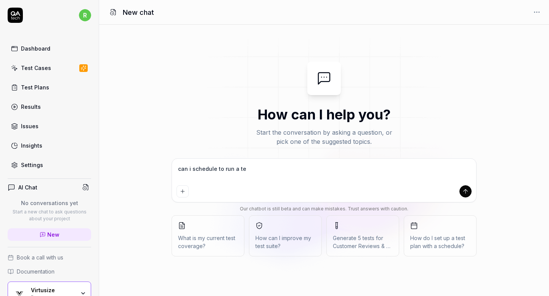
type textarea "*"
type textarea "can i schedule to run a test"
type textarea "*"
type textarea "can i schedule to run a test"
type textarea "*"
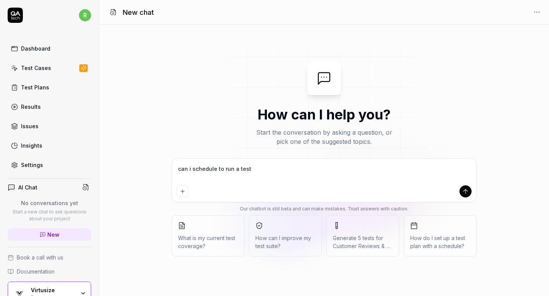
type textarea "can i schedule to run a test t"
type textarea "*"
type textarea "can i schedule to run a test th"
type textarea "*"
type textarea "can i schedule to run a test tha"
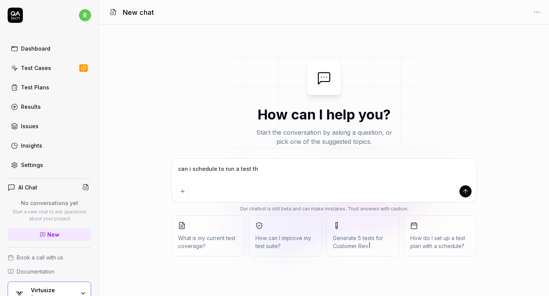
type textarea "*"
type textarea "can i schedule to run a test that"
type textarea "*"
type textarea "can i schedule to run a test that"
type textarea "*"
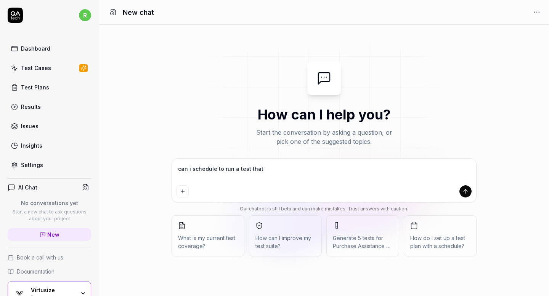
type textarea "can i schedule to run a test that"
type textarea "*"
paste textarea "Can I schedule a single test plan to run across all environments within one app…"
type textarea "Can I schedule a single test plan to run across all environments within one app…"
type textarea "*"
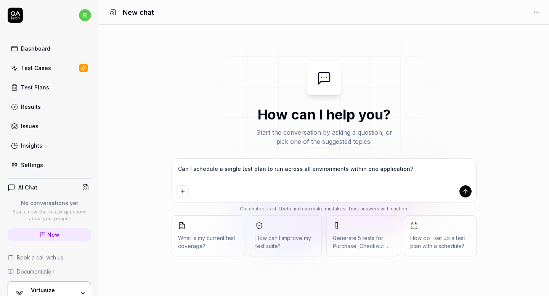
click at [226, 169] on textarea "Can I schedule a single test plan to run across all environments within one app…" at bounding box center [323, 172] width 295 height 19
type textarea "Can I schedule a test plan to run across all environments within one applicatio…"
type textarea "*"
click at [192, 167] on textarea "Can I schedule a test plan to run across all environments within one applicatio…" at bounding box center [323, 172] width 295 height 19
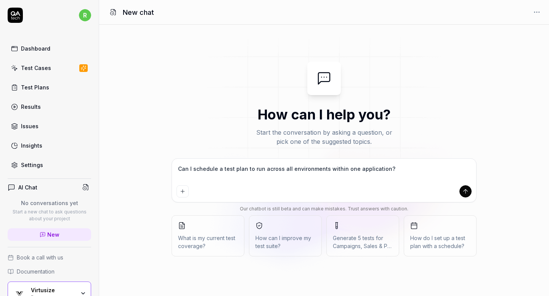
type textarea "Can I aschedule a test plan to run across all environments within one applicati…"
type textarea "*"
type textarea "Can I atschedule a test plan to run across all environments within one applicat…"
type textarea "*"
type textarea "Can I aschedule a test plan to run across all environments within one applicati…"
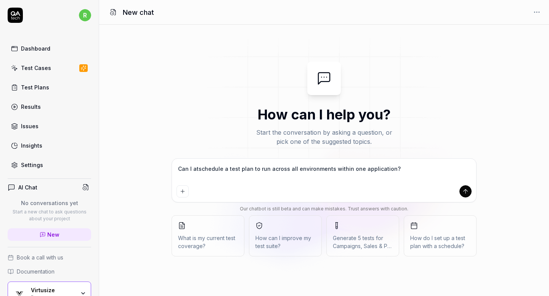
type textarea "*"
type textarea "Can I auschedule a test plan to run across all environments within one applicat…"
type textarea "*"
type textarea "Can I autschedule a test plan to run across all environments within one applica…"
type textarea "*"
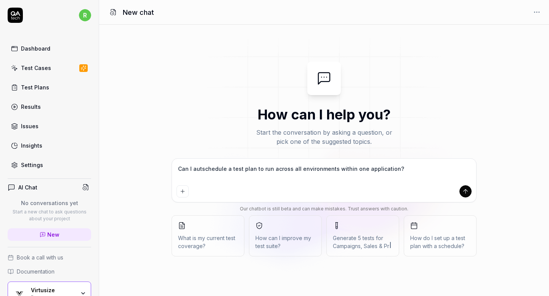
type textarea "Can I autoschedule a test plan to run across all environments within one applic…"
type textarea "*"
type textarea "Can I auto-schedule a test plan to run across all environments within one appli…"
type textarea "*"
type textarea "Can I auto-schedule a test plan to run across all environments within one appli…"
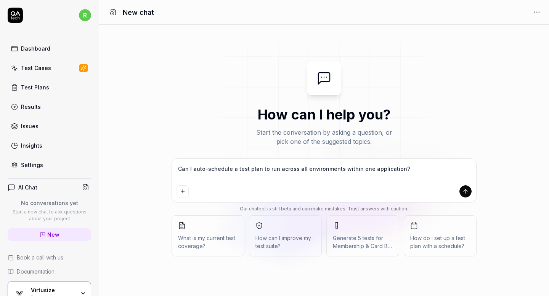
click at [466, 190] on icon "submit" at bounding box center [465, 191] width 7 height 7
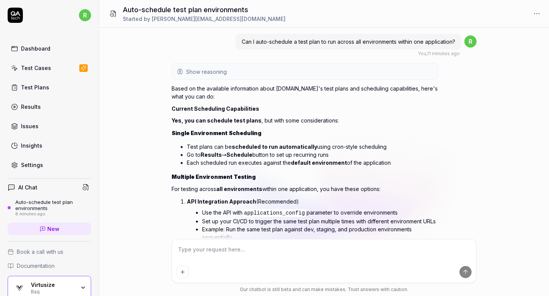
scroll to position [182, 0]
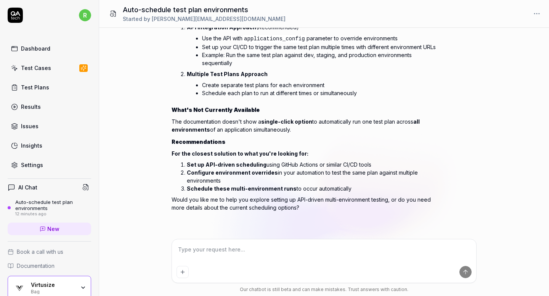
type textarea "*"
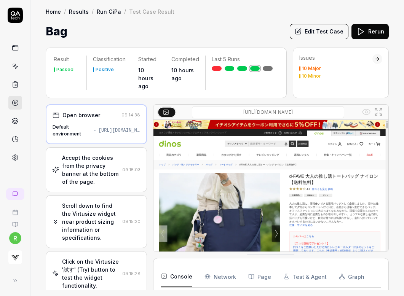
scroll to position [2033, 0]
